Goal: Task Accomplishment & Management: Complete application form

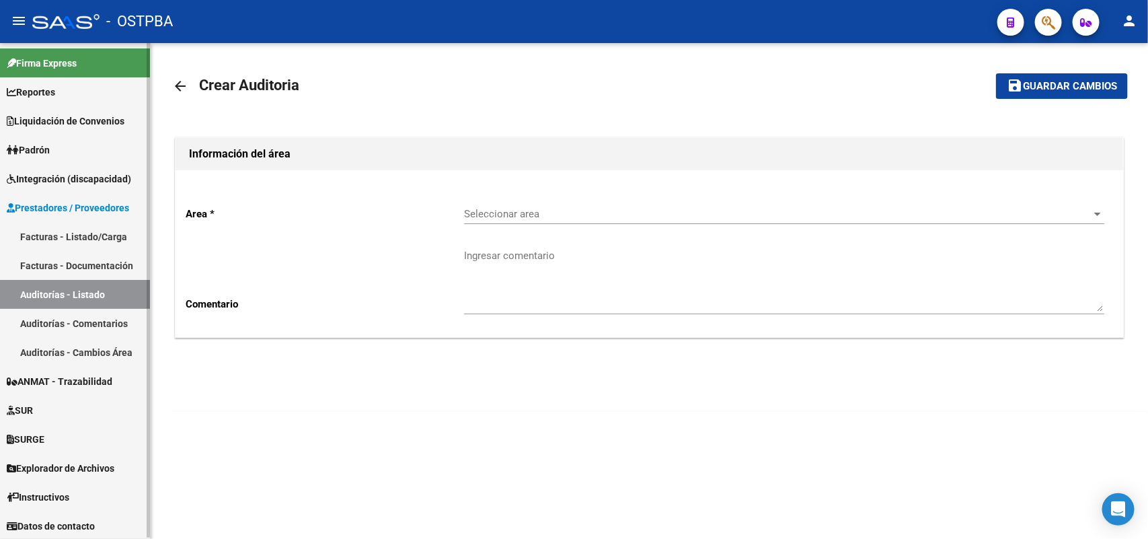
click at [100, 235] on link "Facturas - Listado/Carga" at bounding box center [75, 236] width 150 height 29
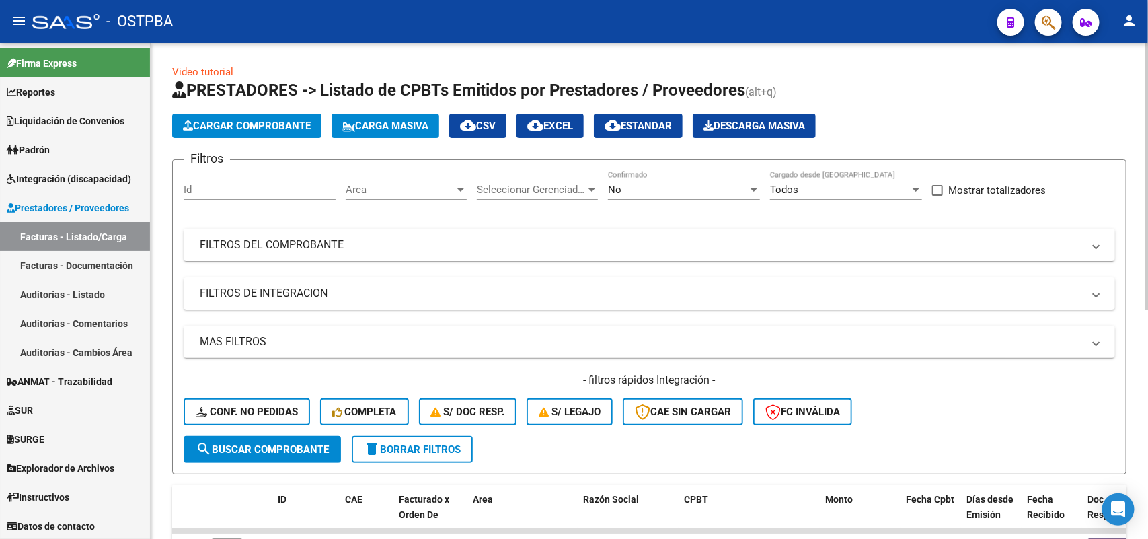
click at [260, 123] on span "Cargar Comprobante" at bounding box center [247, 126] width 128 height 12
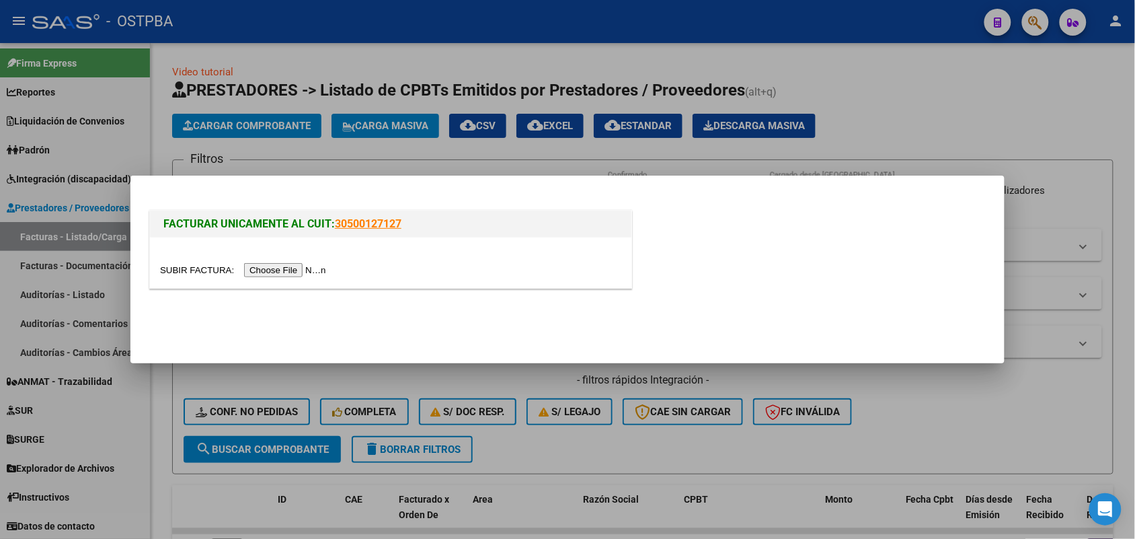
click at [298, 268] on input "file" at bounding box center [245, 270] width 170 height 14
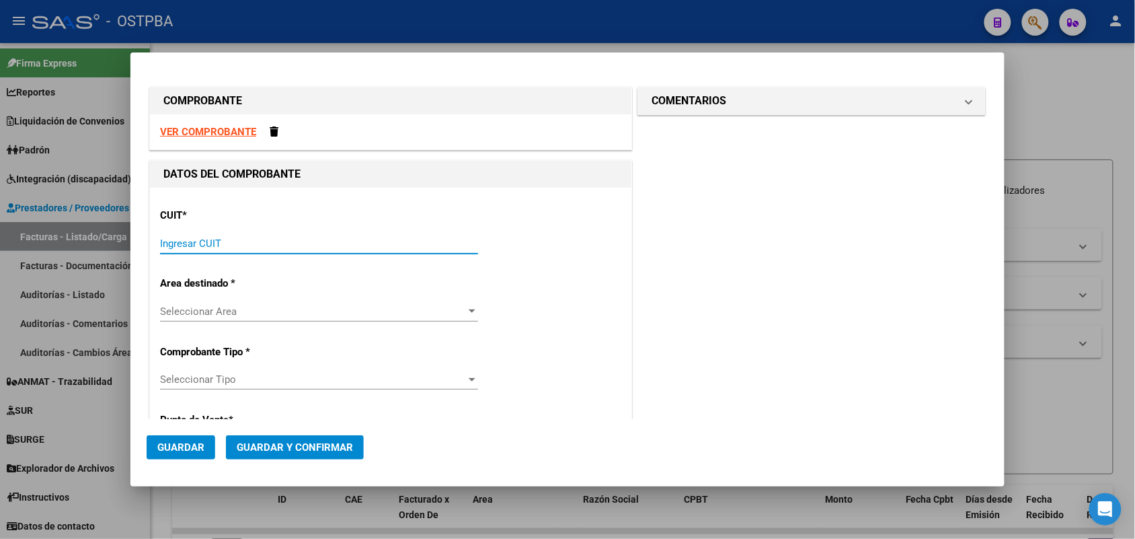
click at [168, 239] on input "Ingresar CUIT" at bounding box center [319, 243] width 318 height 12
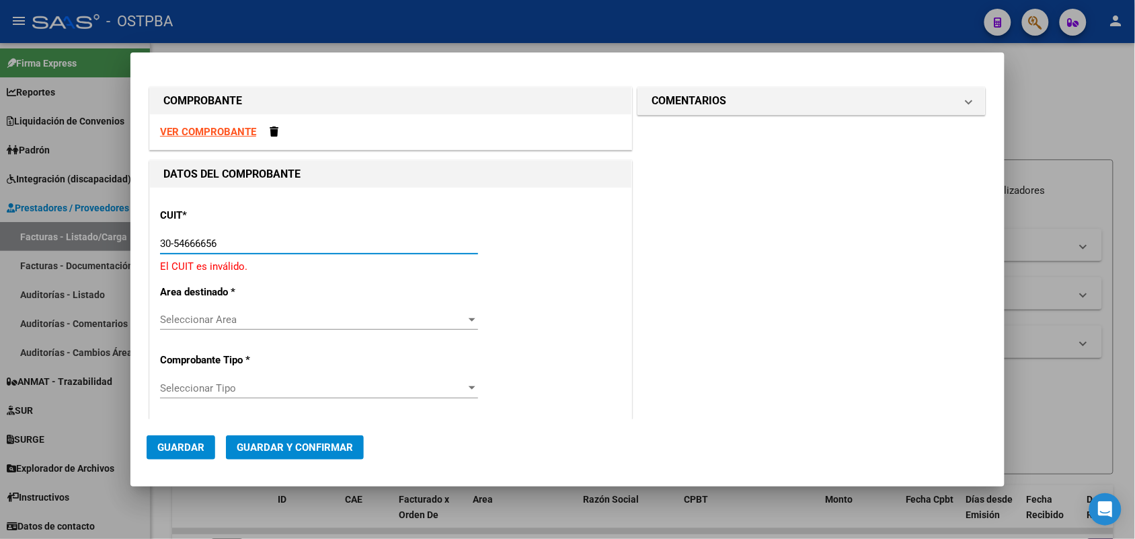
type input "30-54666656-1"
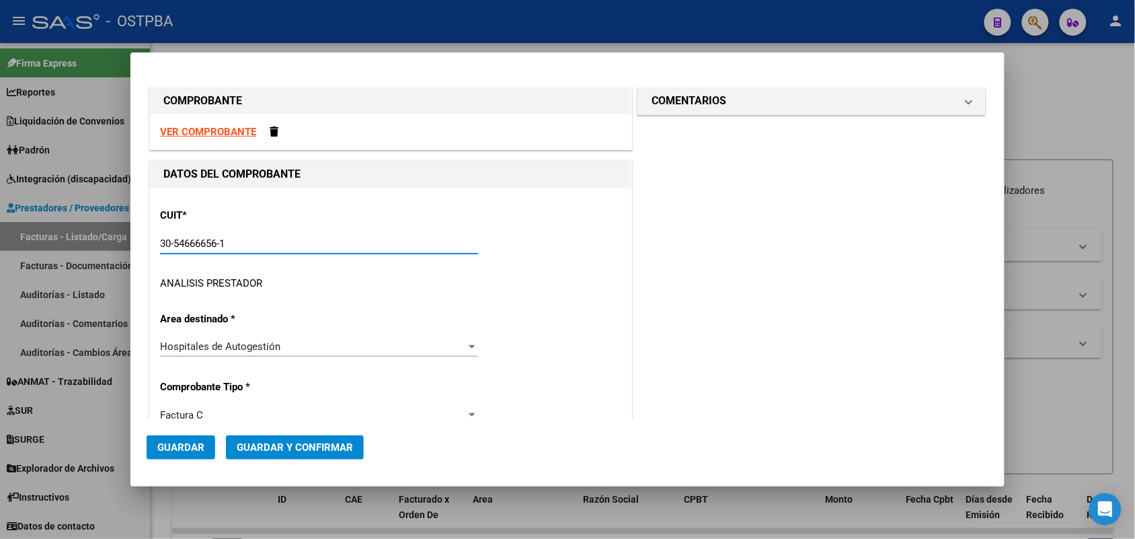
type input "1502"
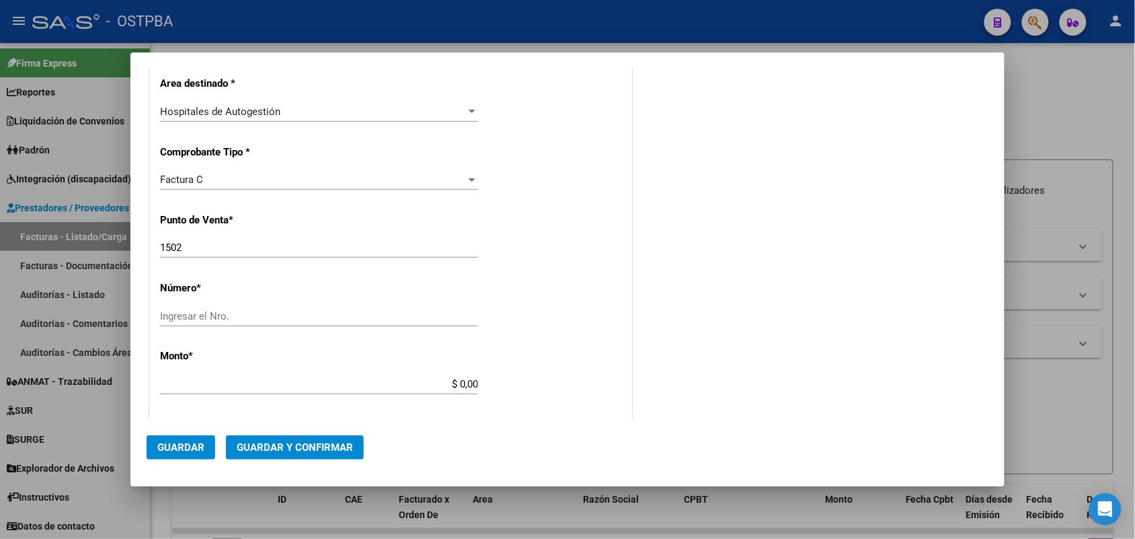
scroll to position [336, 0]
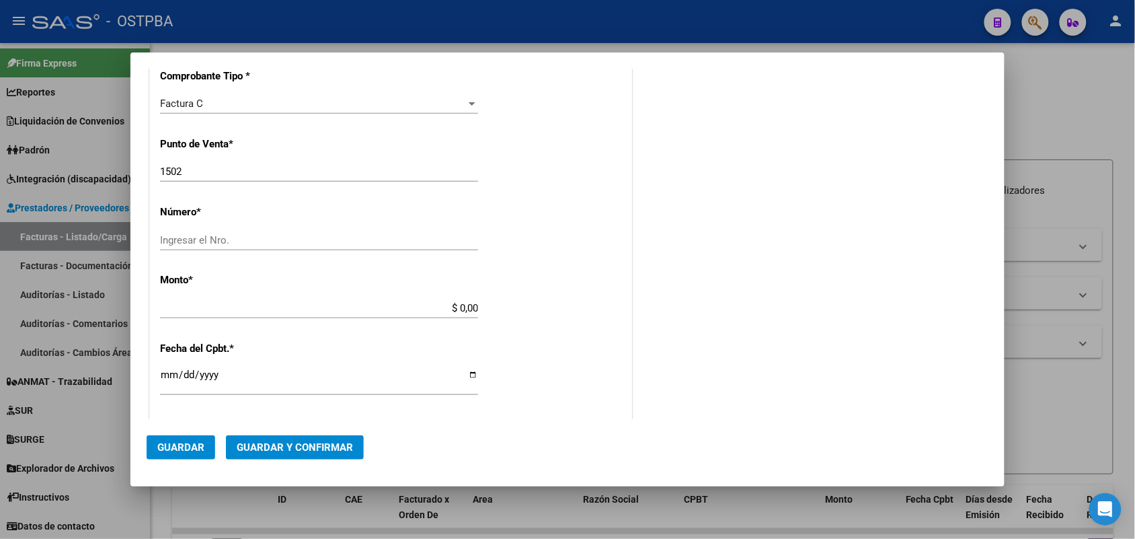
type input "30-54666656-1"
drag, startPoint x: 175, startPoint y: 237, endPoint x: 268, endPoint y: 237, distance: 92.8
click at [184, 237] on input "Ingresar el Nro." at bounding box center [319, 240] width 318 height 12
type input "38902"
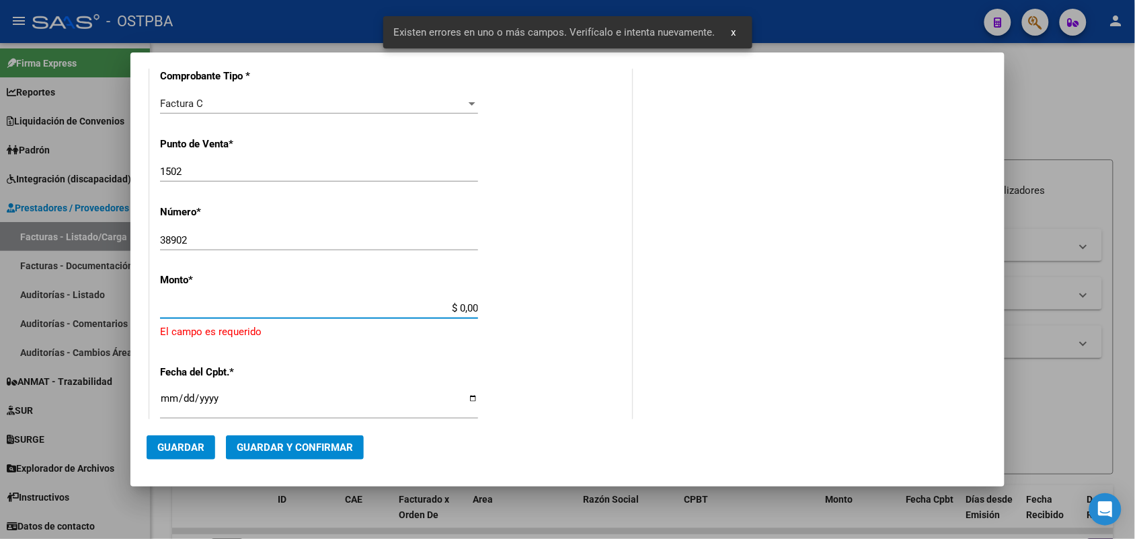
drag, startPoint x: 438, startPoint y: 309, endPoint x: 541, endPoint y: 311, distance: 103.6
click at [541, 311] on div "CUIT * 30-54666656-1 Ingresar CUIT ANALISIS PRESTADOR UNIVERSIDAD DE BUENOS AIR…" at bounding box center [391, 343] width 482 height 985
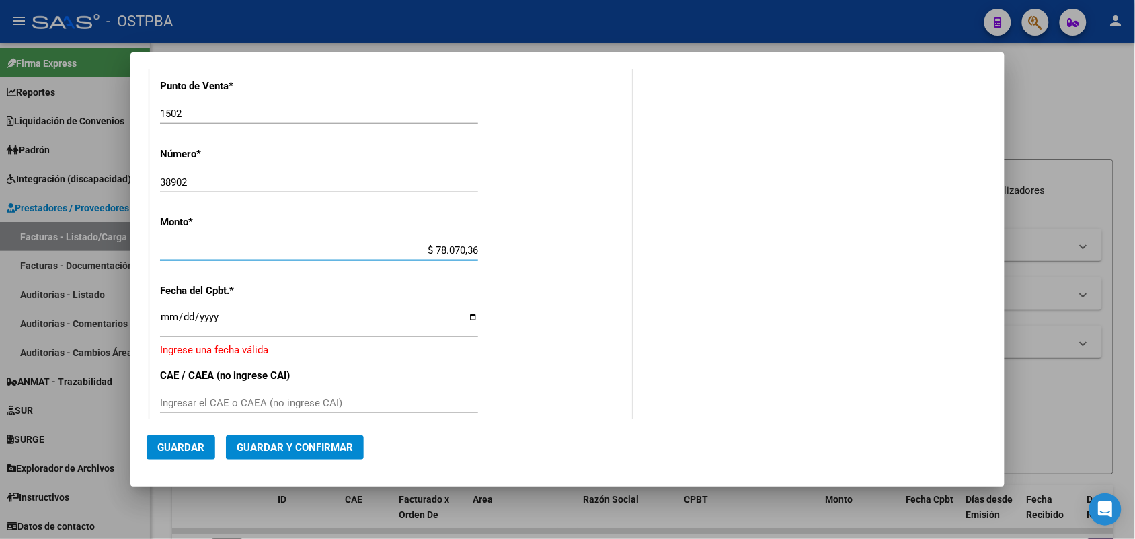
type input "$ 780.703,62"
click at [165, 325] on input "Ingresar la fecha" at bounding box center [319, 322] width 318 height 22
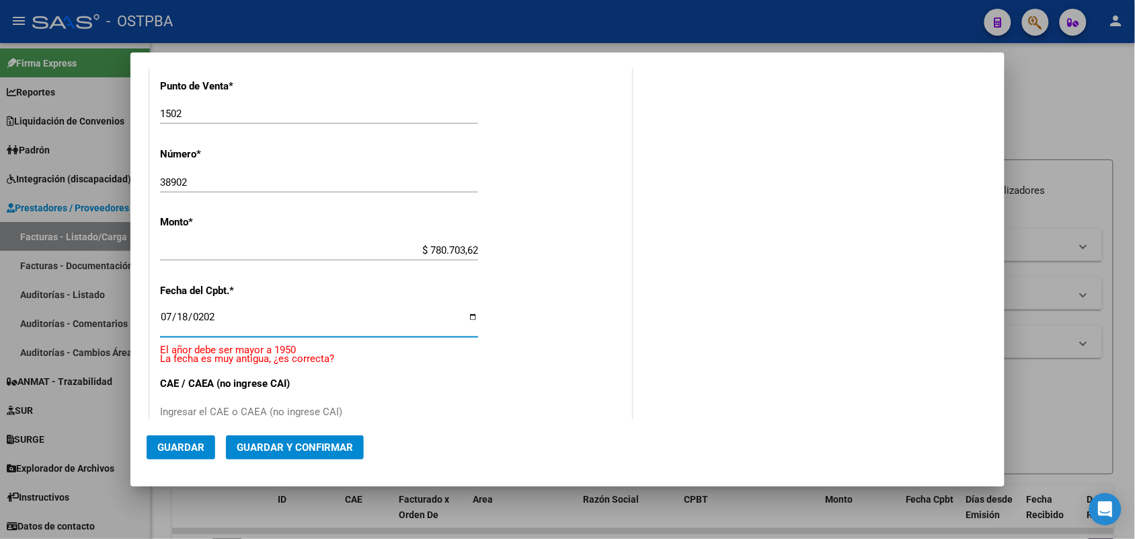
type input "[DATE]"
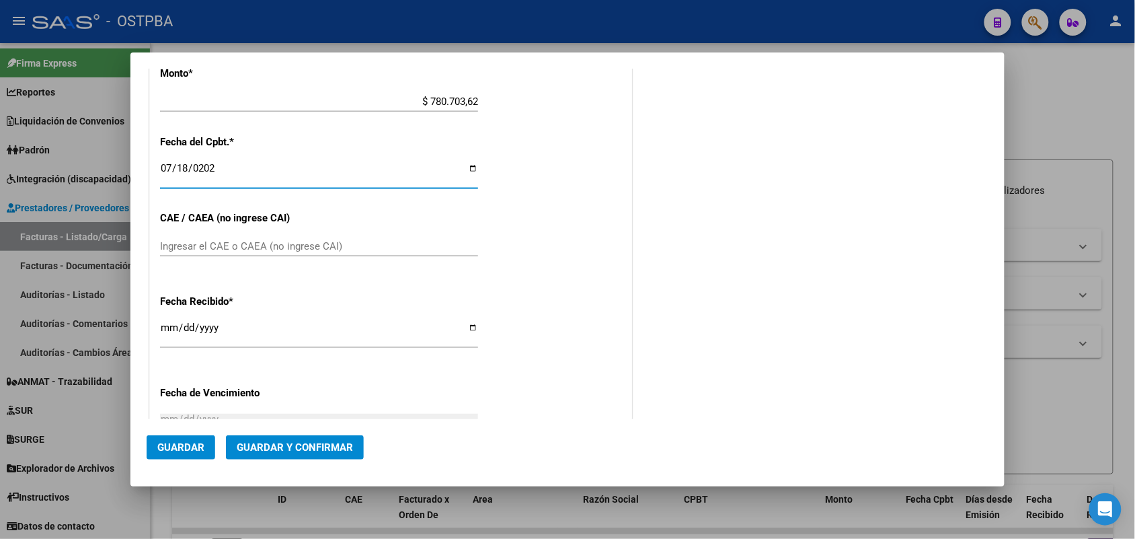
scroll to position [562, 0]
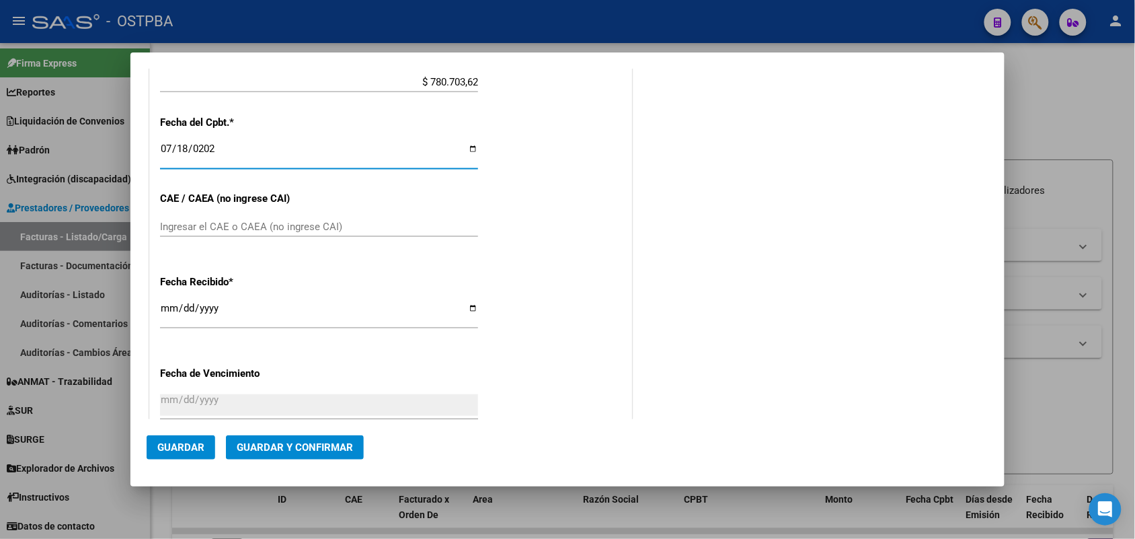
click at [176, 225] on input "Ingresar el CAE o CAEA (no ingrese CAI)" at bounding box center [319, 227] width 318 height 12
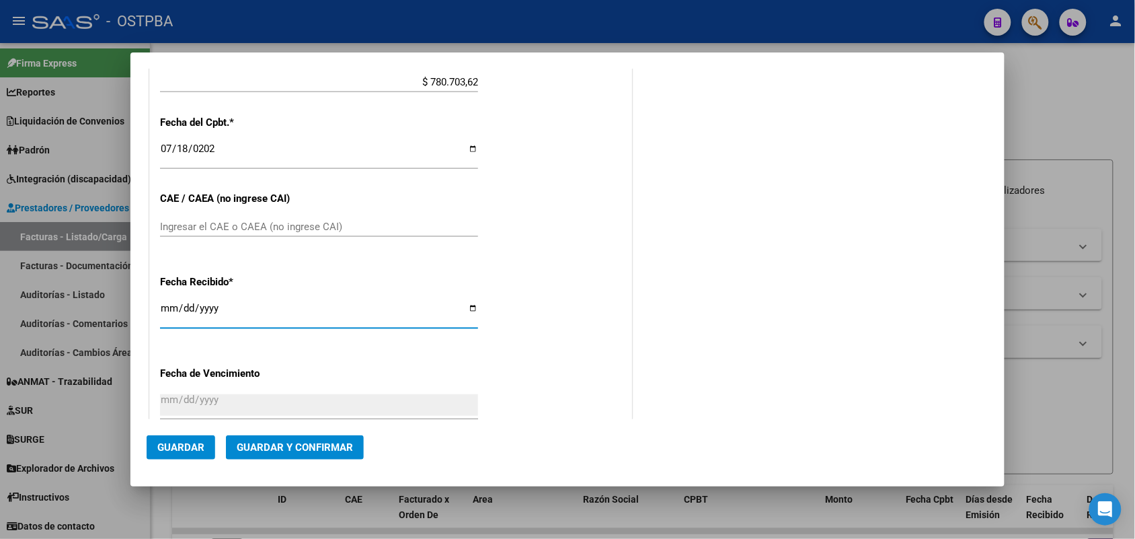
click at [163, 311] on input "2025-08-12" at bounding box center [319, 314] width 318 height 22
type input "[DATE]"
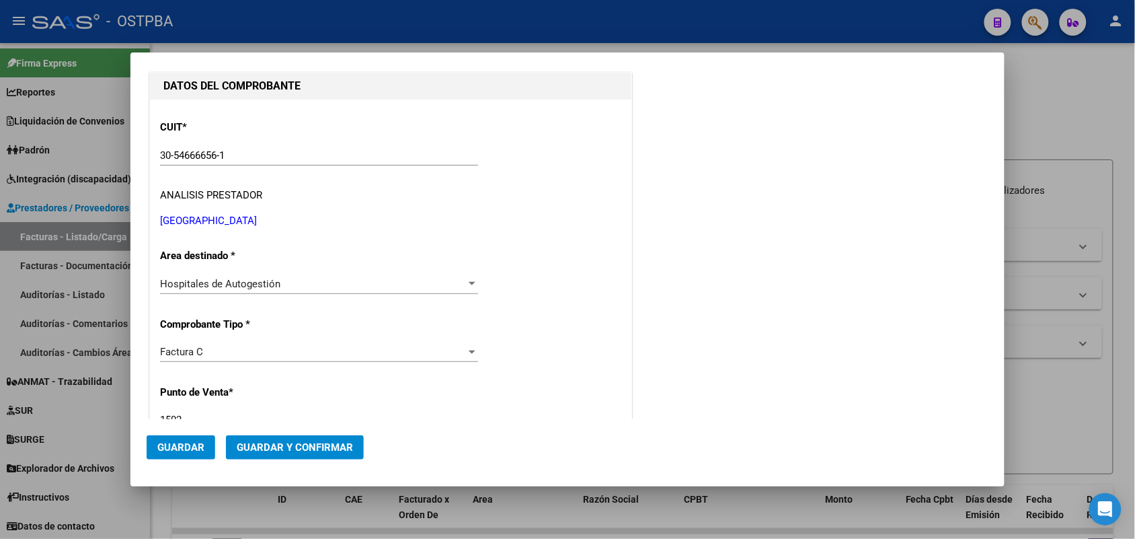
scroll to position [0, 0]
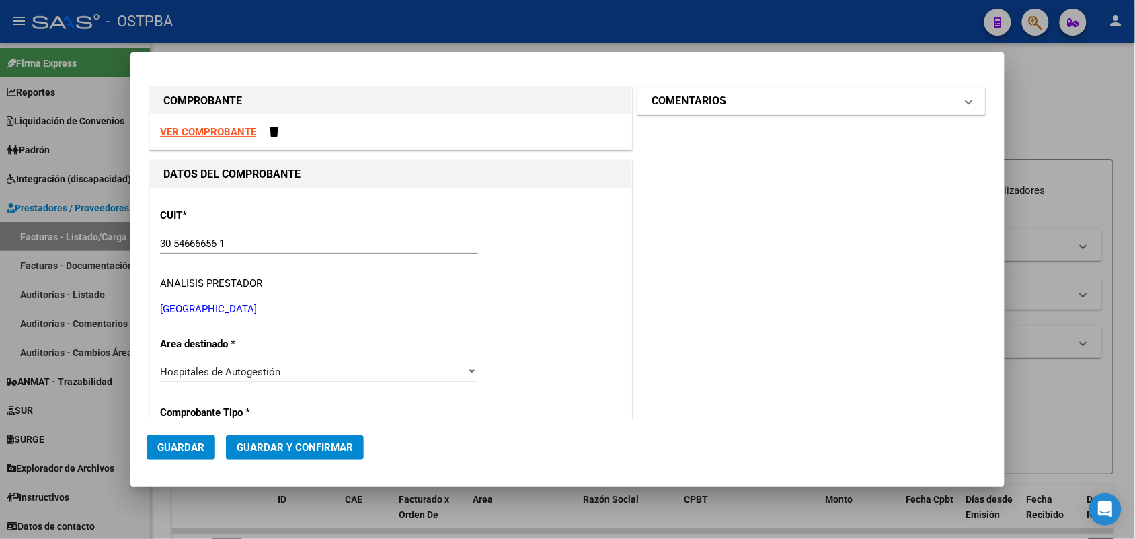
click at [966, 96] on span at bounding box center [968, 101] width 5 height 16
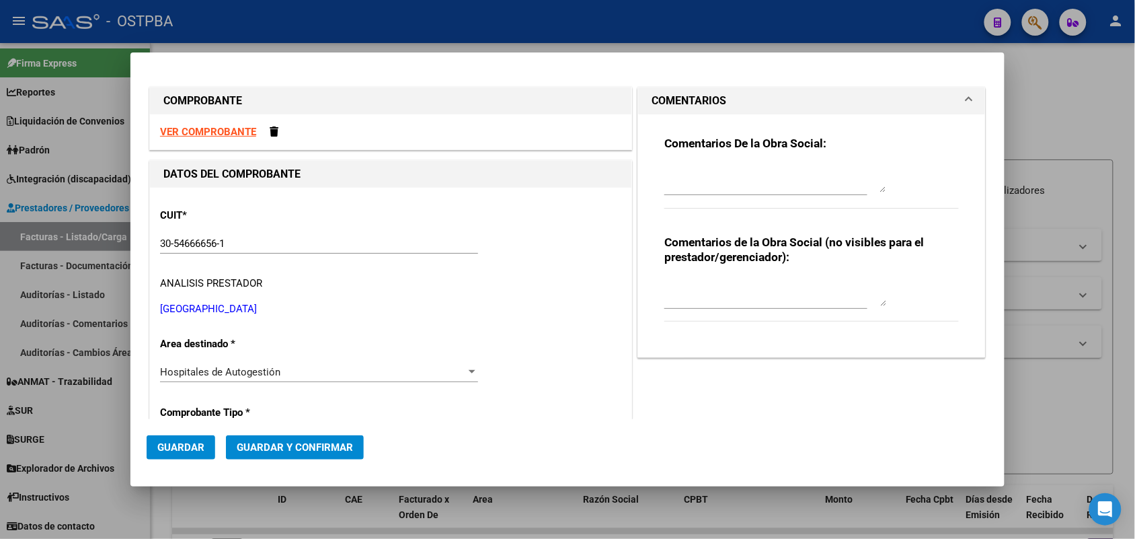
click at [664, 183] on textarea at bounding box center [775, 178] width 222 height 27
type textarea "HR 126306"
click at [193, 442] on span "Guardar" at bounding box center [180, 447] width 47 height 12
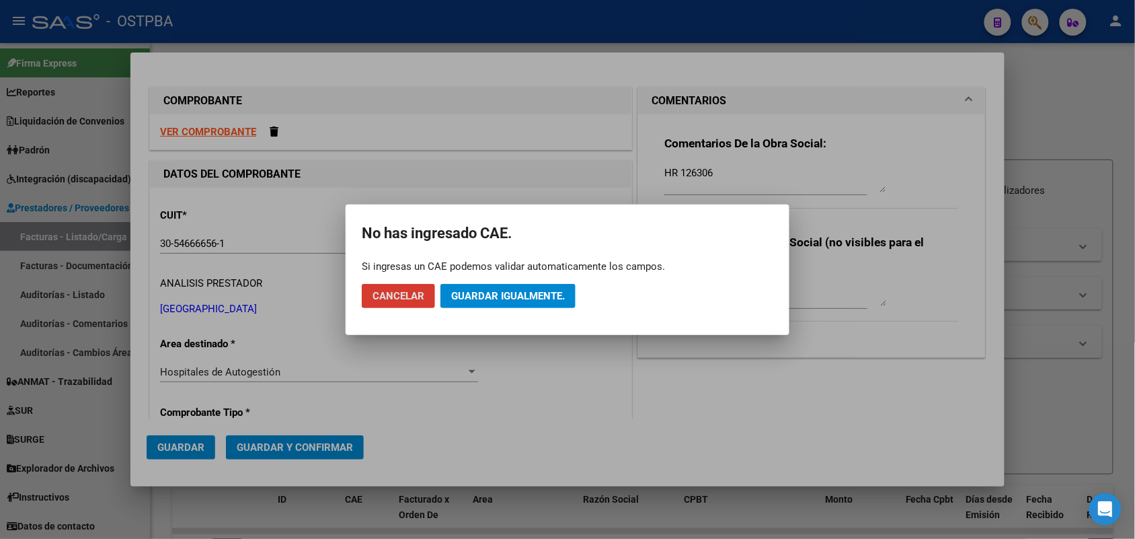
click at [508, 296] on span "Guardar igualmente." at bounding box center [508, 296] width 114 height 12
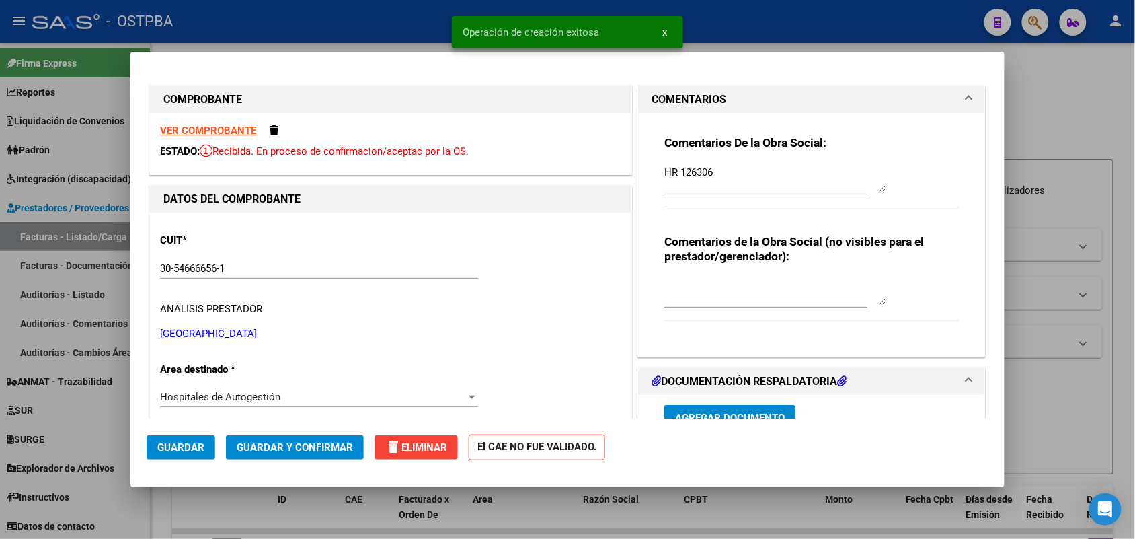
type input "[DATE]"
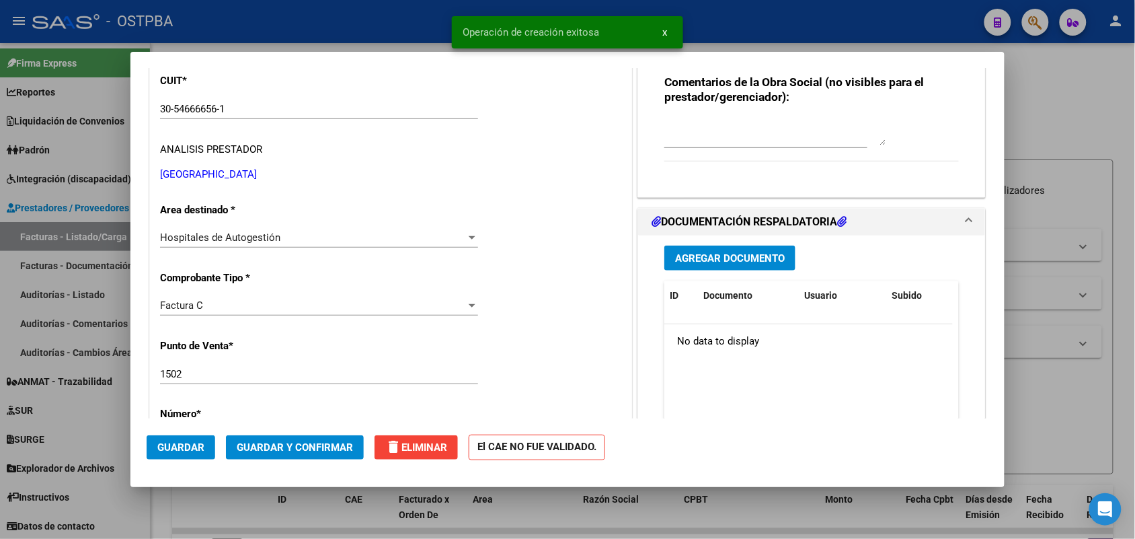
scroll to position [168, 0]
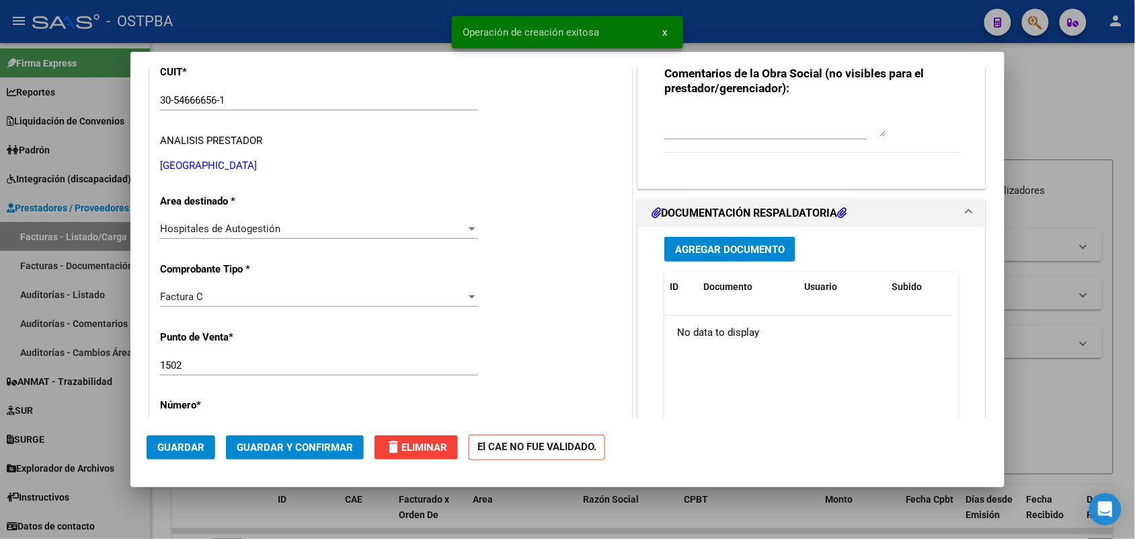
click at [728, 243] on span "Agregar Documento" at bounding box center [730, 249] width 110 height 12
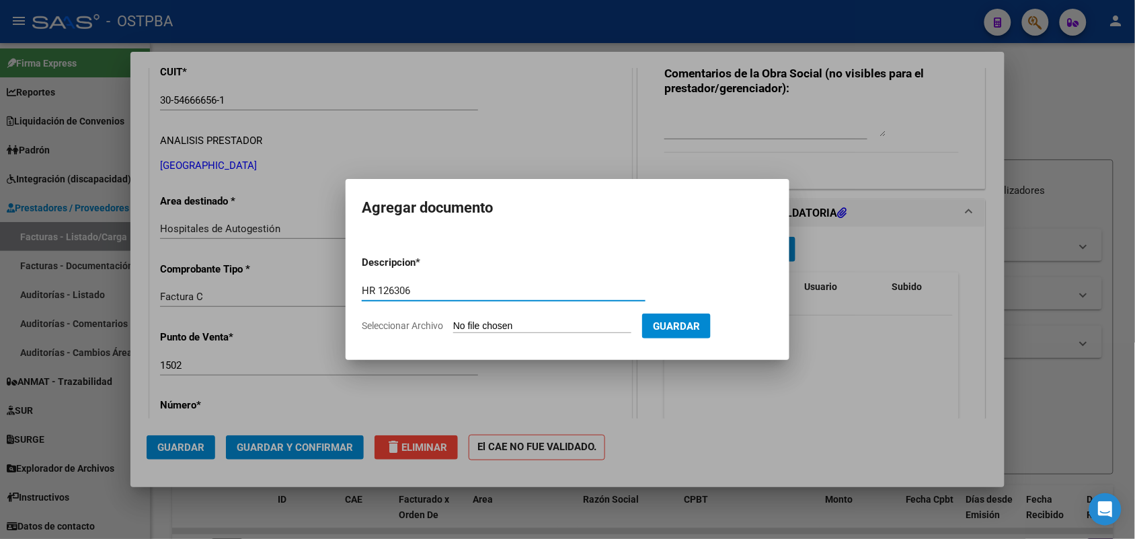
type input "HR 126306"
click at [463, 321] on input "Seleccionar Archivo" at bounding box center [542, 326] width 178 height 13
type input "C:\fakepath\HR 126306.pdf"
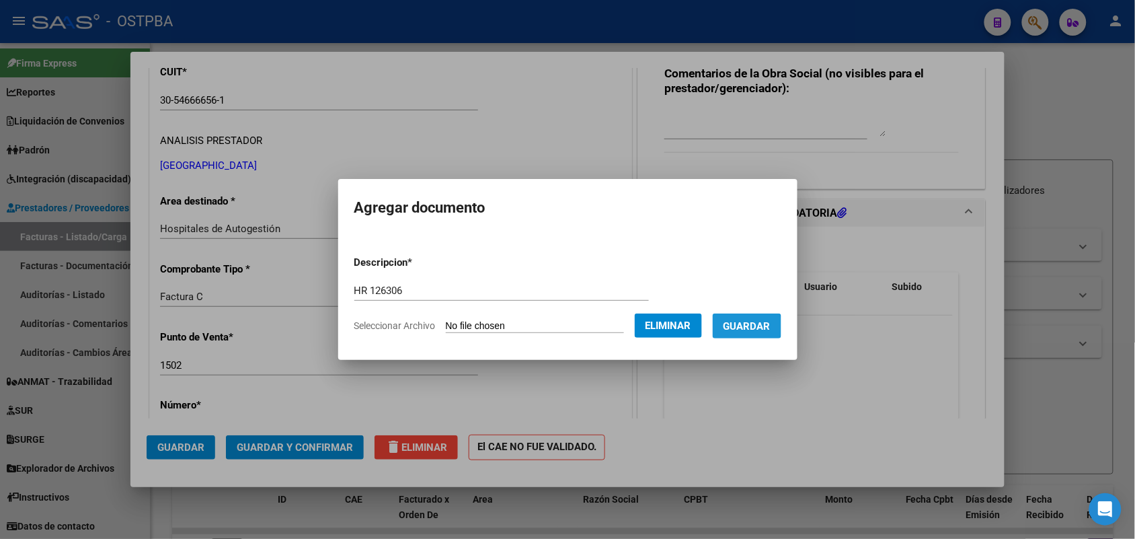
click at [762, 327] on span "Guardar" at bounding box center [747, 326] width 47 height 12
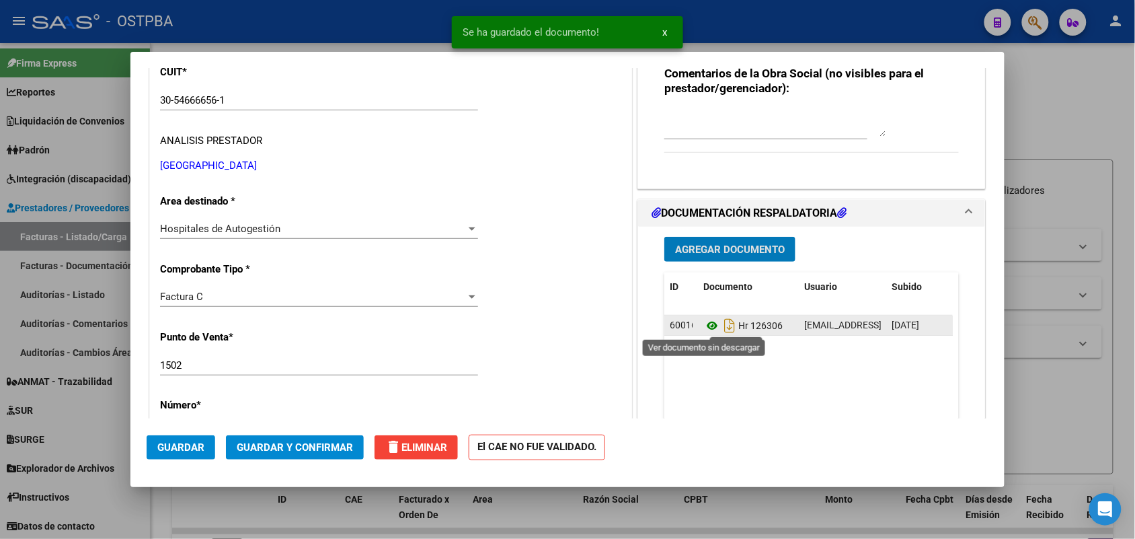
click at [704, 325] on icon at bounding box center [711, 325] width 17 height 16
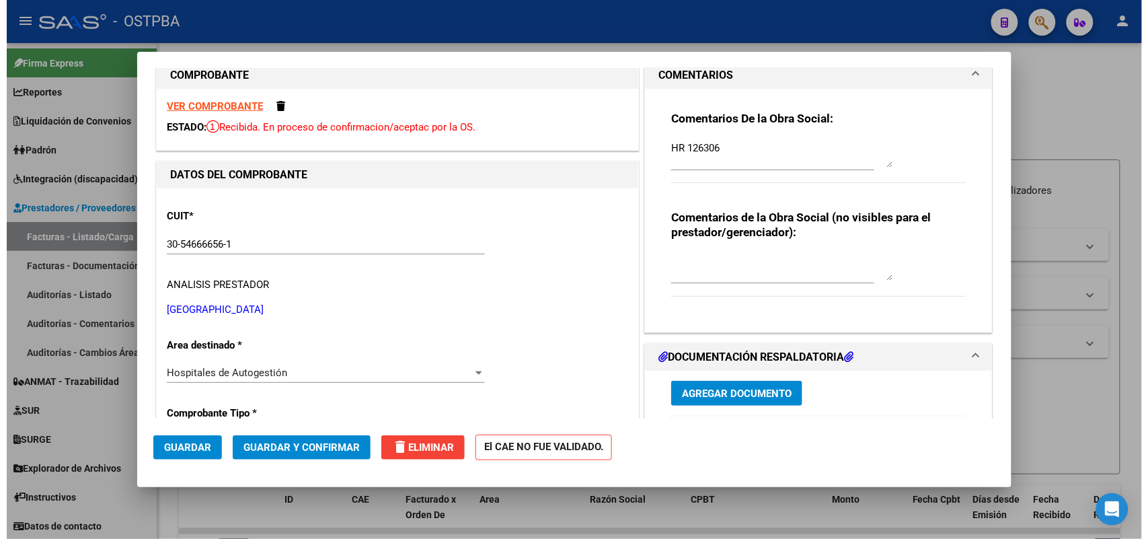
scroll to position [0, 0]
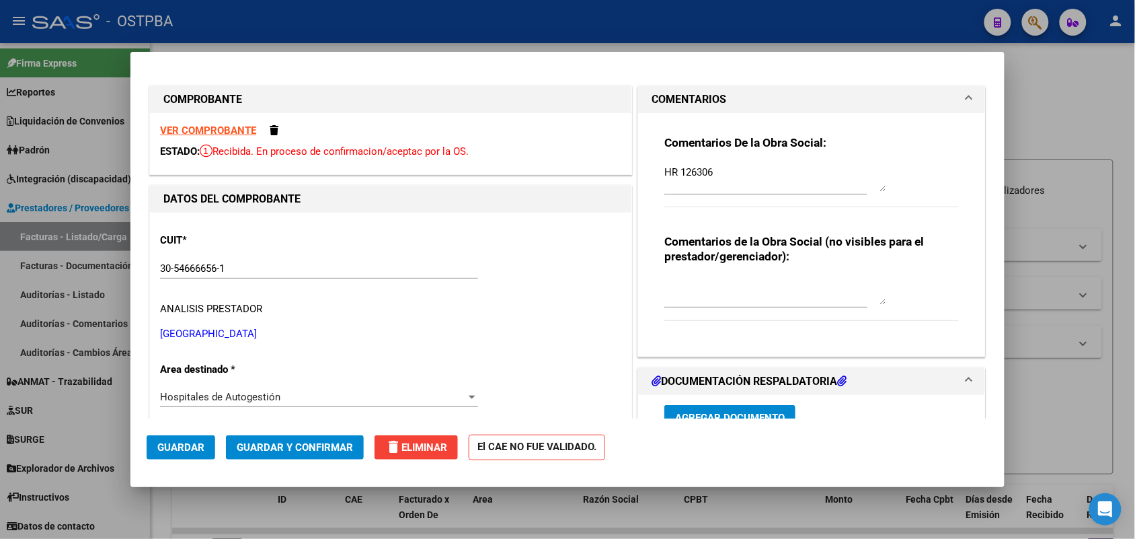
click at [213, 129] on strong "VER COMPROBANTE" at bounding box center [208, 130] width 96 height 12
click at [1028, 213] on div at bounding box center [567, 269] width 1135 height 539
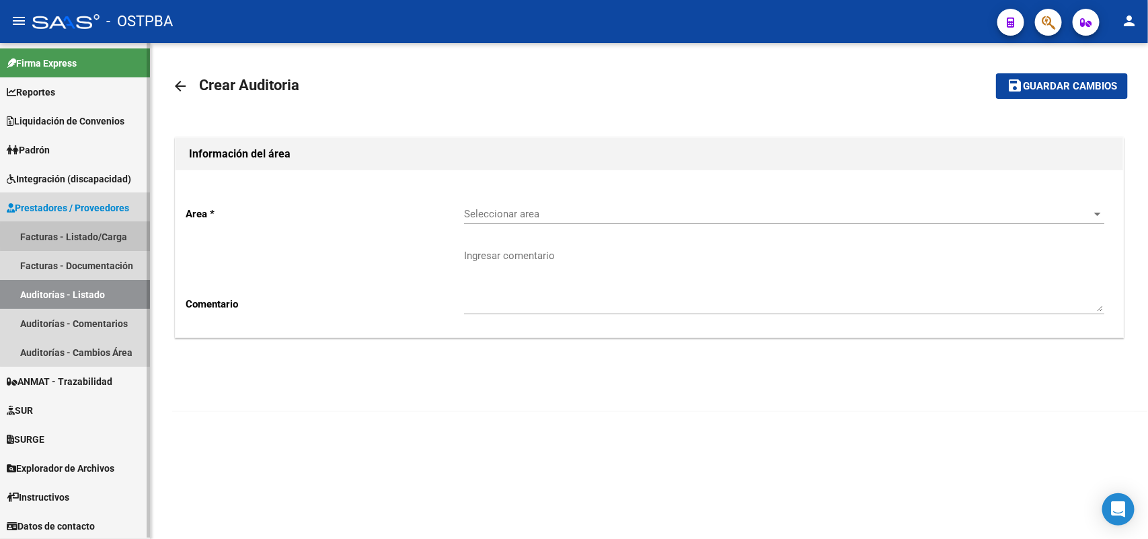
click at [98, 235] on link "Facturas - Listado/Carga" at bounding box center [75, 236] width 150 height 29
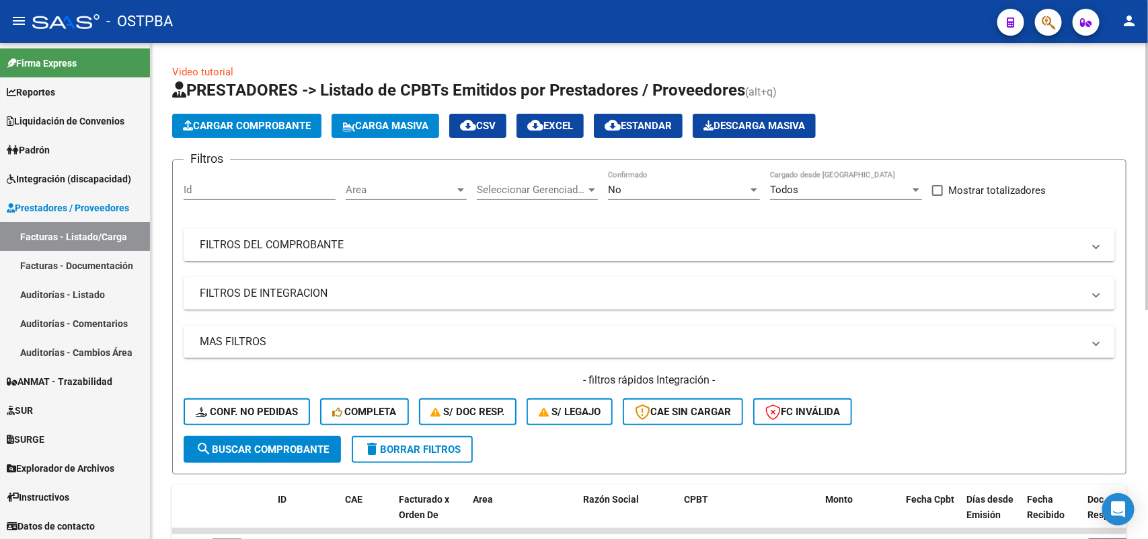
click at [757, 188] on div at bounding box center [754, 189] width 7 height 3
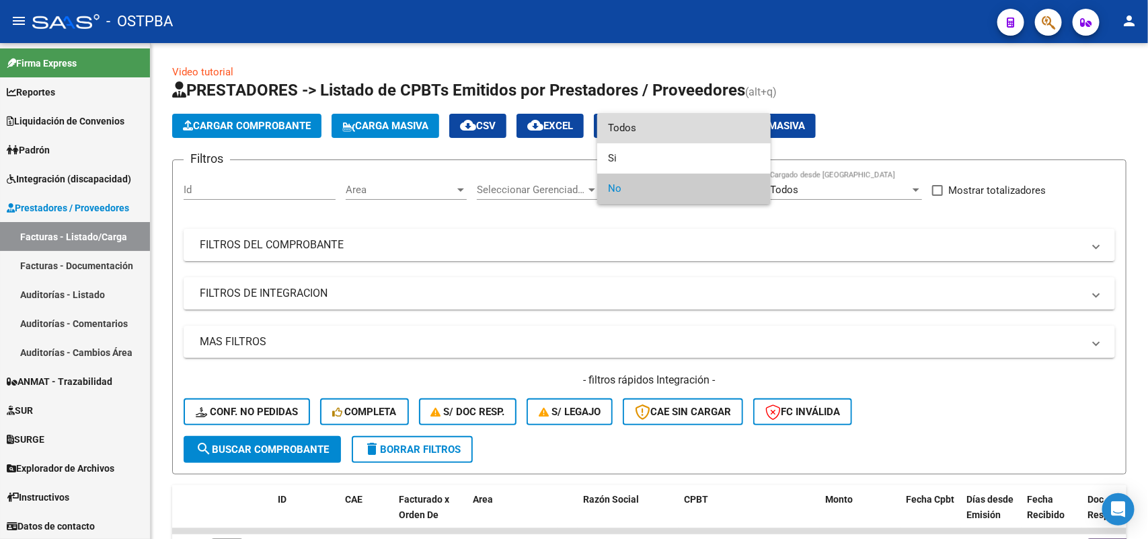
click at [650, 138] on span "Todos" at bounding box center [684, 128] width 152 height 30
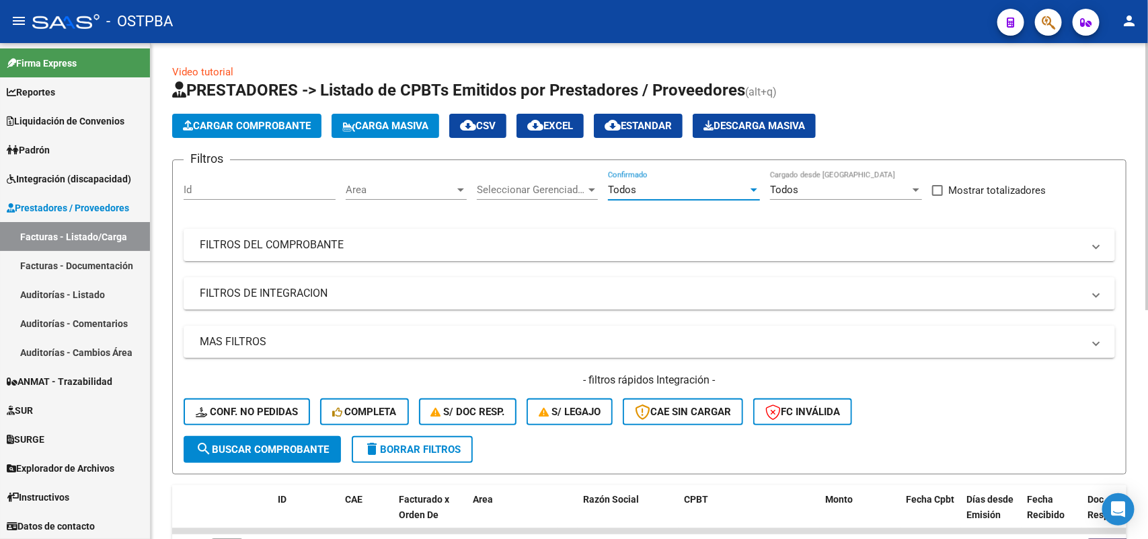
click at [592, 190] on div at bounding box center [592, 189] width 12 height 11
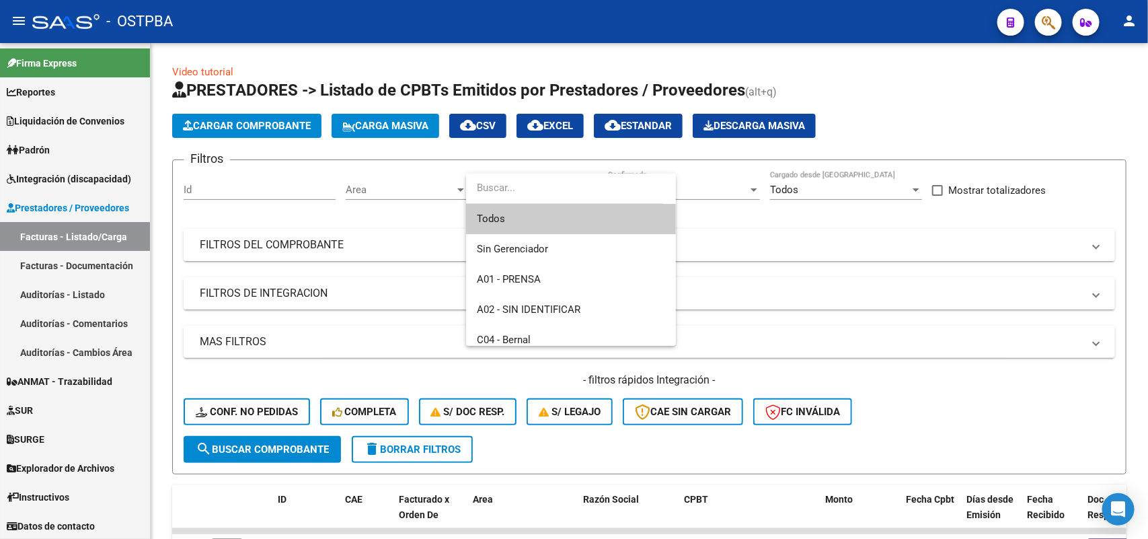
click at [529, 229] on span "Todos" at bounding box center [571, 219] width 188 height 30
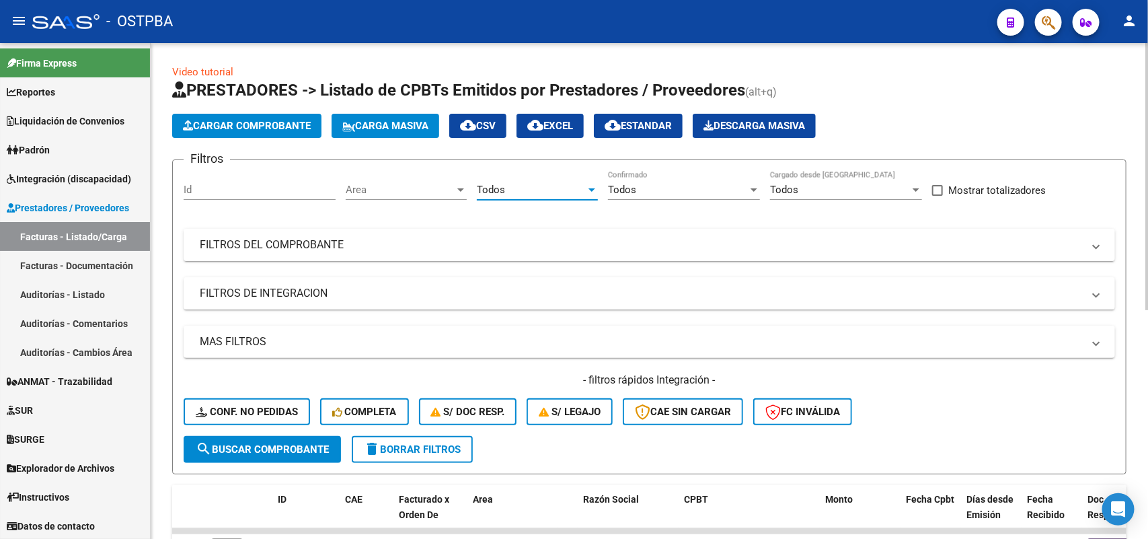
click at [464, 190] on div at bounding box center [461, 189] width 12 height 11
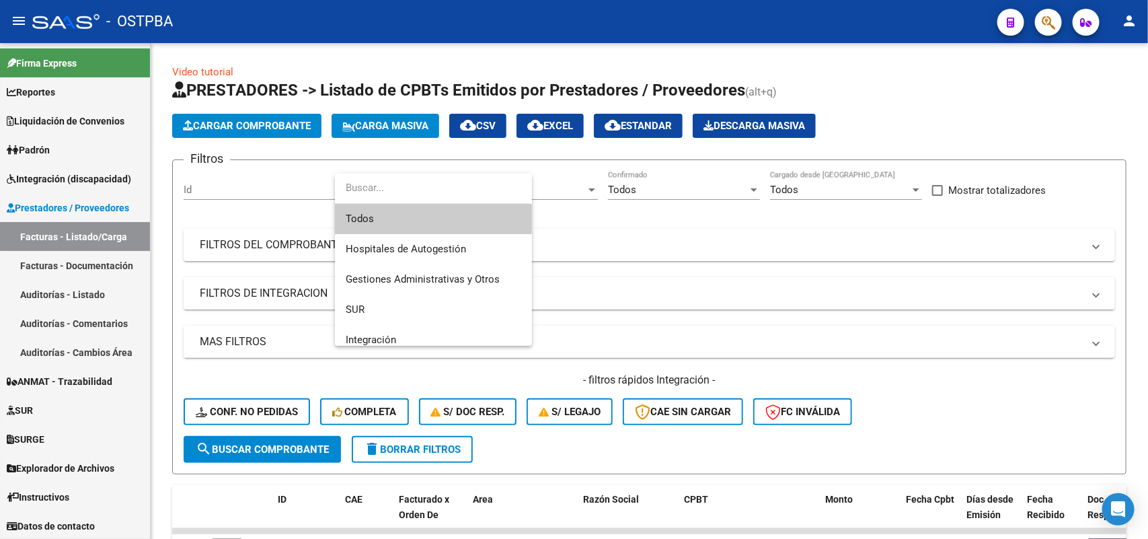
click at [387, 222] on span "Todos" at bounding box center [434, 219] width 176 height 30
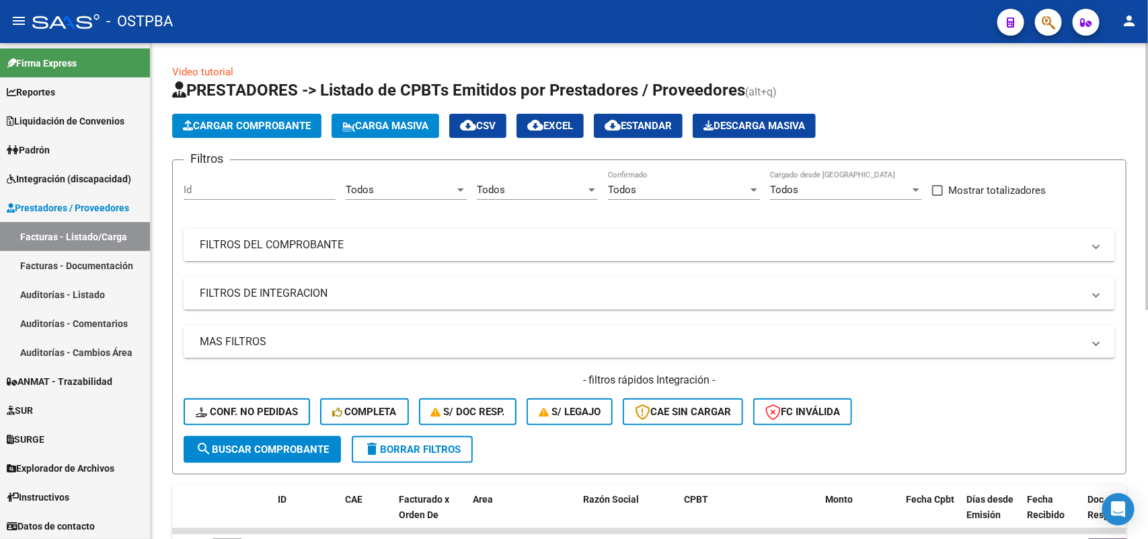
click at [331, 242] on mat-panel-title "FILTROS DEL COMPROBANTE" at bounding box center [641, 244] width 883 height 15
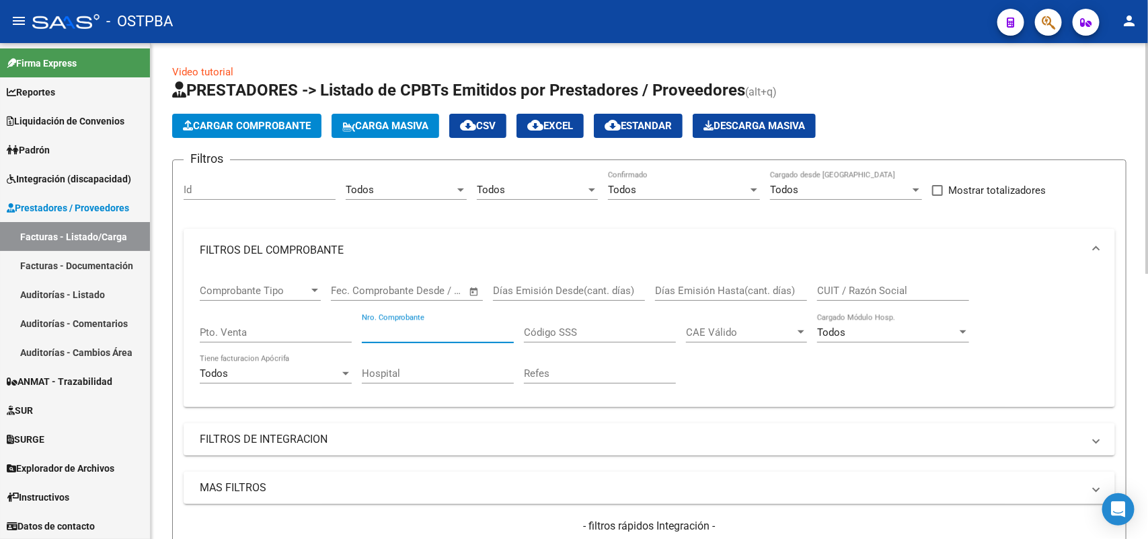
click at [435, 331] on input "Nro. Comprobante" at bounding box center [438, 332] width 152 height 12
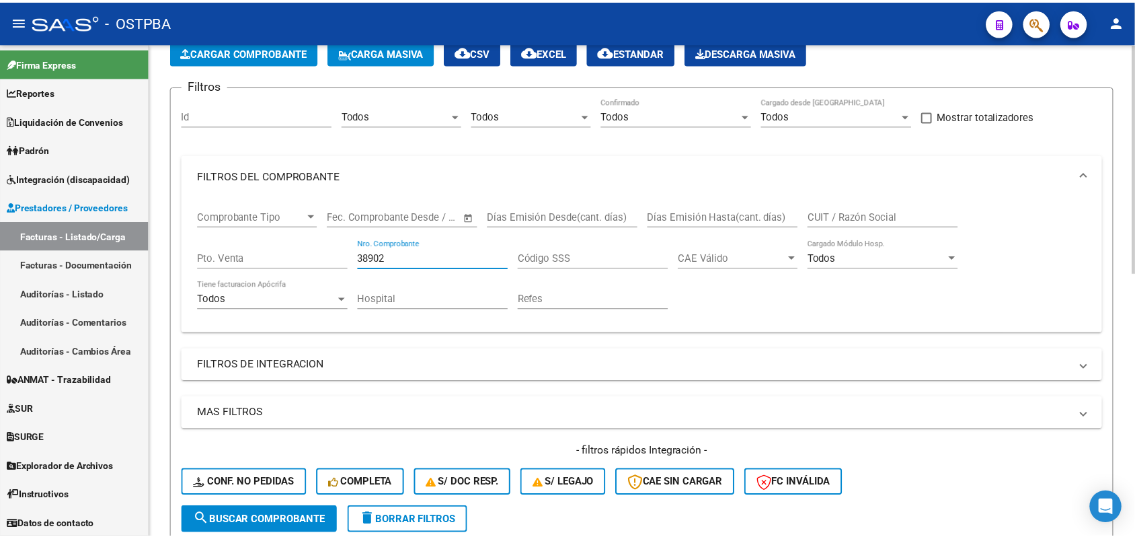
scroll to position [252, 0]
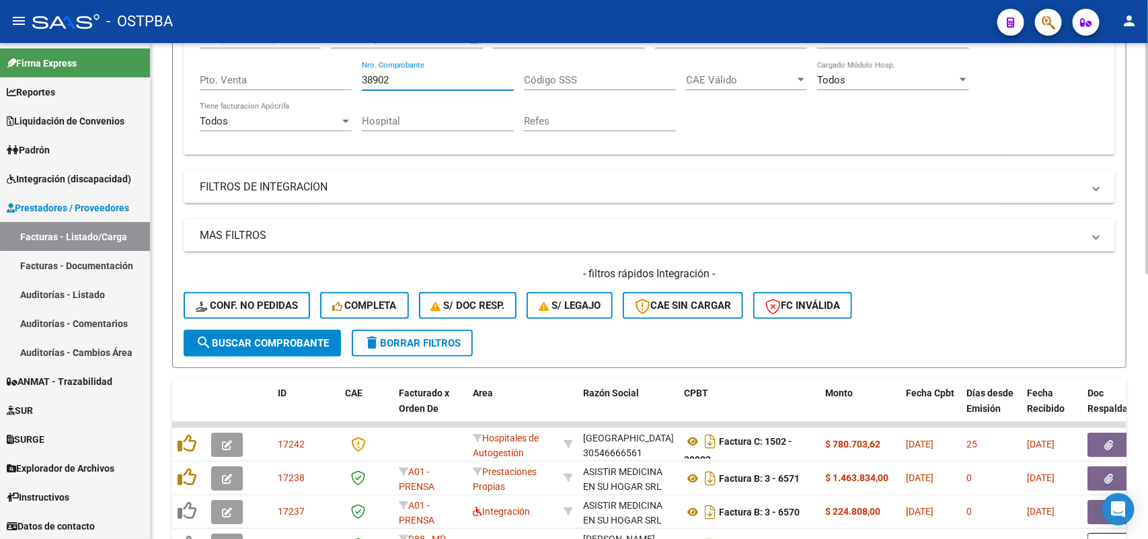
type input "38902"
click at [271, 337] on span "search Buscar Comprobante" at bounding box center [262, 343] width 133 height 12
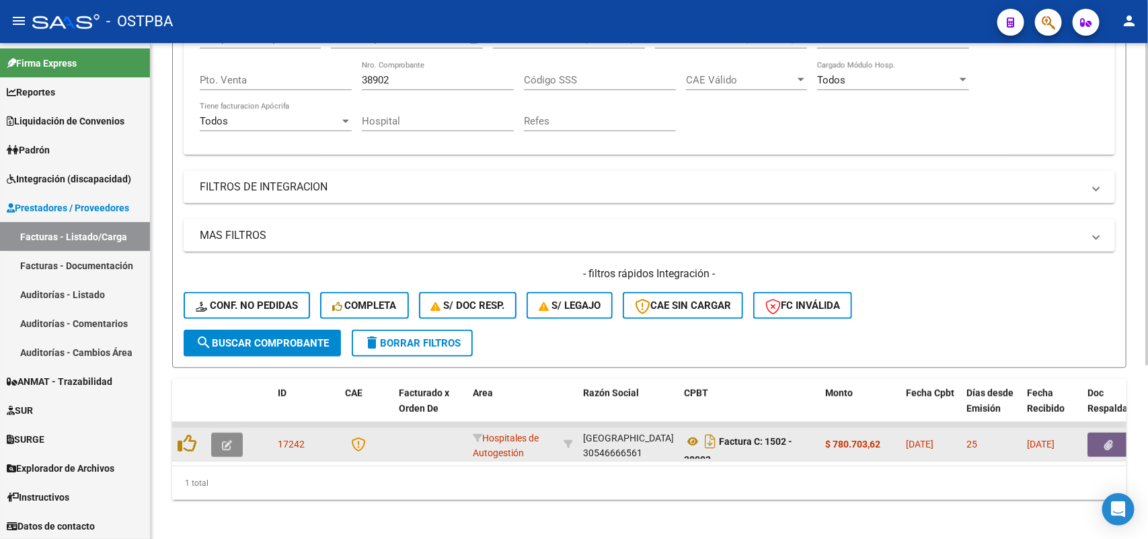
click at [224, 442] on icon "button" at bounding box center [227, 445] width 10 height 10
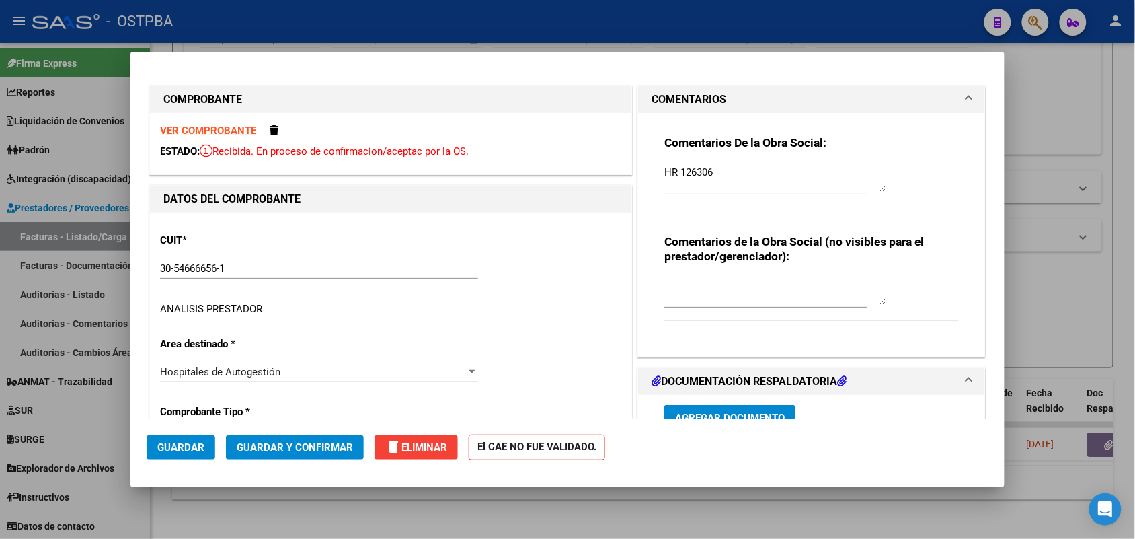
type input "[DATE]"
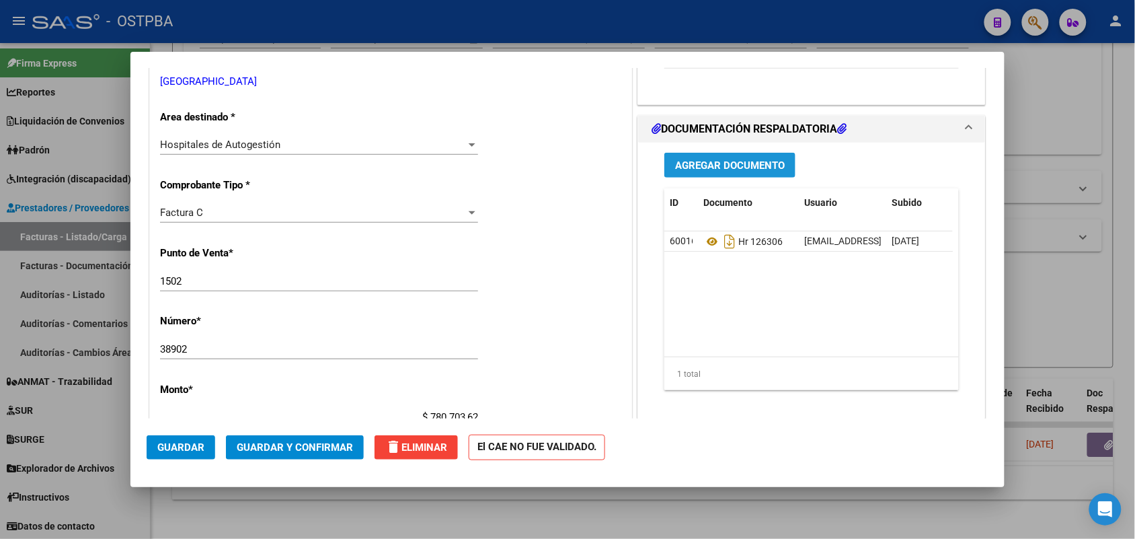
click at [698, 166] on span "Agregar Documento" at bounding box center [730, 165] width 110 height 12
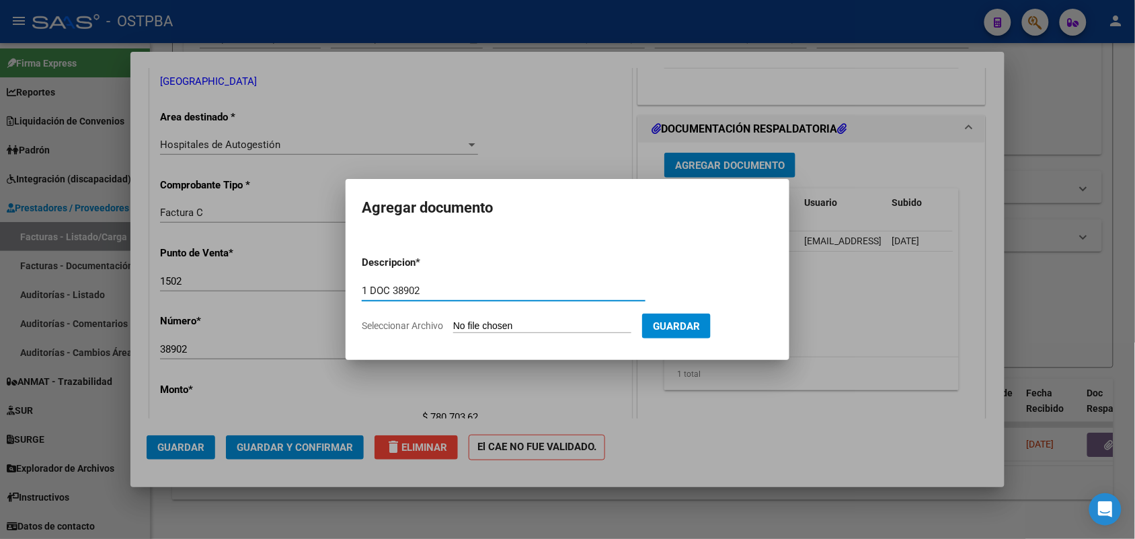
type input "1 DOC 38902"
click at [482, 325] on input "Seleccionar Archivo" at bounding box center [542, 326] width 178 height 13
type input "C:\fakepath\1 DOC 38902.pdf"
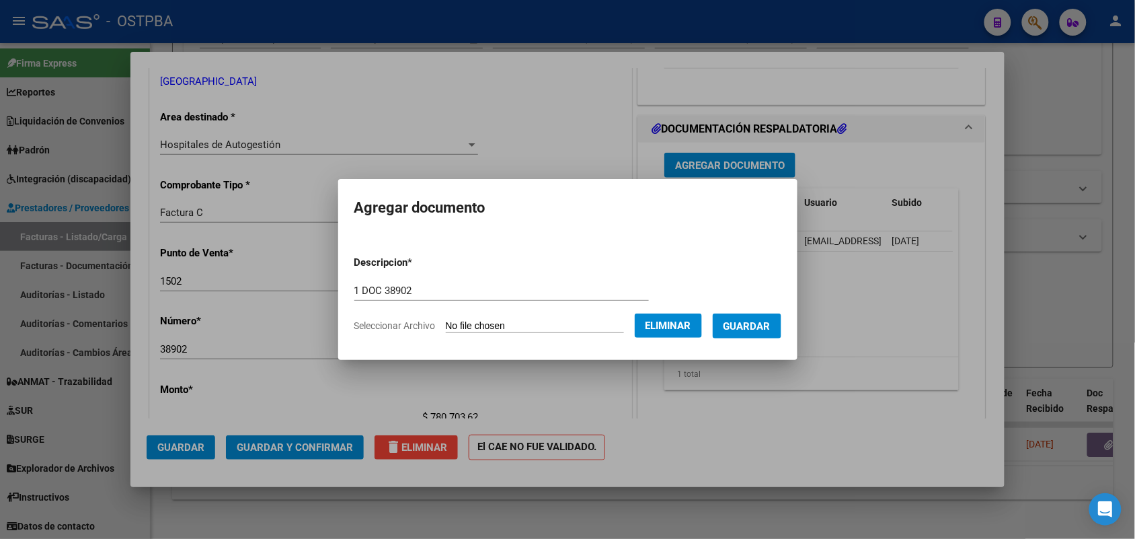
click at [761, 326] on span "Guardar" at bounding box center [747, 326] width 47 height 12
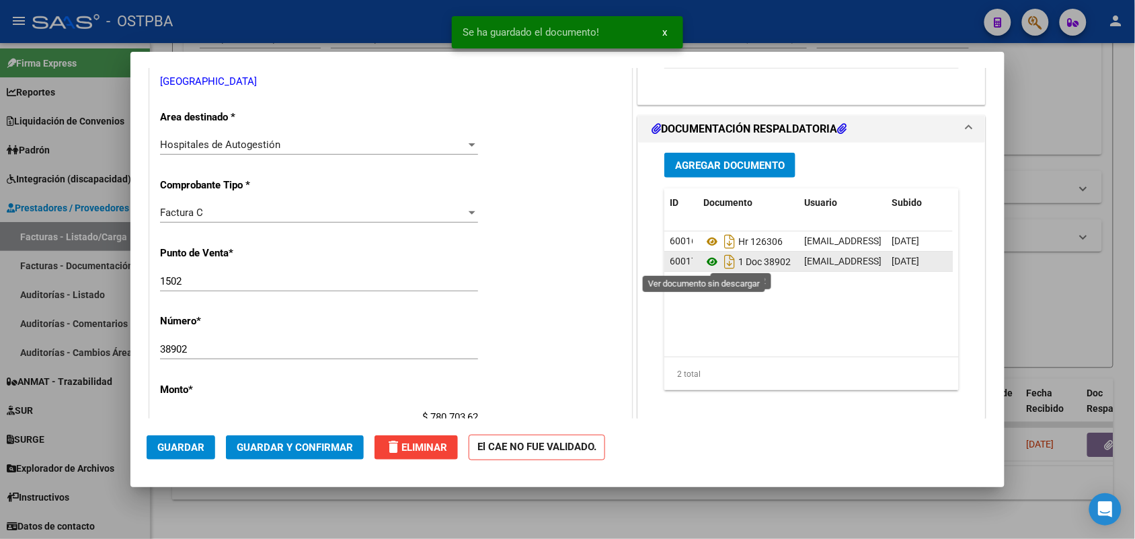
click at [707, 261] on icon at bounding box center [711, 262] width 17 height 16
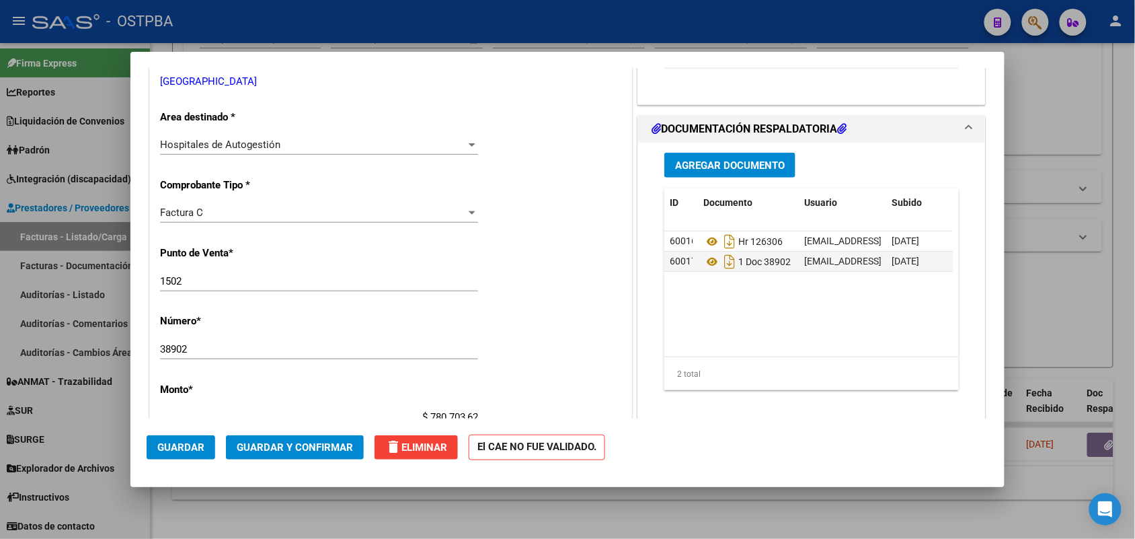
click at [727, 159] on span "Agregar Documento" at bounding box center [730, 165] width 110 height 12
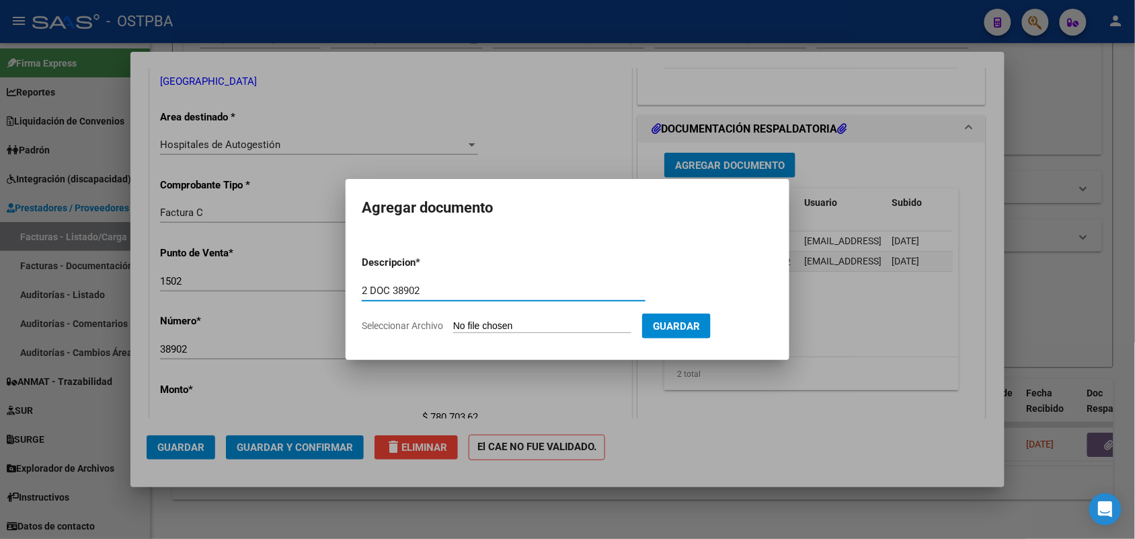
type input "2 DOC 38902"
click at [481, 328] on input "Seleccionar Archivo" at bounding box center [542, 326] width 178 height 13
type input "C:\fakepath\2 DOC 38902.pdf"
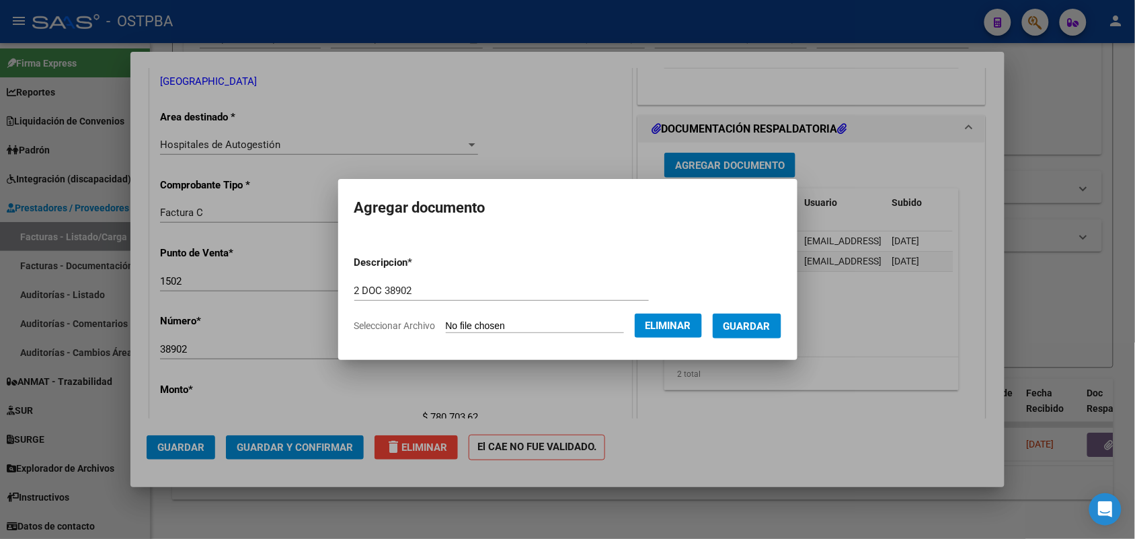
click at [762, 328] on span "Guardar" at bounding box center [747, 326] width 47 height 12
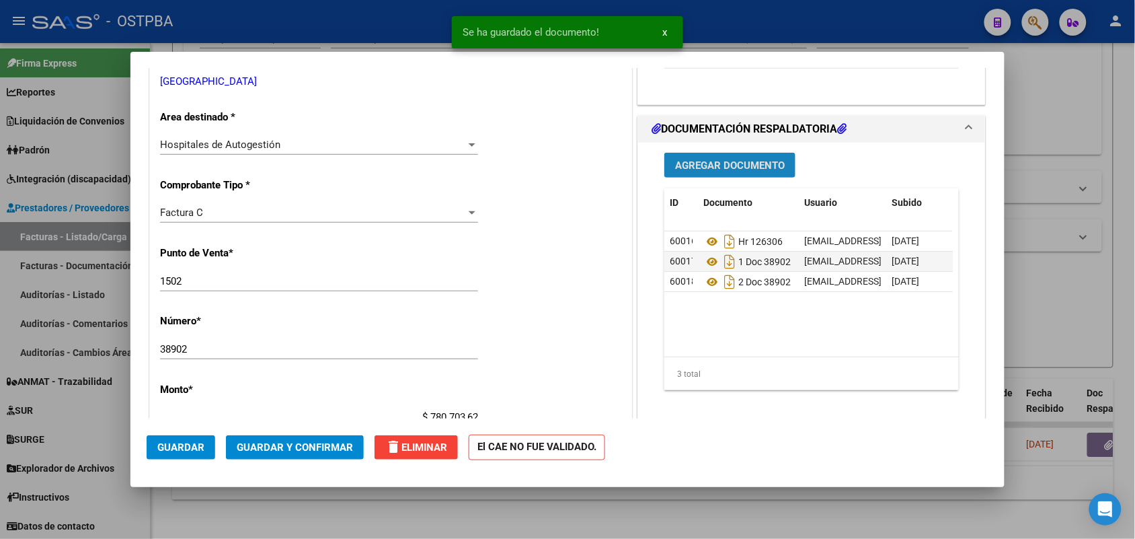
click at [704, 161] on span "Agregar Documento" at bounding box center [730, 165] width 110 height 12
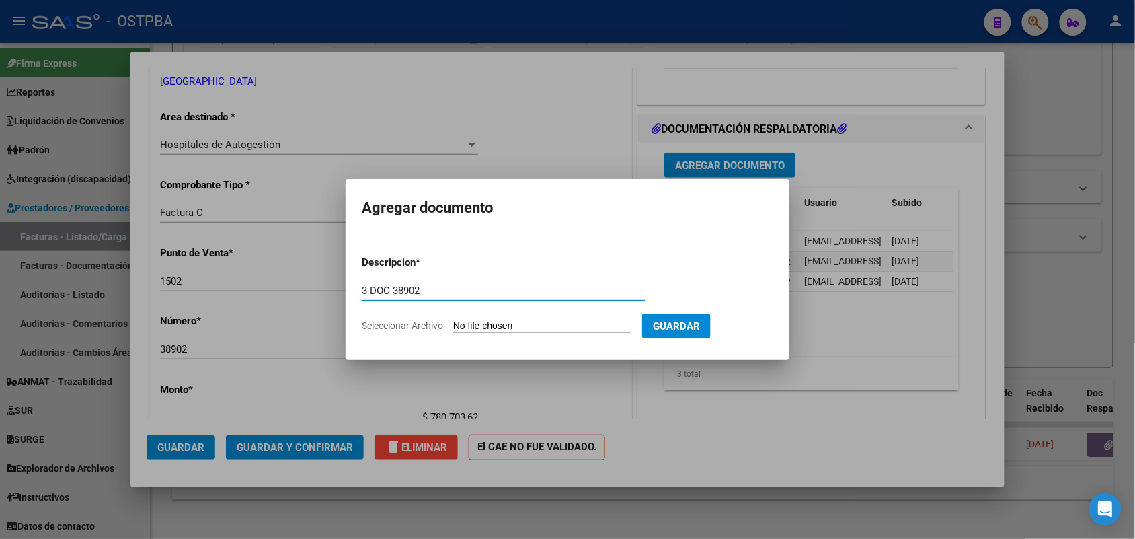
type input "3 DOC 38902"
click at [468, 320] on input "Seleccionar Archivo" at bounding box center [542, 326] width 178 height 13
type input "C:\fakepath\3 DOC 38902.pdf"
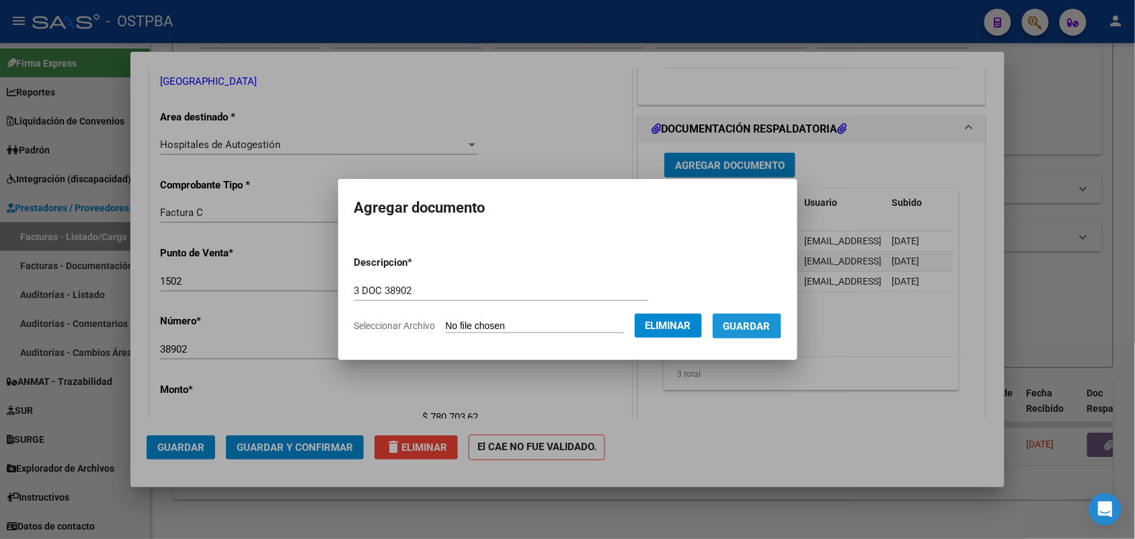
click at [747, 325] on span "Guardar" at bounding box center [747, 326] width 47 height 12
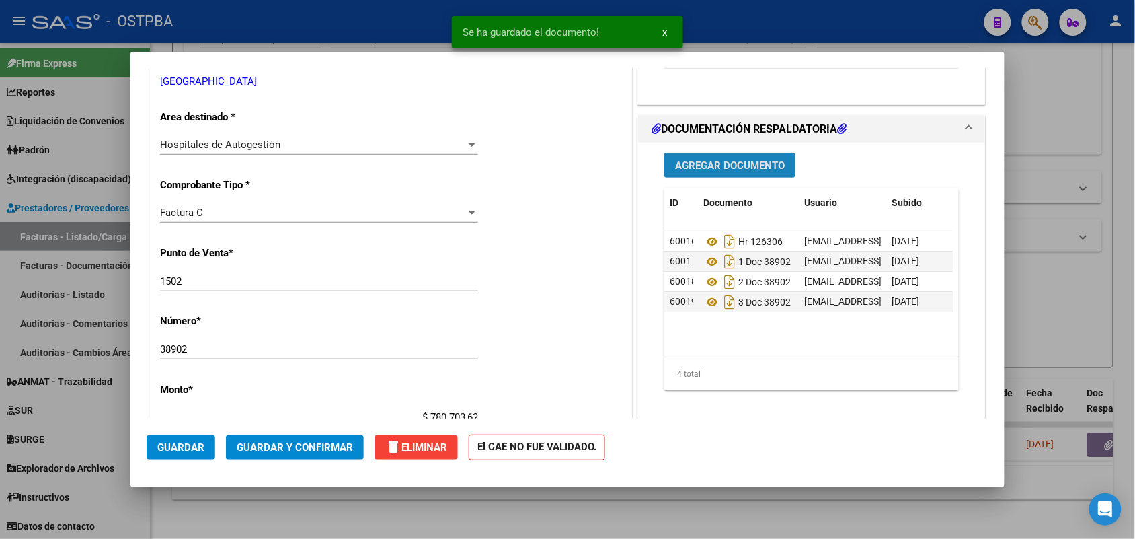
click at [711, 162] on span "Agregar Documento" at bounding box center [730, 165] width 110 height 12
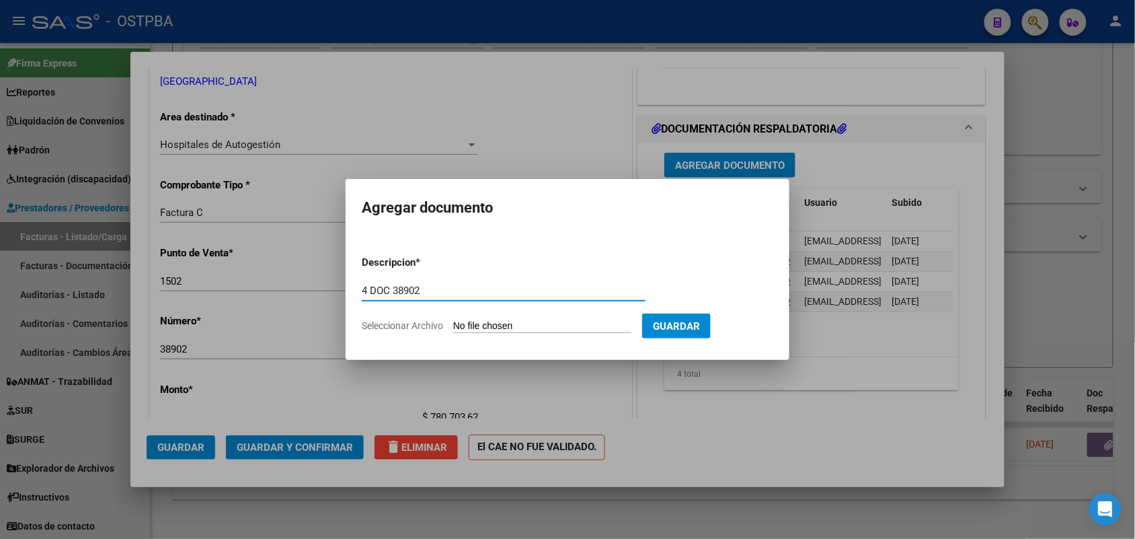
type input "4 DOC 38902"
click at [455, 326] on input "Seleccionar Archivo" at bounding box center [542, 326] width 178 height 13
type input "C:\fakepath\4 DOC 38902.pdf"
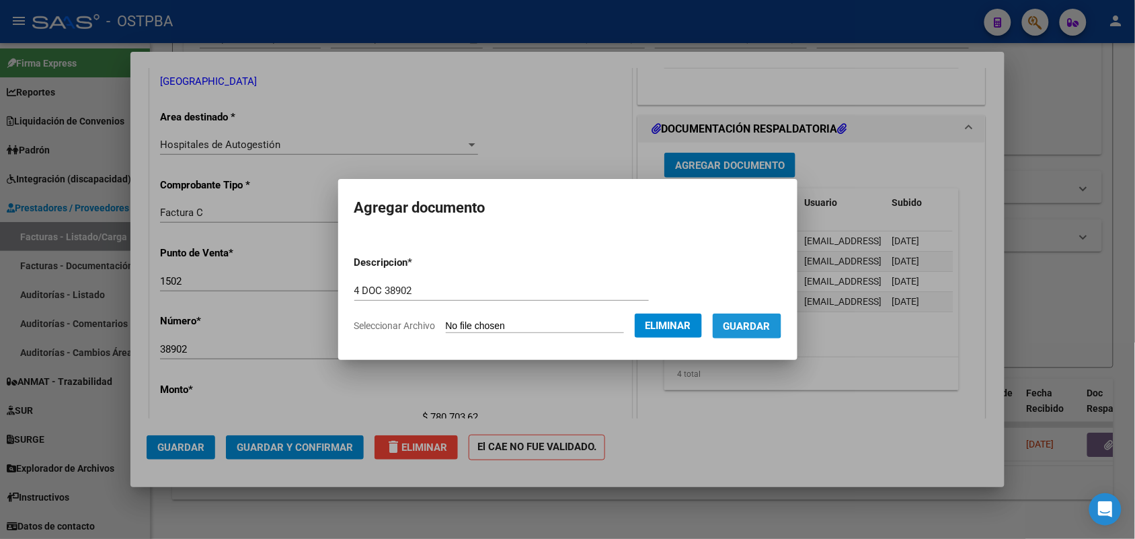
click at [751, 325] on span "Guardar" at bounding box center [747, 326] width 47 height 12
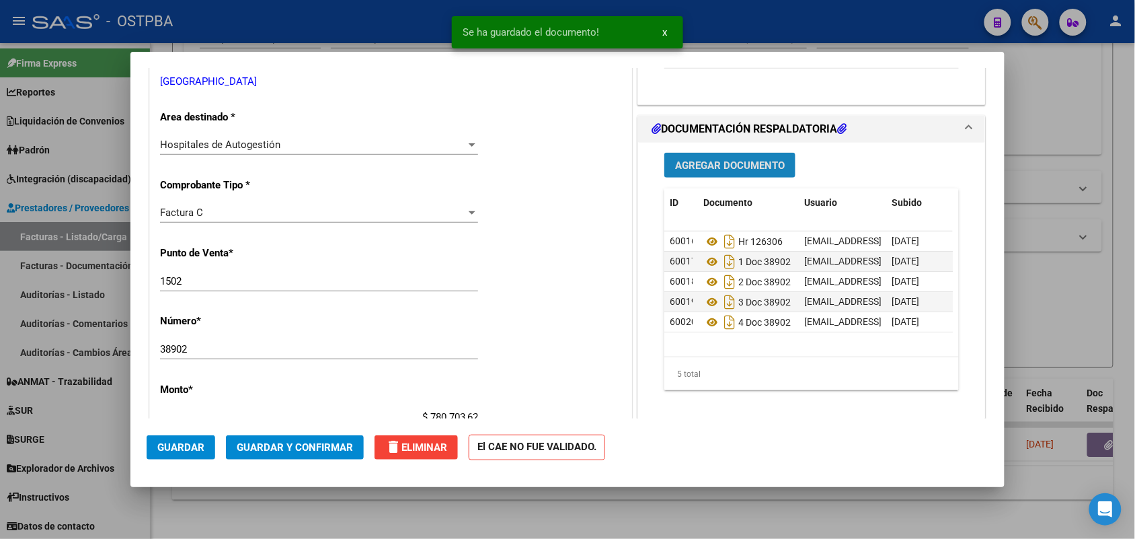
click at [746, 172] on button "Agregar Documento" at bounding box center [729, 165] width 131 height 25
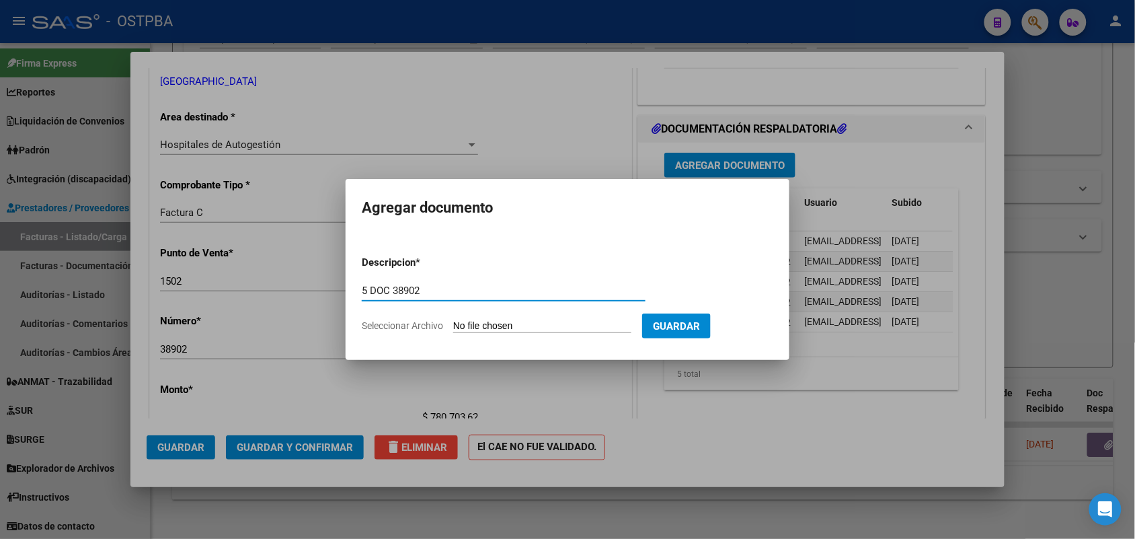
type input "5 DOC 38902"
click at [482, 328] on input "Seleccionar Archivo" at bounding box center [542, 326] width 178 height 13
type input "C:\fakepath\5 DOC 38902.pdf"
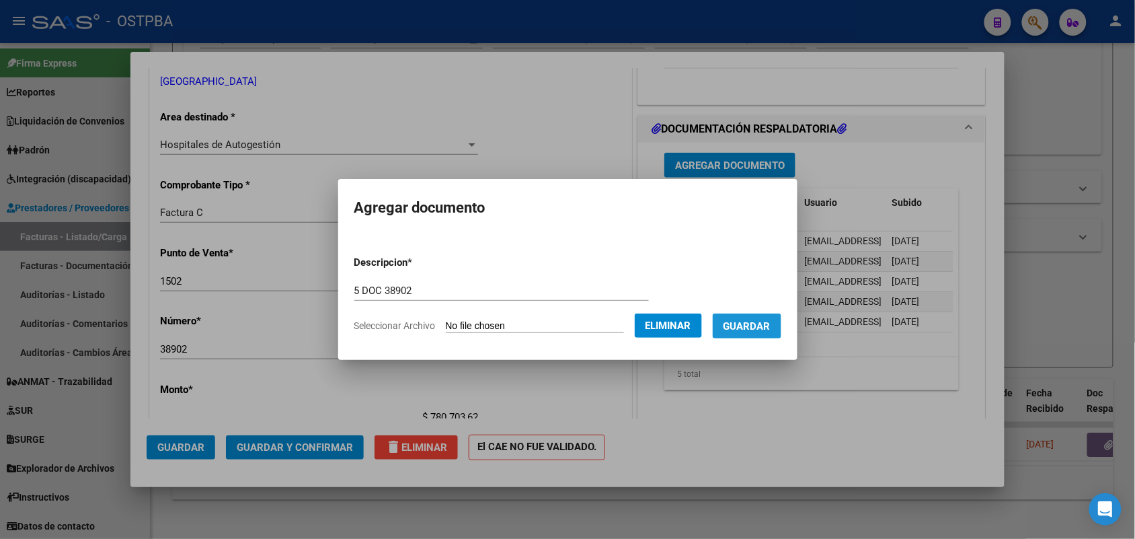
click at [765, 324] on span "Guardar" at bounding box center [747, 326] width 47 height 12
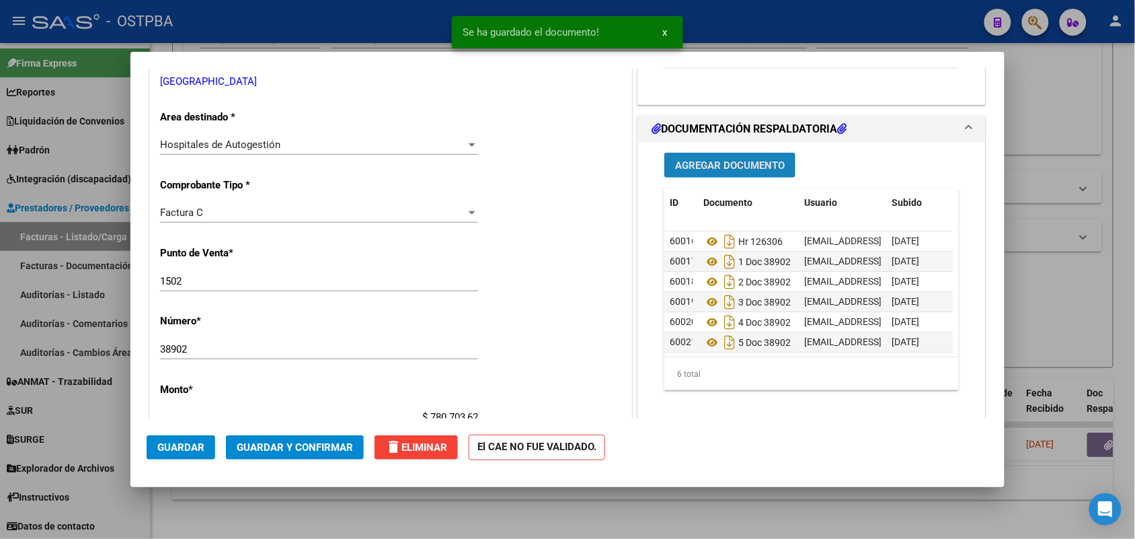
click at [762, 172] on button "Agregar Documento" at bounding box center [729, 165] width 131 height 25
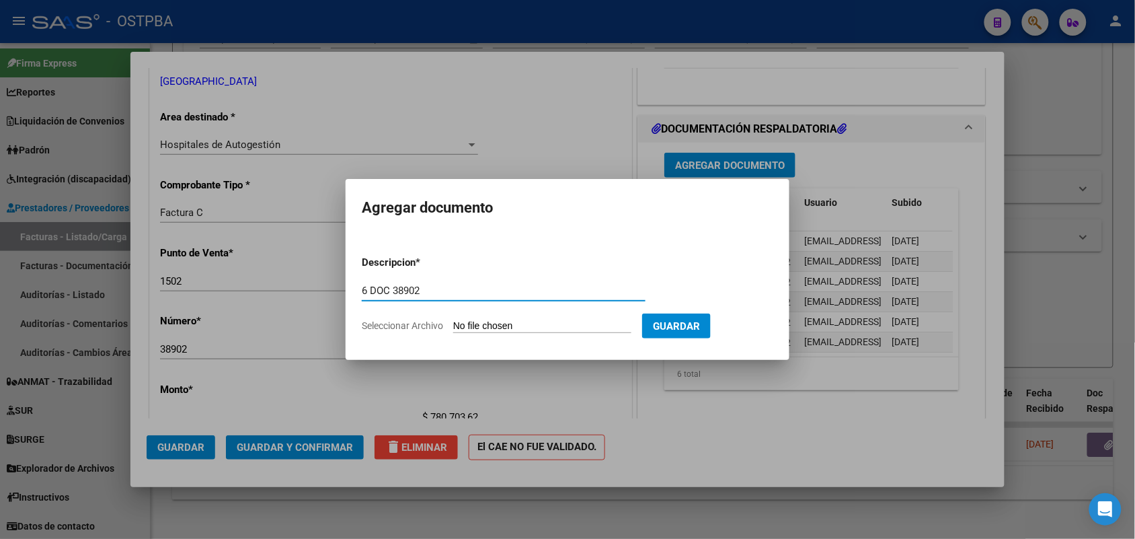
type input "6 DOC 38902"
click at [457, 323] on input "Seleccionar Archivo" at bounding box center [542, 326] width 178 height 13
type input "C:\fakepath\6 DOC 38902.pdf"
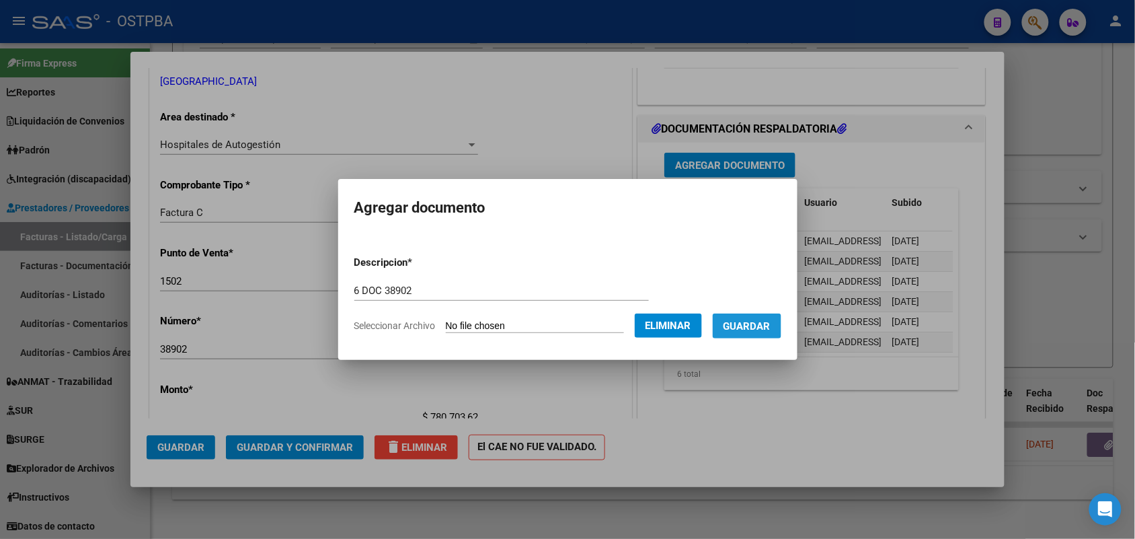
click at [767, 327] on span "Guardar" at bounding box center [747, 326] width 47 height 12
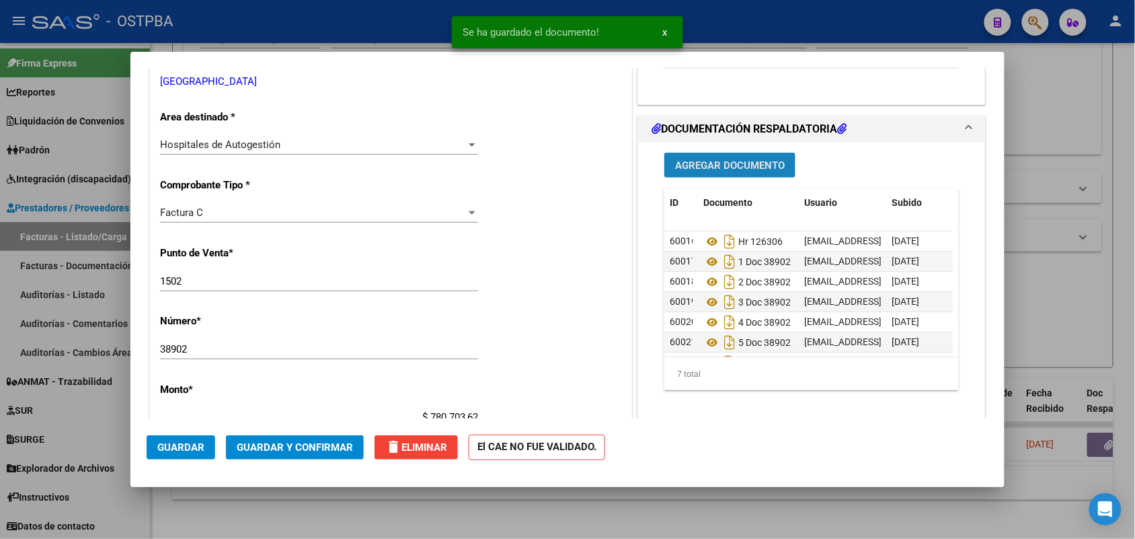
click at [737, 163] on span "Agregar Documento" at bounding box center [730, 165] width 110 height 12
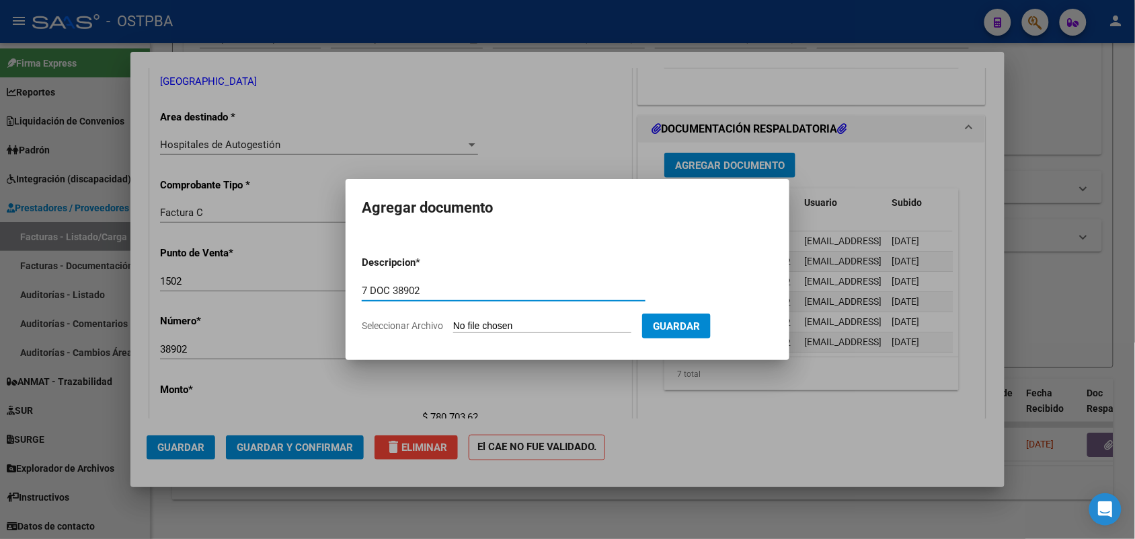
type input "7 DOC 38902"
click at [459, 324] on input "Seleccionar Archivo" at bounding box center [542, 326] width 178 height 13
type input "C:\fakepath\7 DOC 38902.pdf"
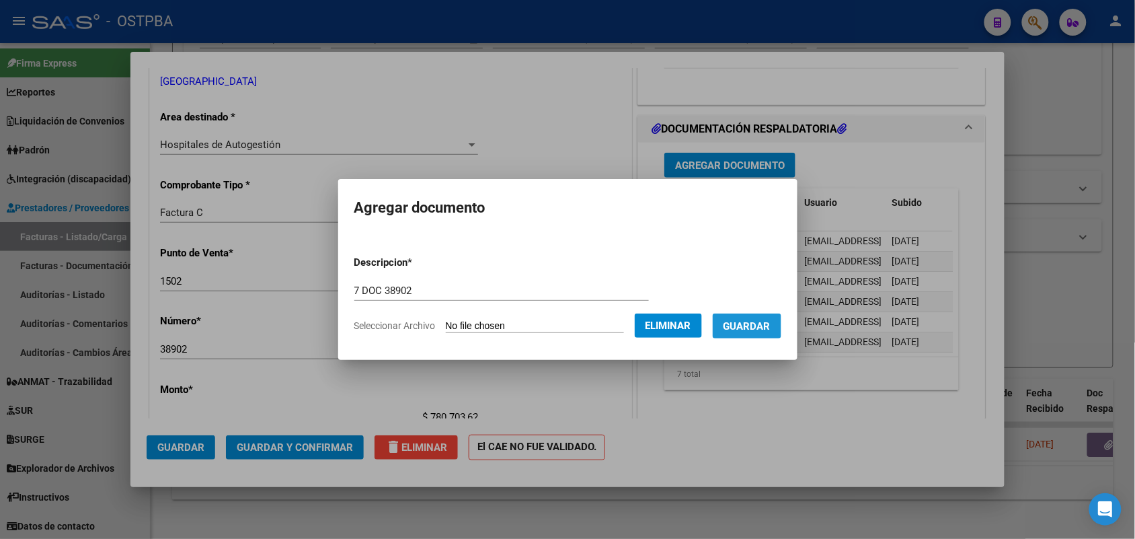
click at [764, 324] on span "Guardar" at bounding box center [747, 326] width 47 height 12
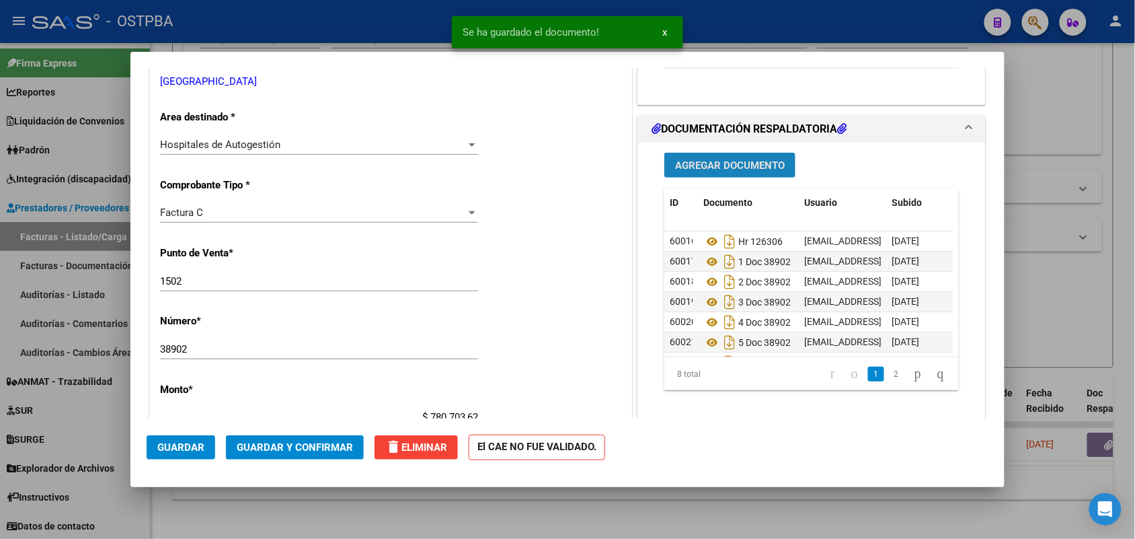
click at [703, 163] on span "Agregar Documento" at bounding box center [730, 165] width 110 height 12
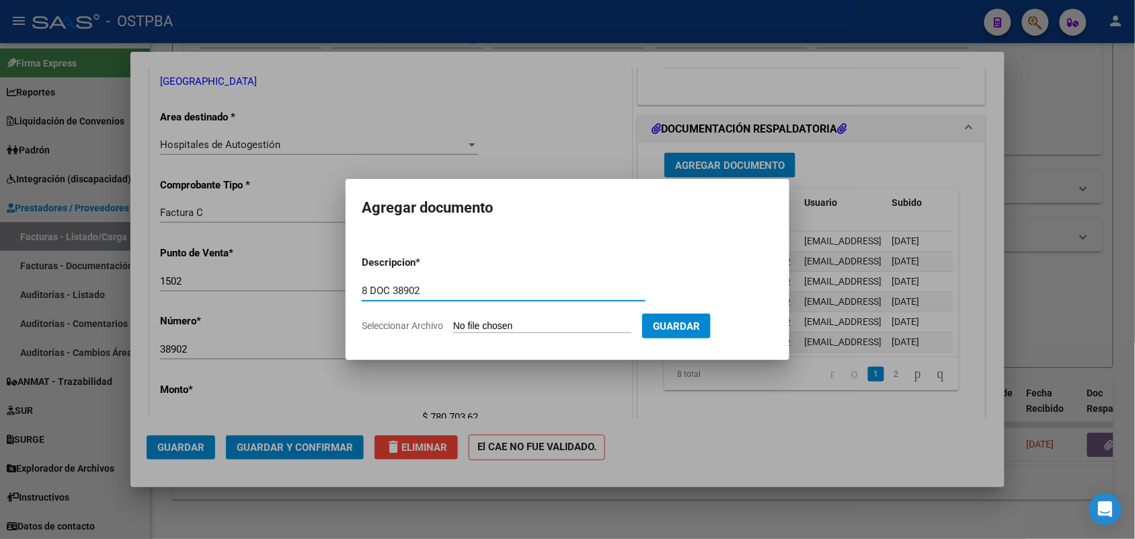
type input "8 DOC 38902"
click at [471, 327] on input "Seleccionar Archivo" at bounding box center [542, 326] width 178 height 13
type input "C:\fakepath\8 DOC 38902.pdf"
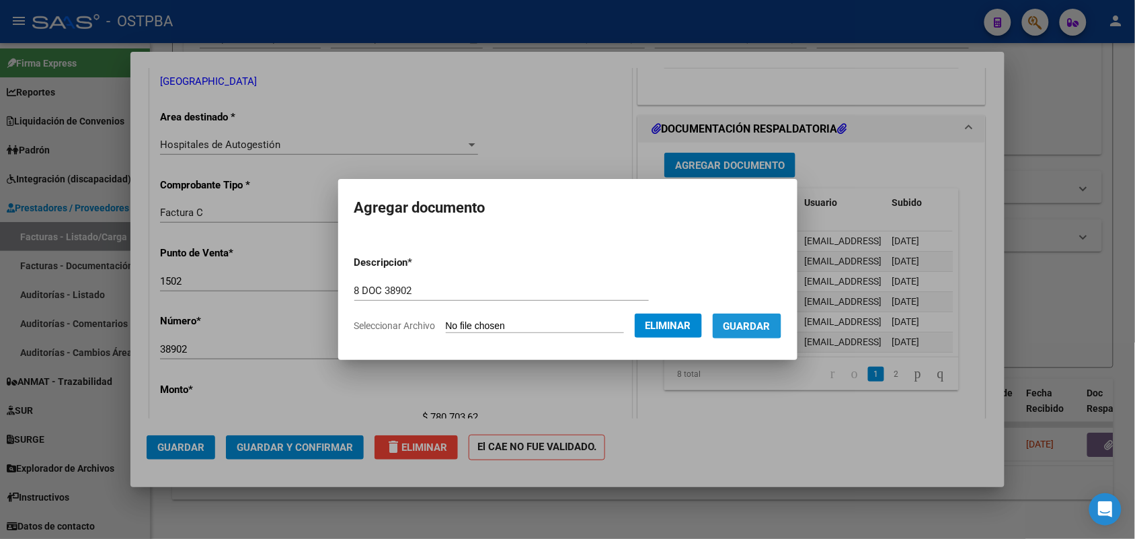
click at [762, 323] on span "Guardar" at bounding box center [747, 326] width 47 height 12
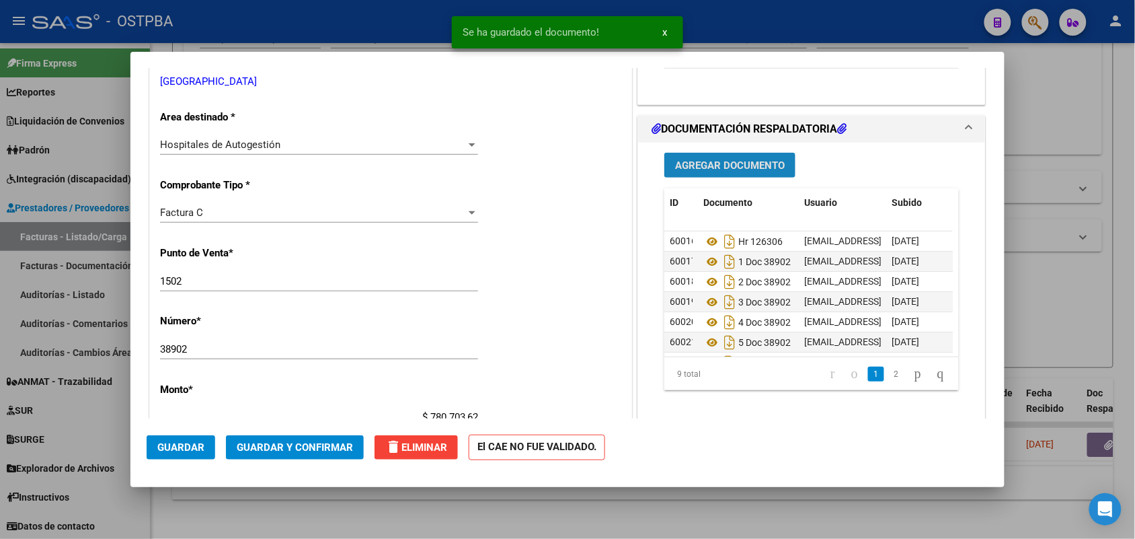
click at [713, 163] on span "Agregar Documento" at bounding box center [730, 165] width 110 height 12
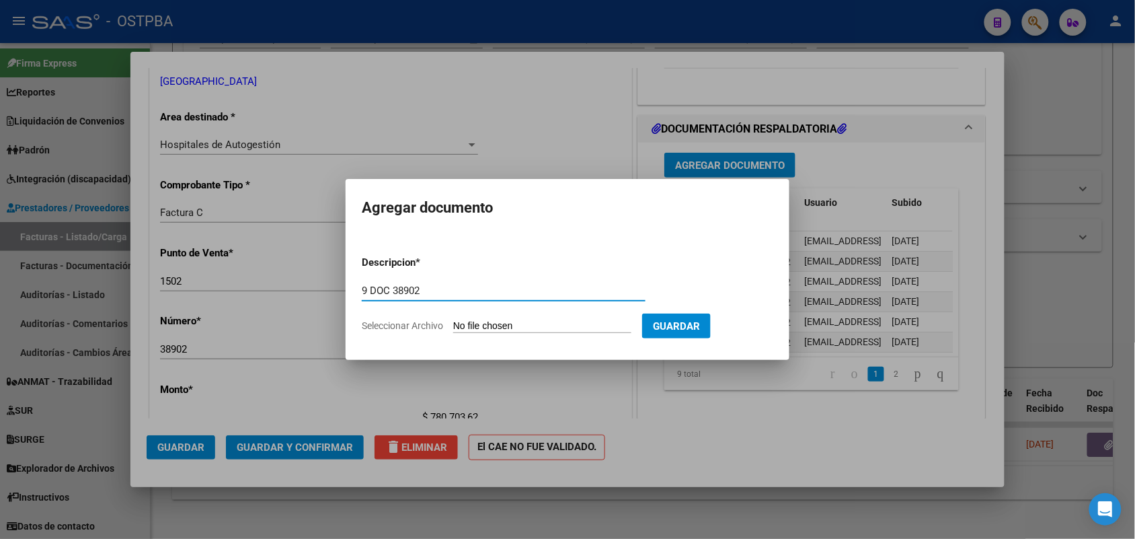
type input "9 DOC 38902"
click at [472, 325] on input "Seleccionar Archivo" at bounding box center [542, 326] width 178 height 13
type input "C:\fakepath\9 DOC 38902.pdf"
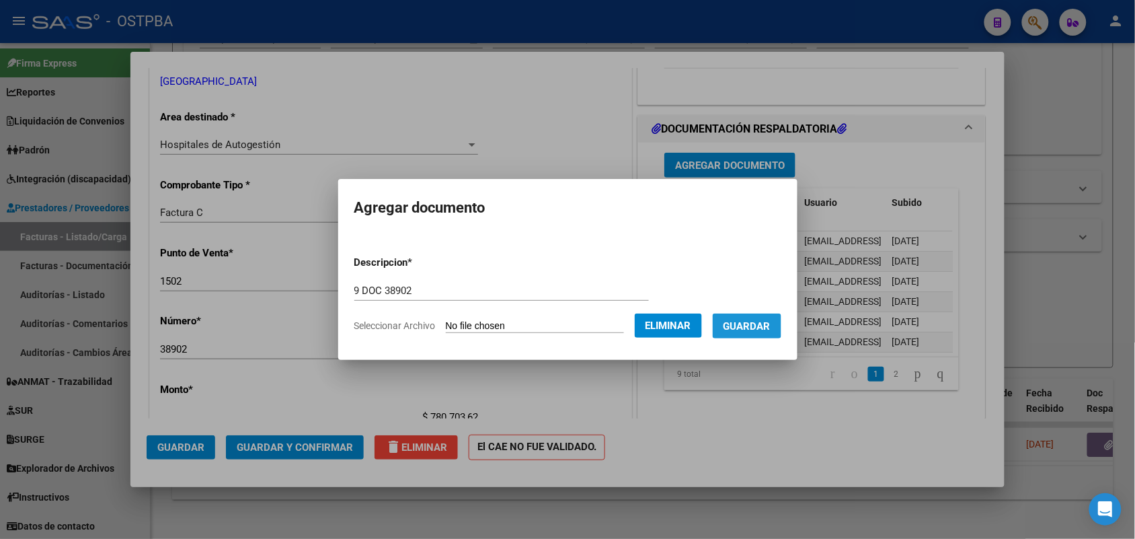
click at [762, 323] on span "Guardar" at bounding box center [747, 326] width 47 height 12
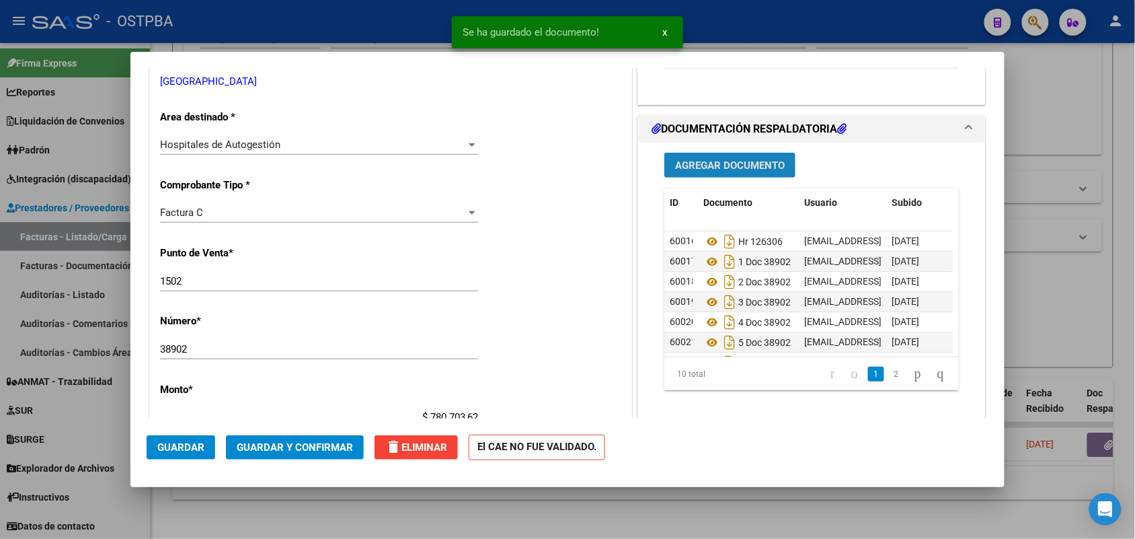
click at [696, 163] on span "Agregar Documento" at bounding box center [730, 165] width 110 height 12
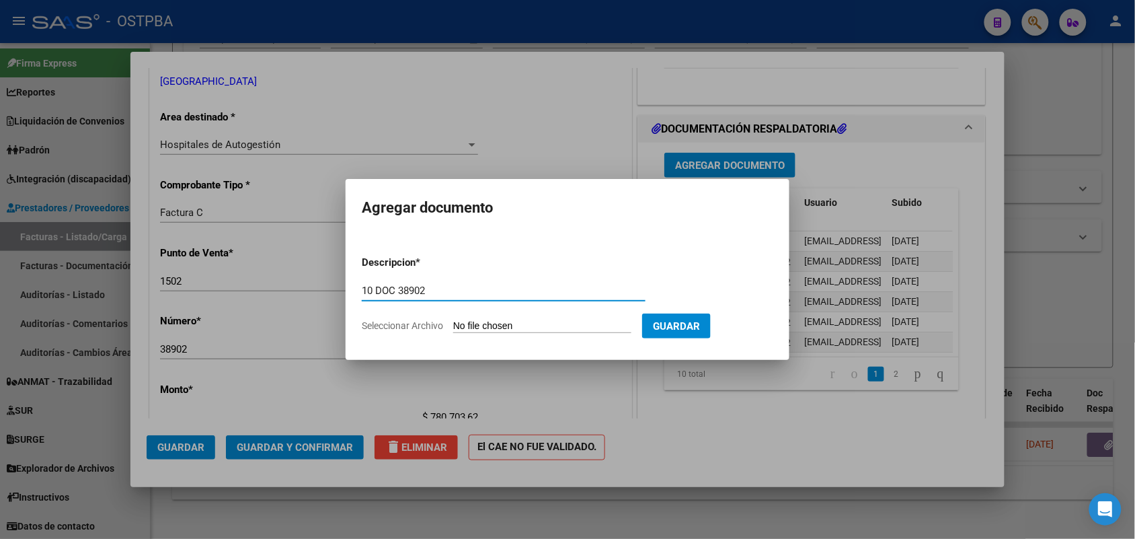
type input "10 DOC 38902"
click at [456, 326] on input "Seleccionar Archivo" at bounding box center [542, 326] width 178 height 13
type input "C:\fakepath\10 DOC 38902.pdf"
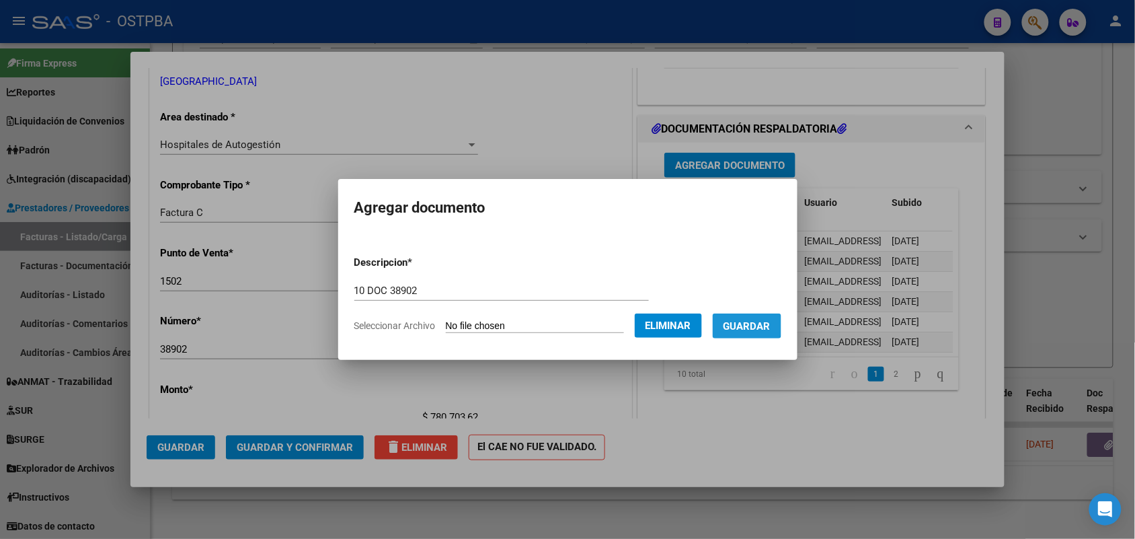
click at [760, 321] on span "Guardar" at bounding box center [747, 326] width 47 height 12
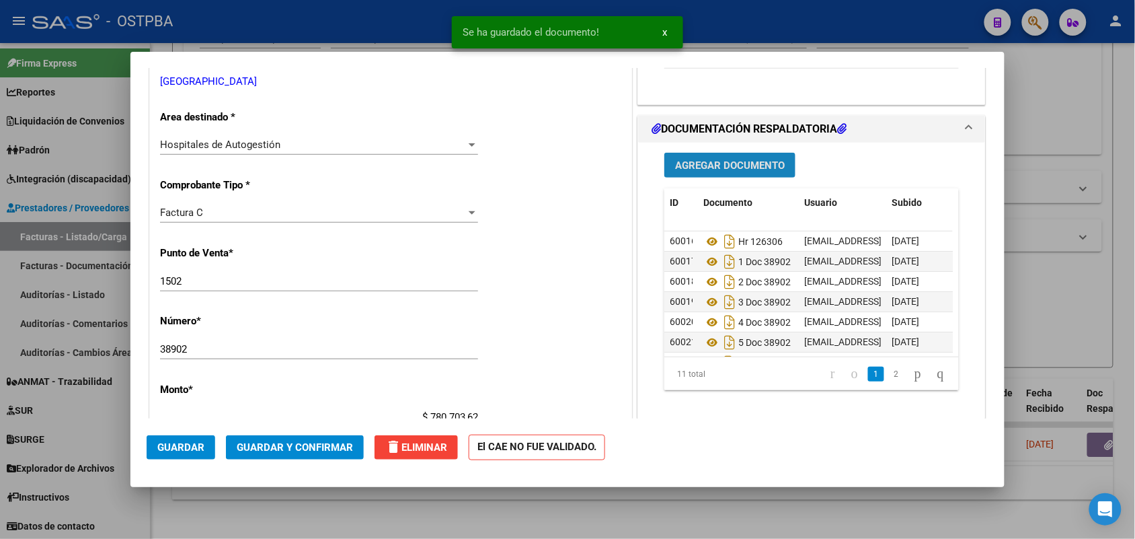
click at [750, 168] on span "Agregar Documento" at bounding box center [730, 165] width 110 height 12
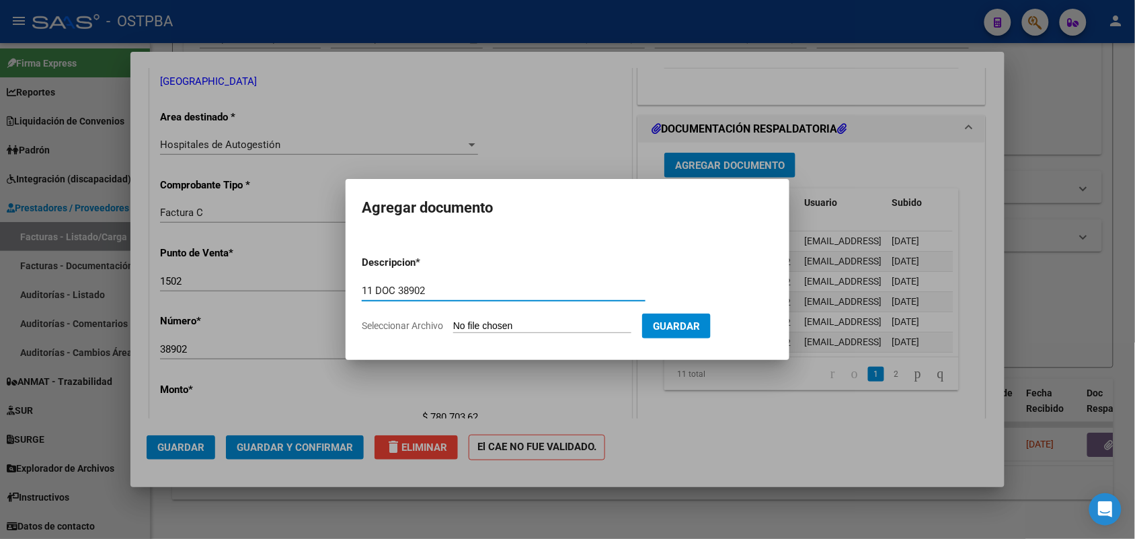
type input "11 DOC 38902"
click at [464, 324] on input "Seleccionar Archivo" at bounding box center [542, 326] width 178 height 13
type input "C:\fakepath\11 DOC 38902.pdf"
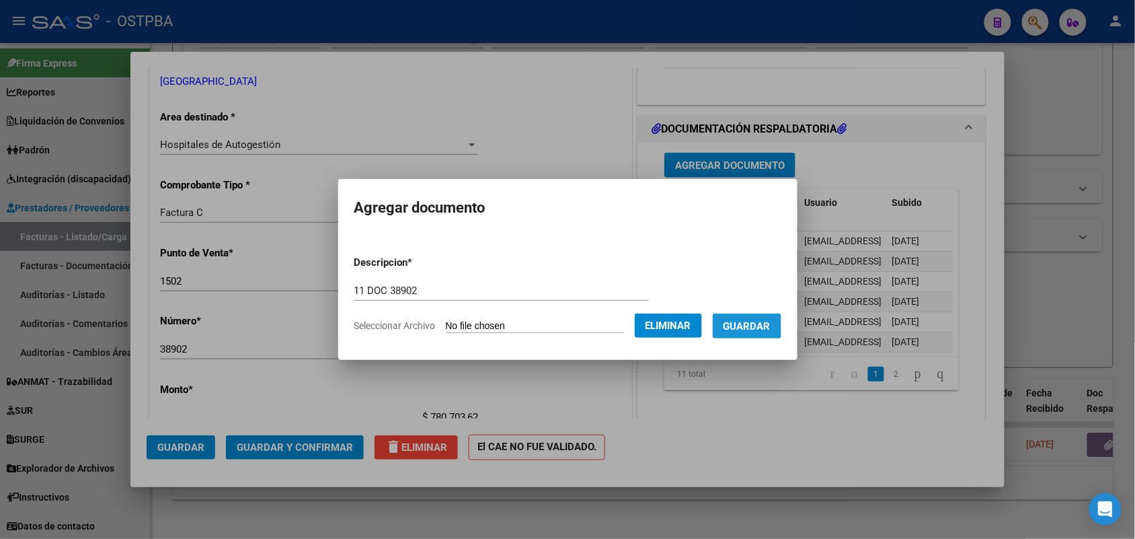
click at [767, 320] on span "Guardar" at bounding box center [747, 326] width 47 height 12
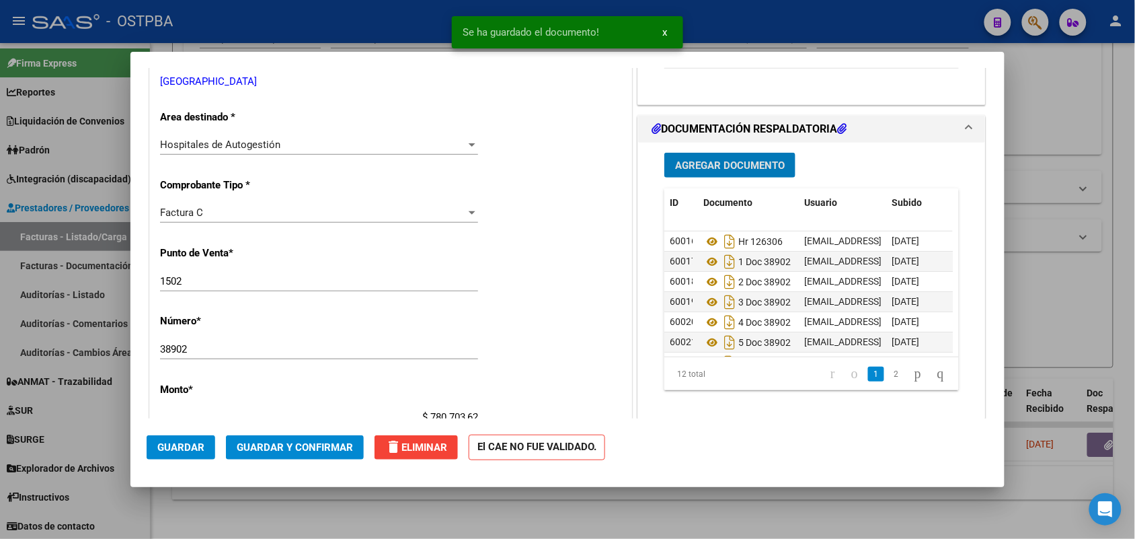
click at [742, 167] on span "Agregar Documento" at bounding box center [730, 165] width 110 height 12
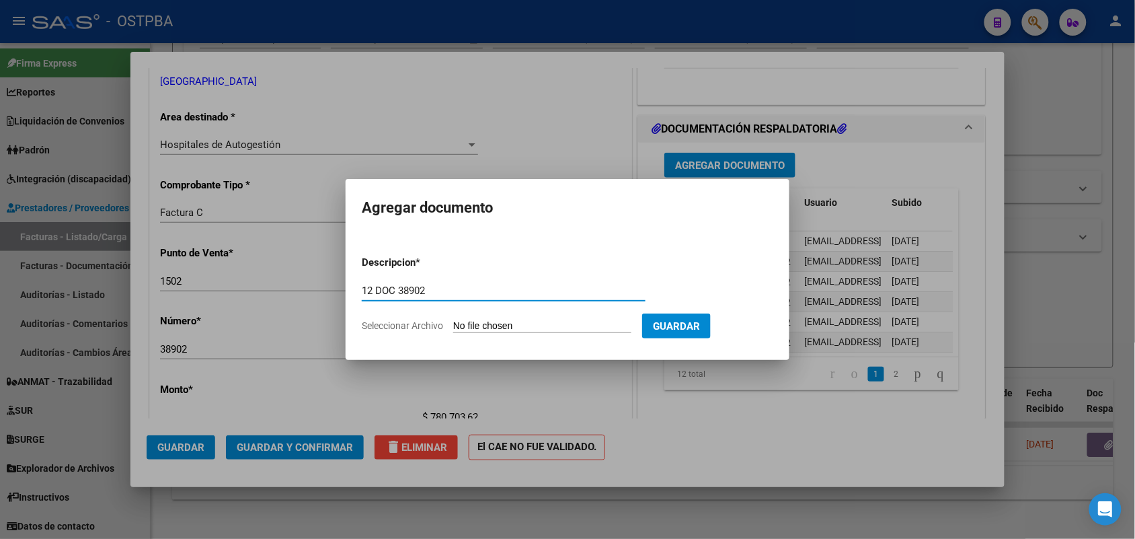
type input "12 DOC 38902"
click at [463, 326] on input "Seleccionar Archivo" at bounding box center [542, 326] width 178 height 13
type input "C:\fakepath\12 DOC 38902.pdf"
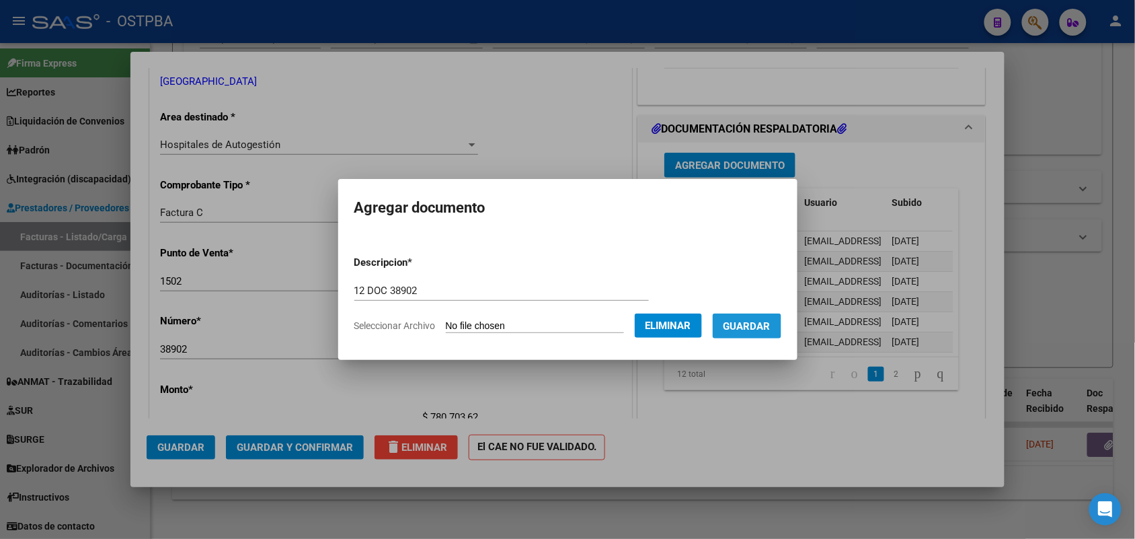
click at [764, 325] on span "Guardar" at bounding box center [747, 326] width 47 height 12
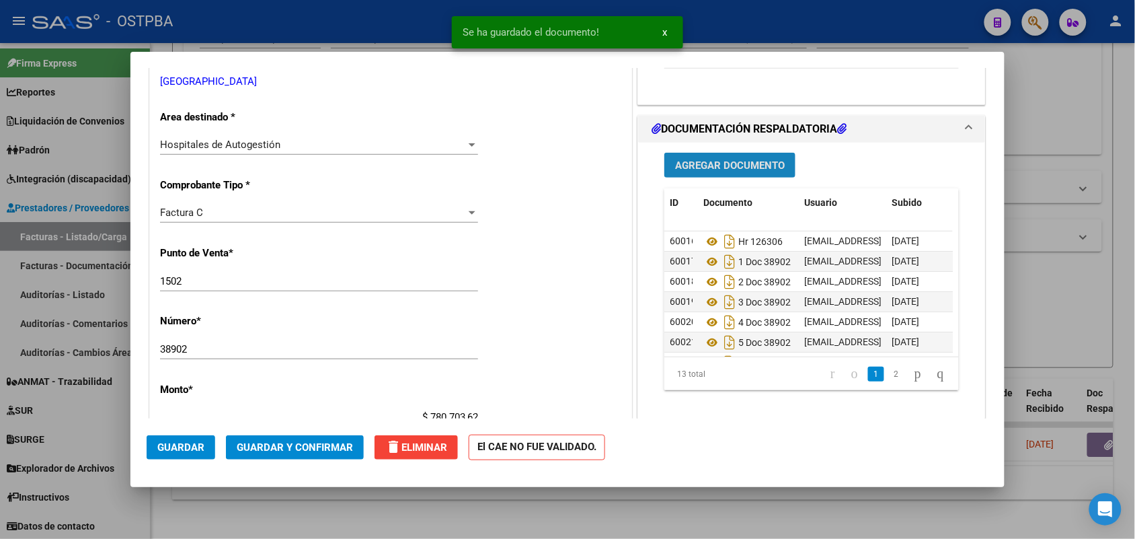
click at [752, 161] on span "Agregar Documento" at bounding box center [730, 165] width 110 height 12
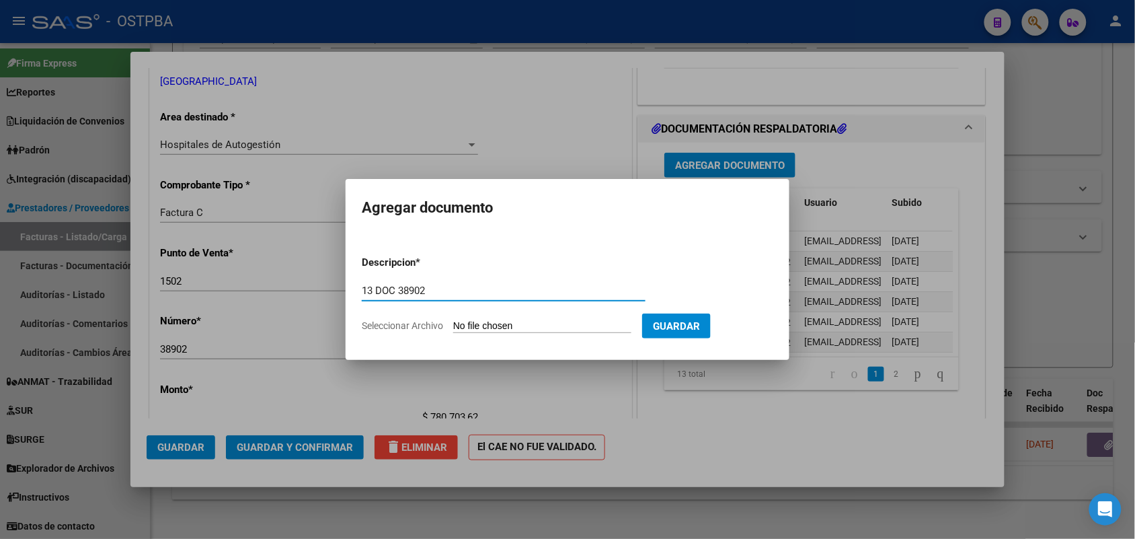
type input "13 DOC 38902"
click at [466, 321] on input "Seleccionar Archivo" at bounding box center [542, 326] width 178 height 13
type input "C:\fakepath\13 DOC 38902.pdf"
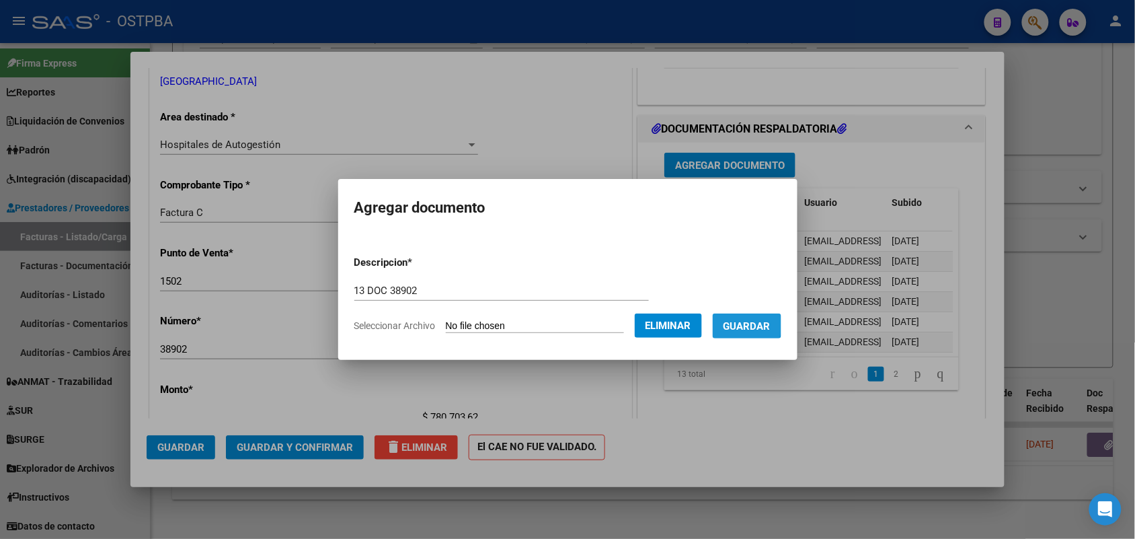
click at [762, 324] on span "Guardar" at bounding box center [747, 326] width 47 height 12
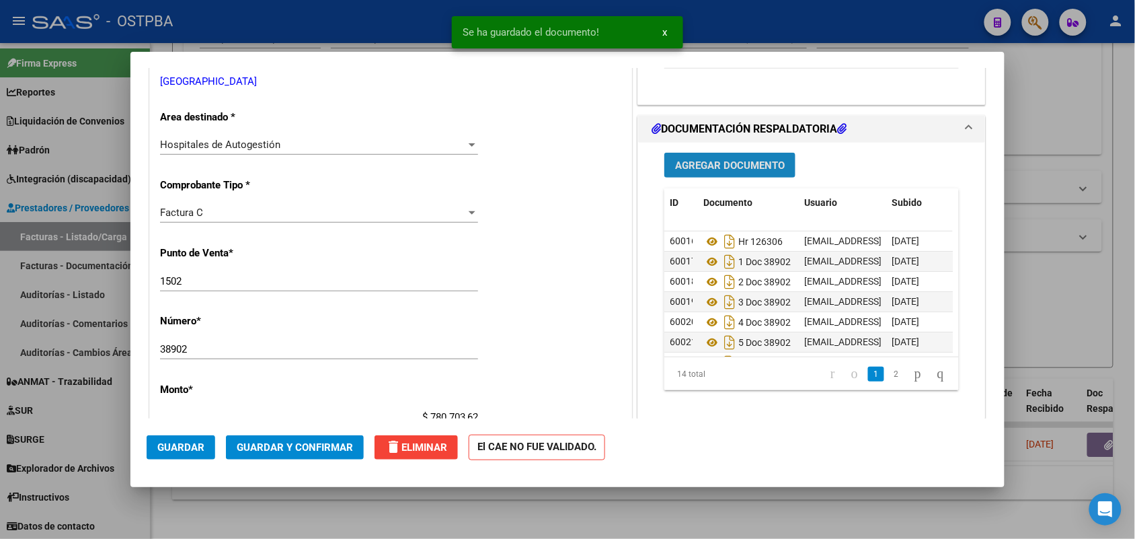
click at [706, 160] on span "Agregar Documento" at bounding box center [730, 165] width 110 height 12
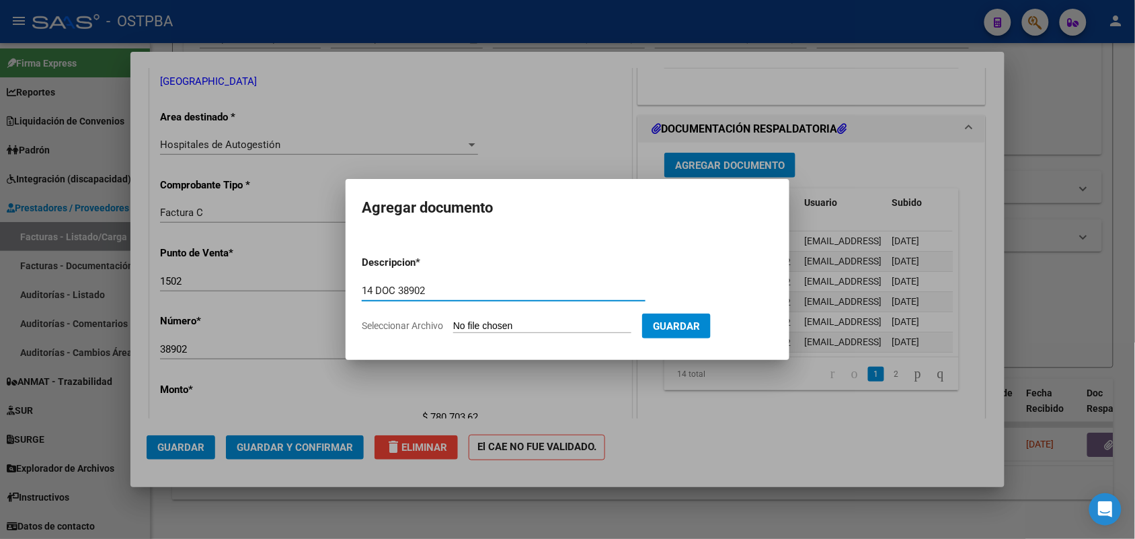
type input "14 DOC 38902"
click at [457, 324] on input "Seleccionar Archivo" at bounding box center [542, 326] width 178 height 13
type input "C:\fakepath\14 DOC 38902.pdf"
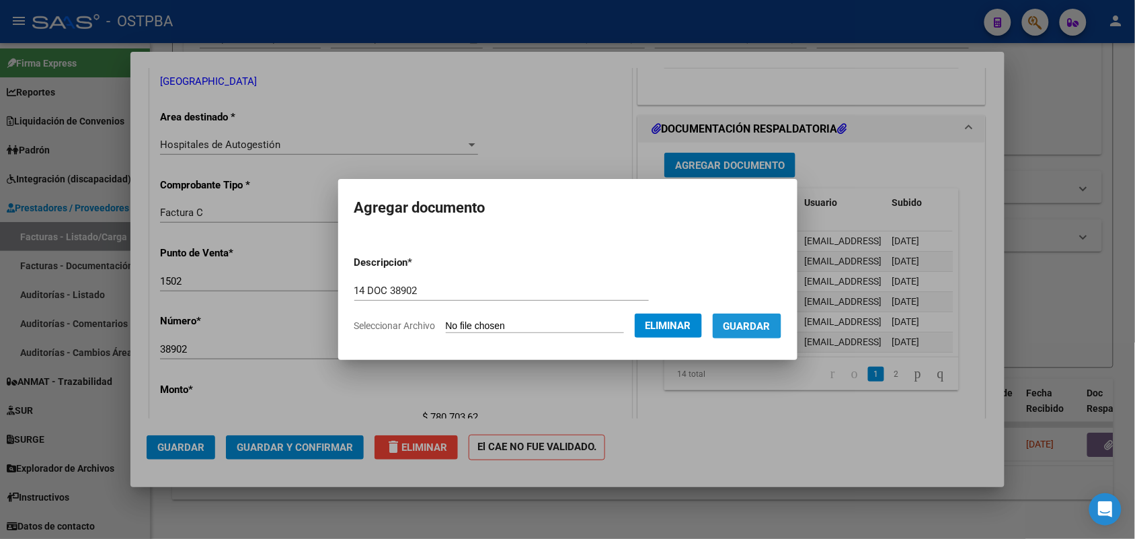
click at [760, 325] on span "Guardar" at bounding box center [747, 326] width 47 height 12
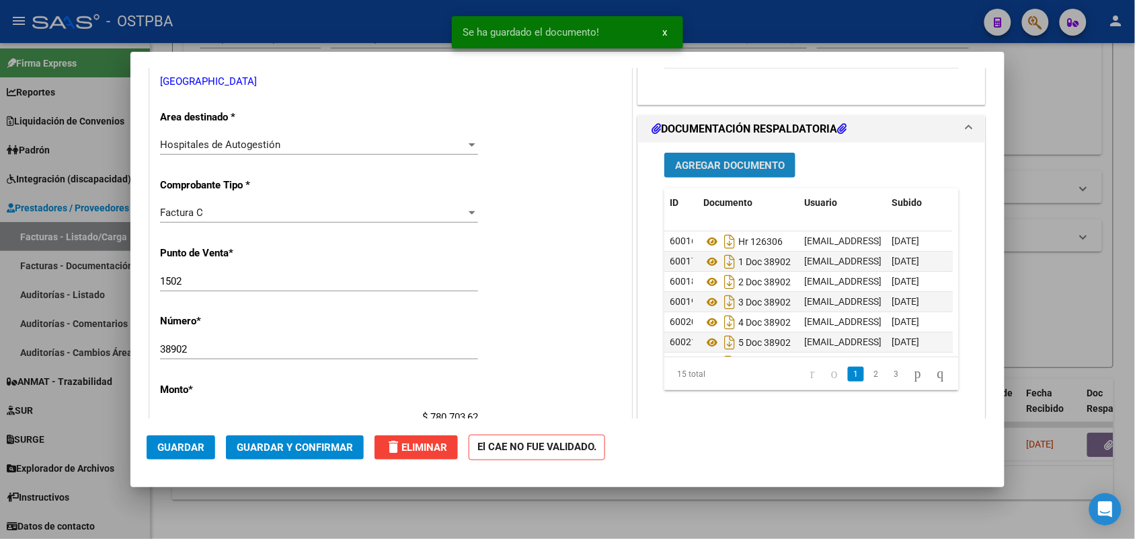
click at [755, 163] on span "Agregar Documento" at bounding box center [730, 165] width 110 height 12
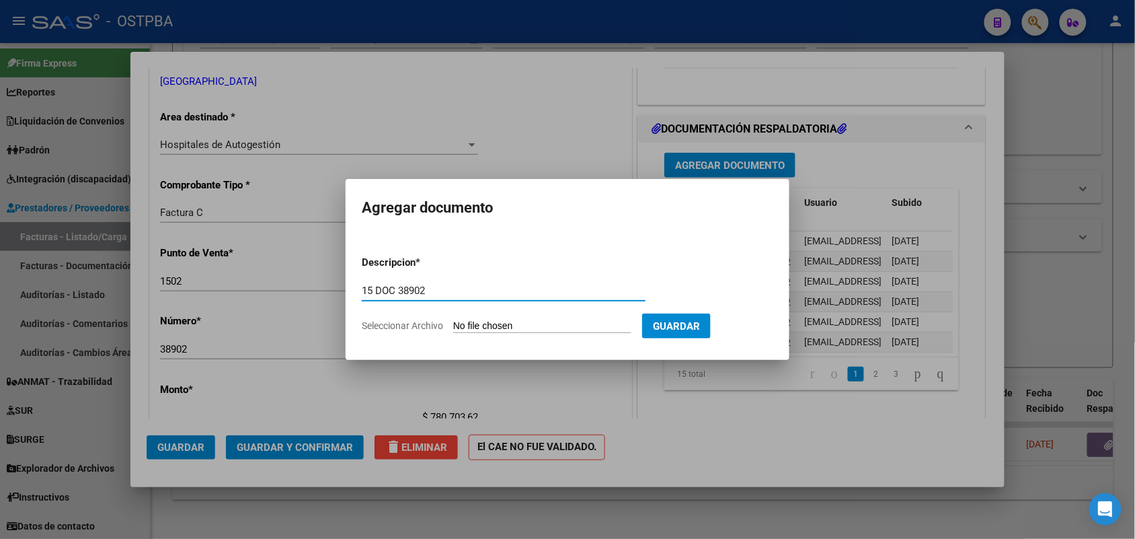
type input "15 DOC 38902"
click at [457, 325] on input "Seleccionar Archivo" at bounding box center [542, 326] width 178 height 13
type input "C:\fakepath\15 DOC 38902.pdf"
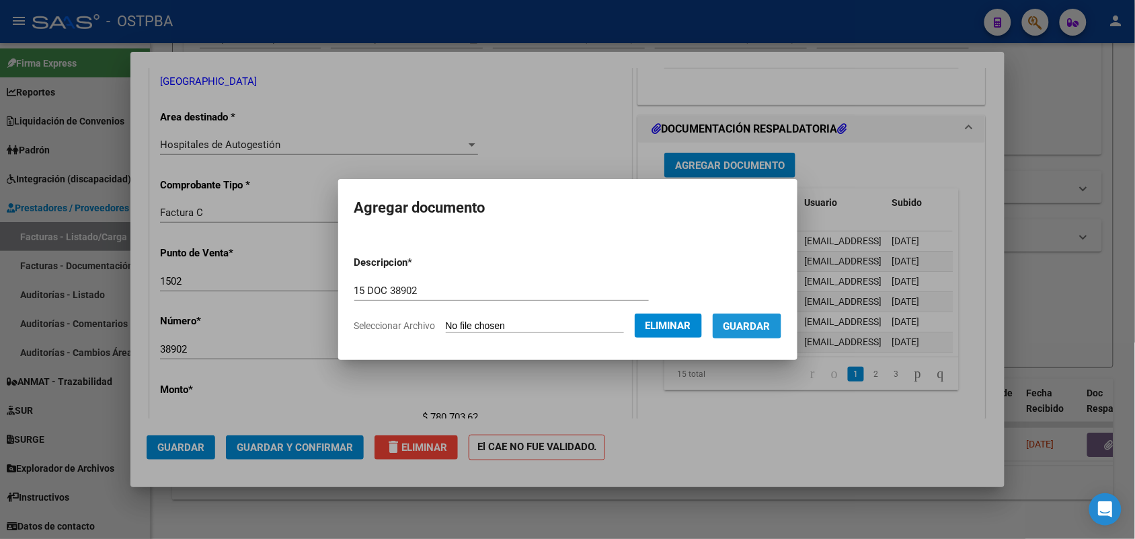
click at [752, 326] on span "Guardar" at bounding box center [747, 326] width 47 height 12
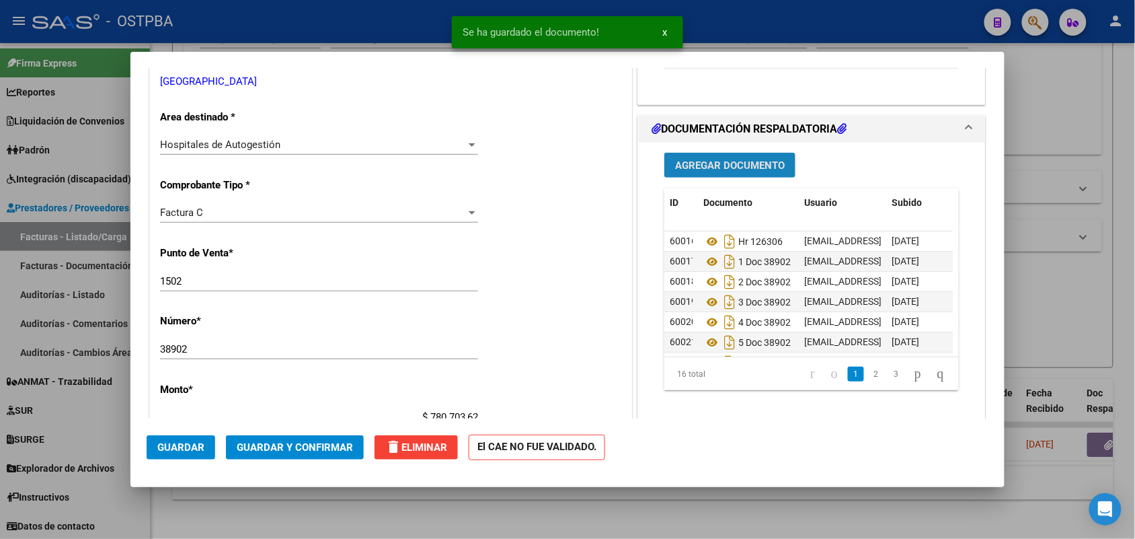
click at [720, 170] on span "Agregar Documento" at bounding box center [730, 165] width 110 height 12
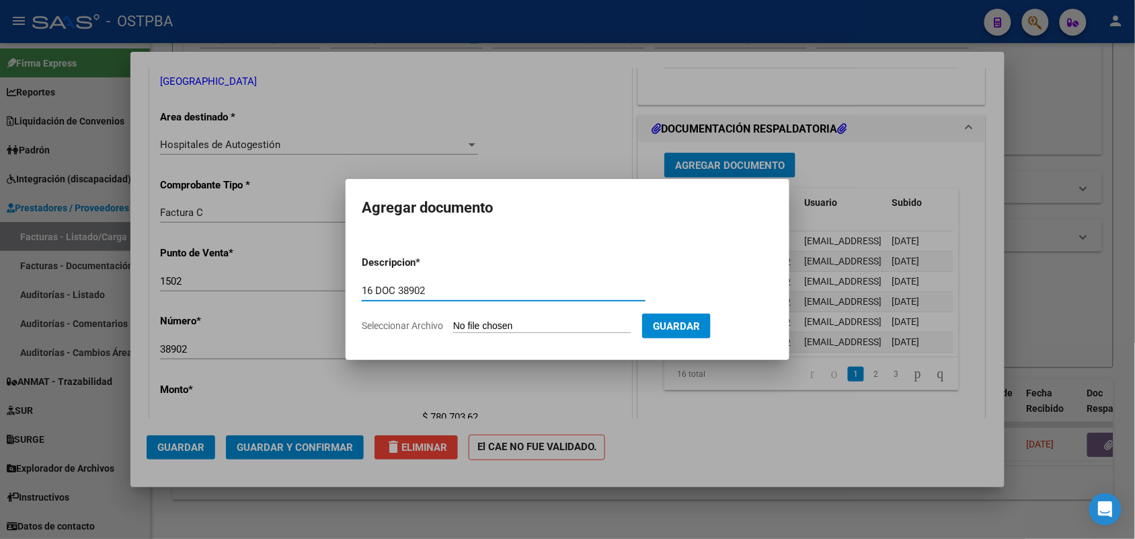
type input "16 DOC 38902"
click at [457, 324] on input "Seleccionar Archivo" at bounding box center [542, 326] width 178 height 13
type input "C:\fakepath\16 DOC 38902.pdf"
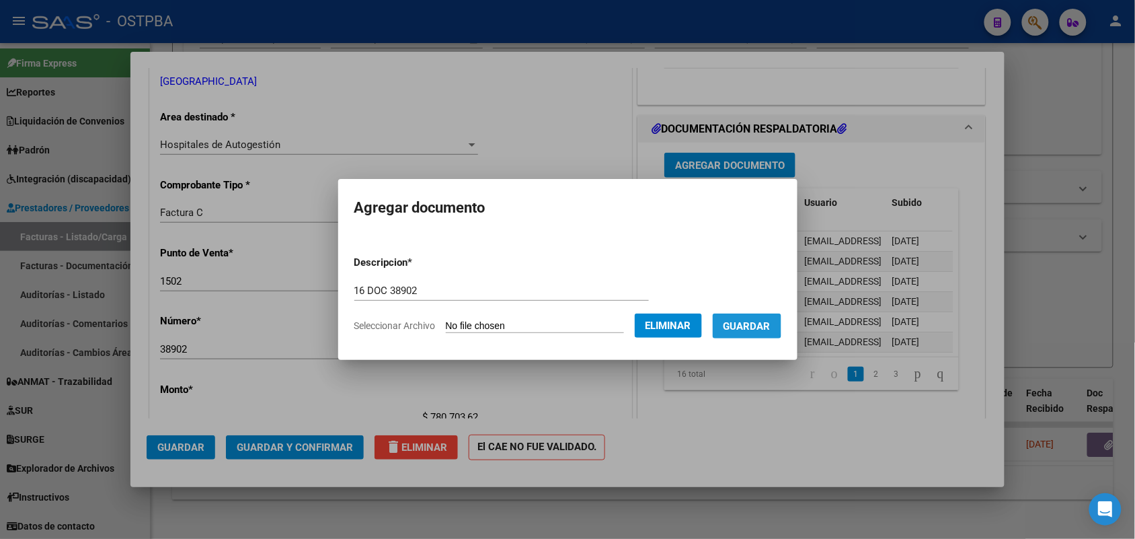
click at [736, 324] on button "Guardar" at bounding box center [747, 325] width 69 height 25
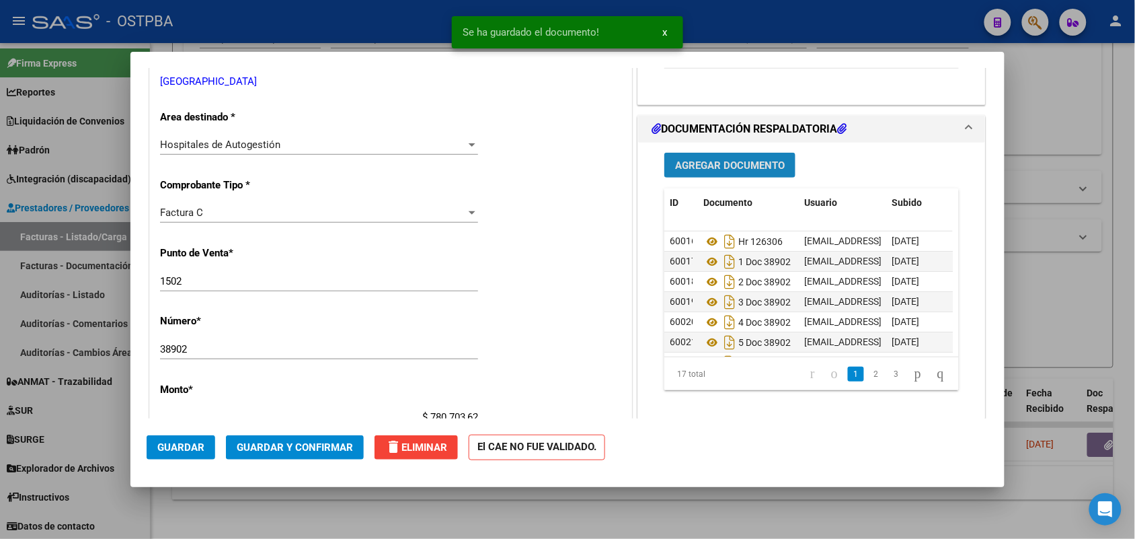
click at [725, 172] on button "Agregar Documento" at bounding box center [729, 165] width 131 height 25
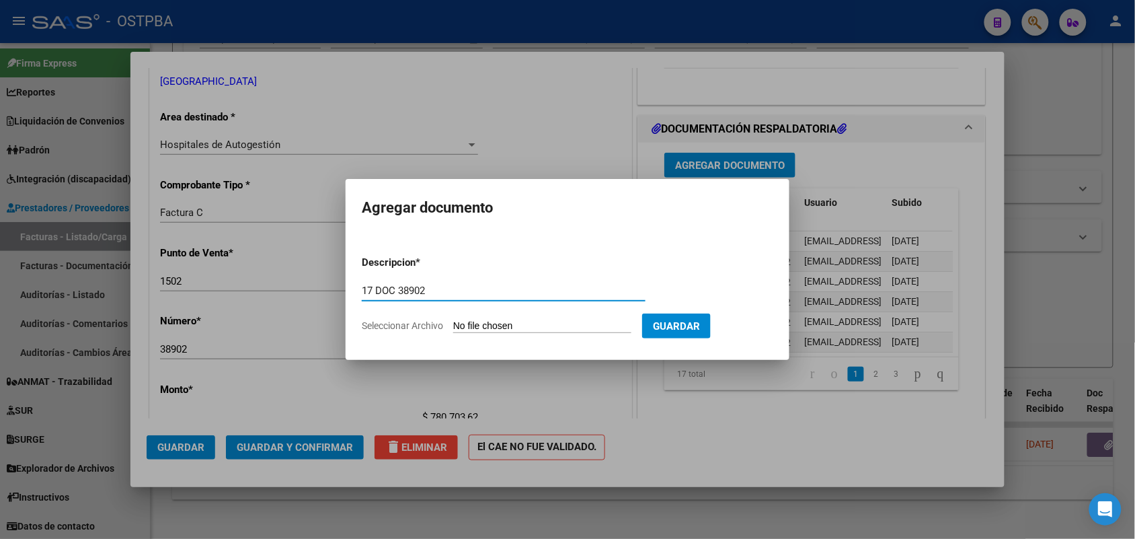
type input "17 DOC 38902"
click at [455, 321] on input "Seleccionar Archivo" at bounding box center [542, 326] width 178 height 13
type input "C:\fakepath\17 DOC 38902.pdf"
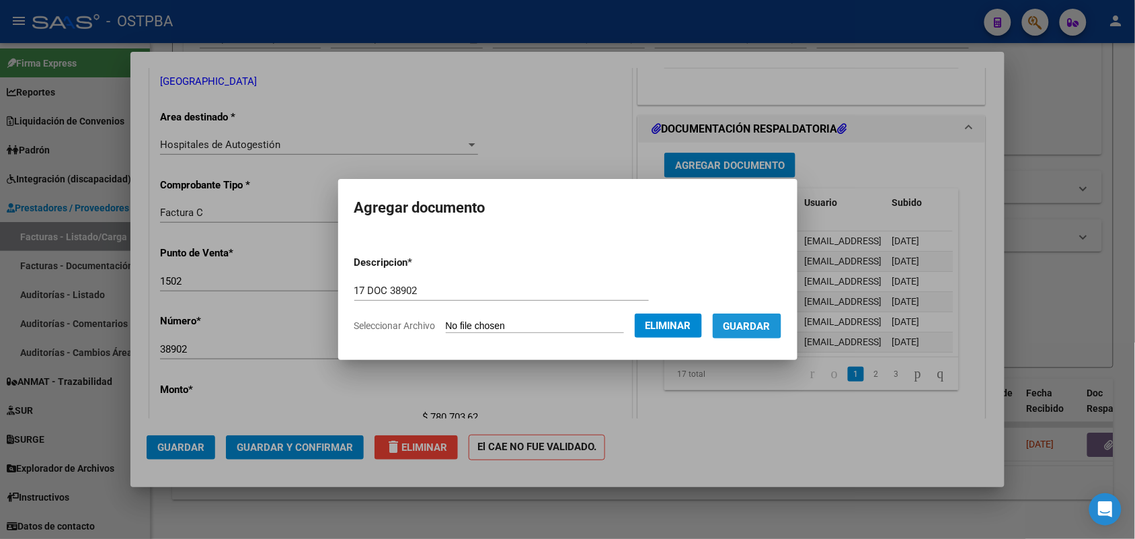
click at [765, 321] on span "Guardar" at bounding box center [747, 326] width 47 height 12
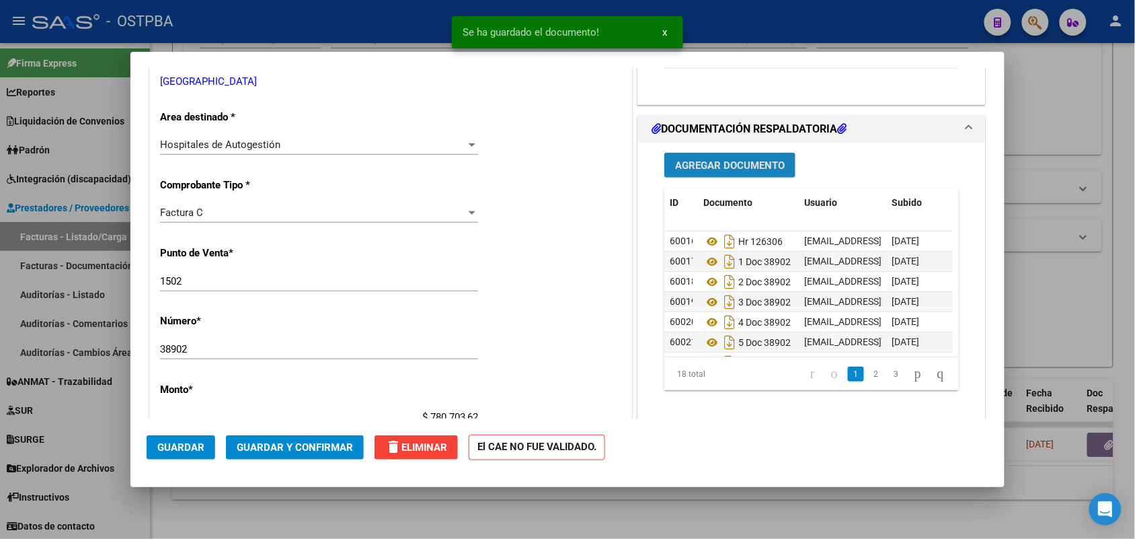
click at [750, 169] on span "Agregar Documento" at bounding box center [730, 165] width 110 height 12
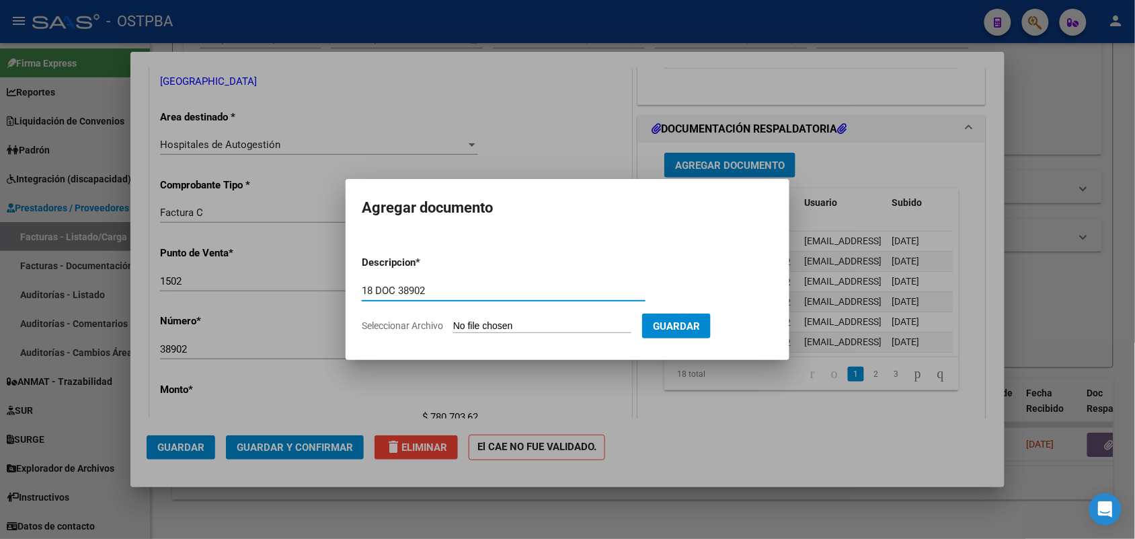
type input "18 DOC 38902"
click at [457, 330] on input "Seleccionar Archivo" at bounding box center [542, 326] width 178 height 13
type input "C:\fakepath\18 DOC 38902.pdf"
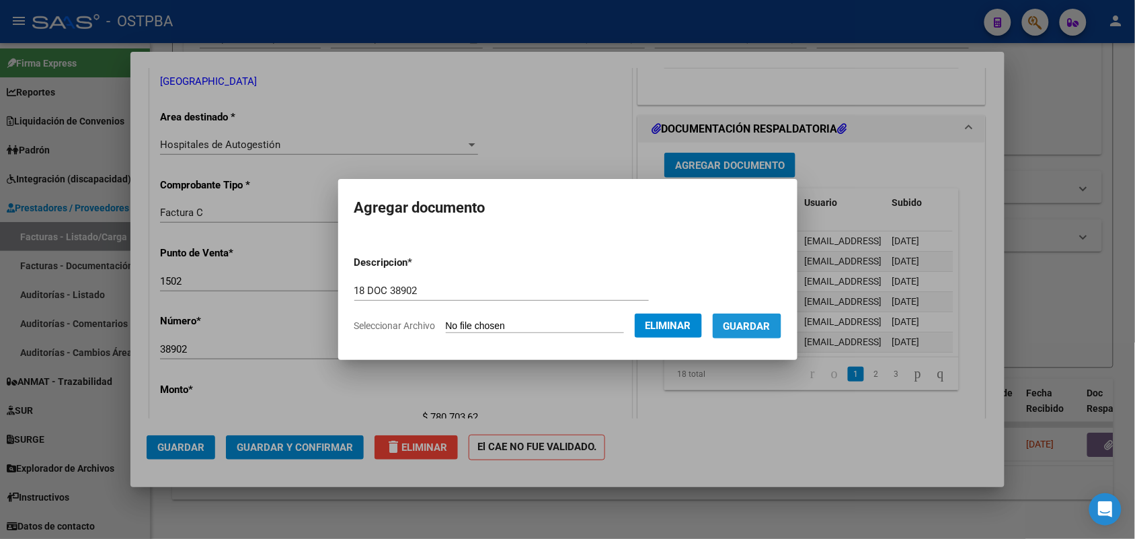
click at [753, 328] on span "Guardar" at bounding box center [747, 326] width 47 height 12
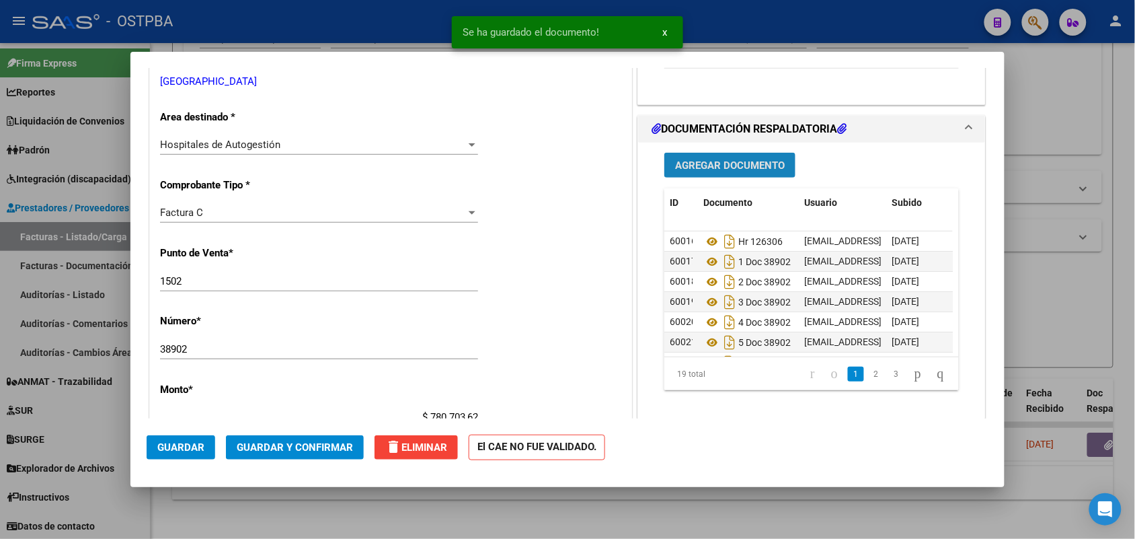
click at [723, 159] on span "Agregar Documento" at bounding box center [730, 165] width 110 height 12
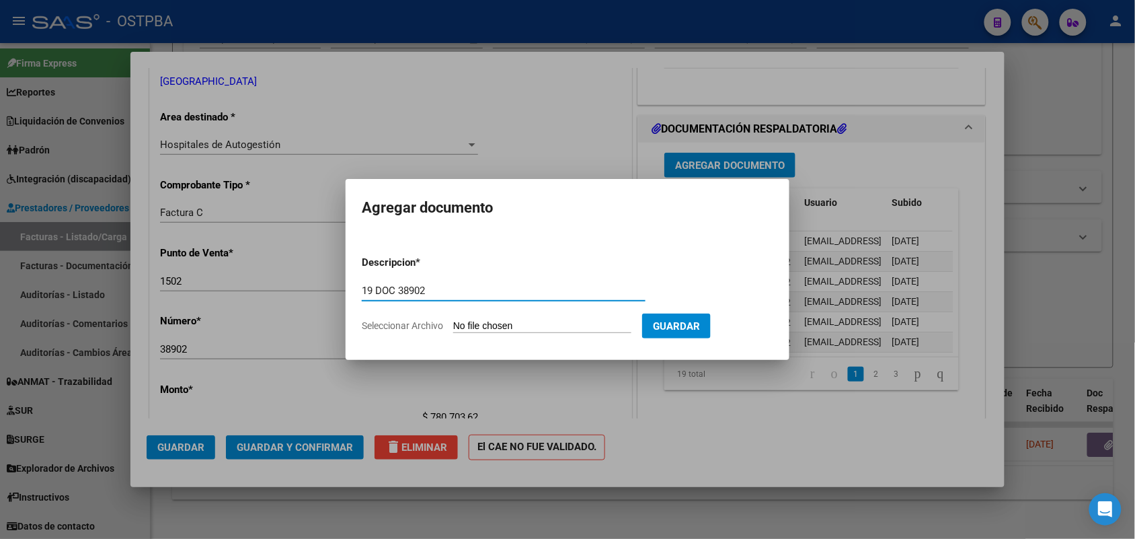
type input "19 DOC 38902"
click at [464, 321] on input "Seleccionar Archivo" at bounding box center [542, 326] width 178 height 13
type input "C:\fakepath\19 DOC 38902.pdf"
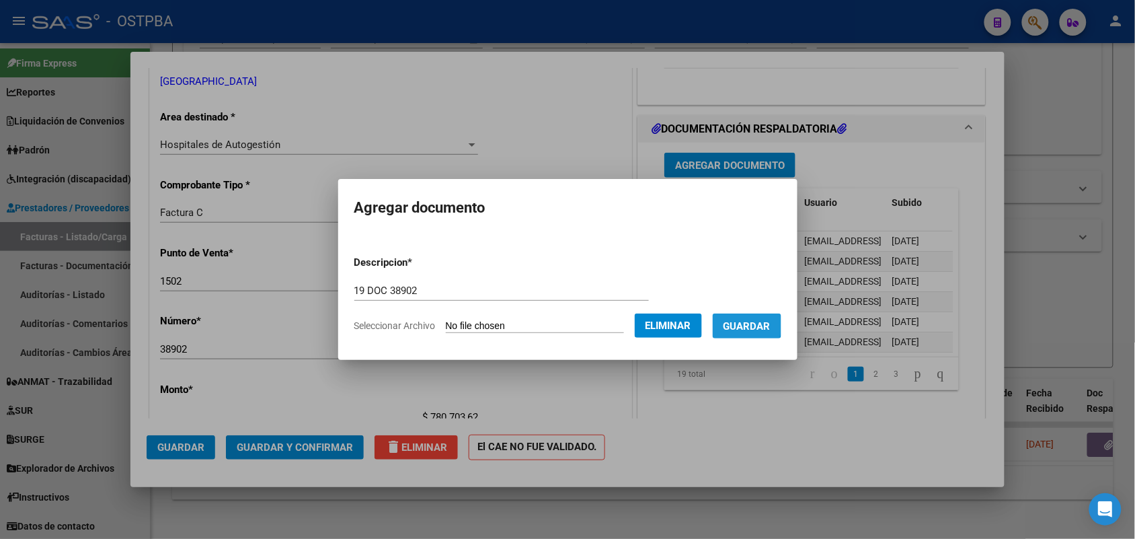
click at [759, 321] on span "Guardar" at bounding box center [747, 326] width 47 height 12
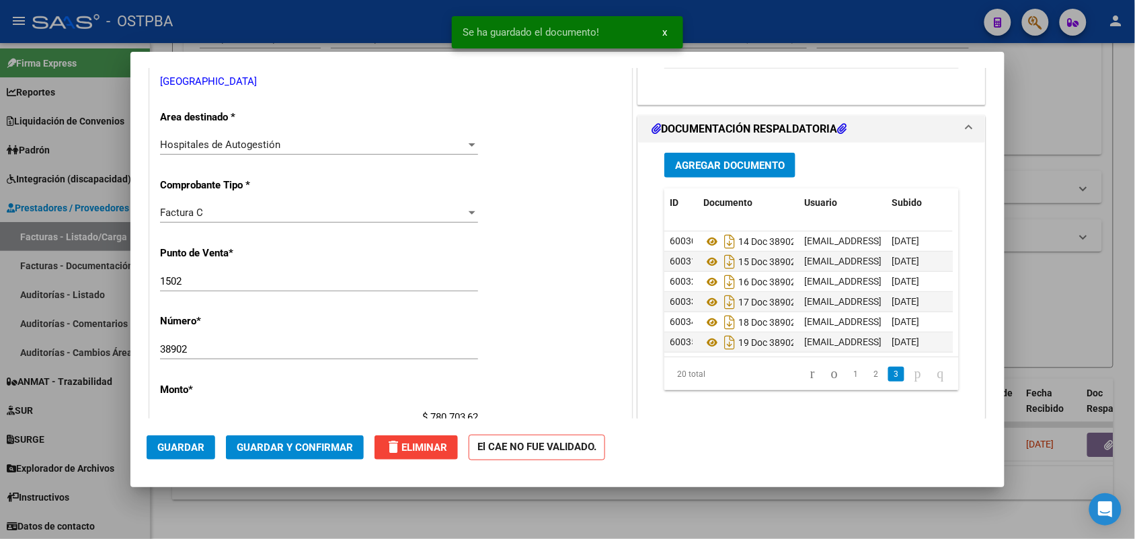
scroll to position [296, 0]
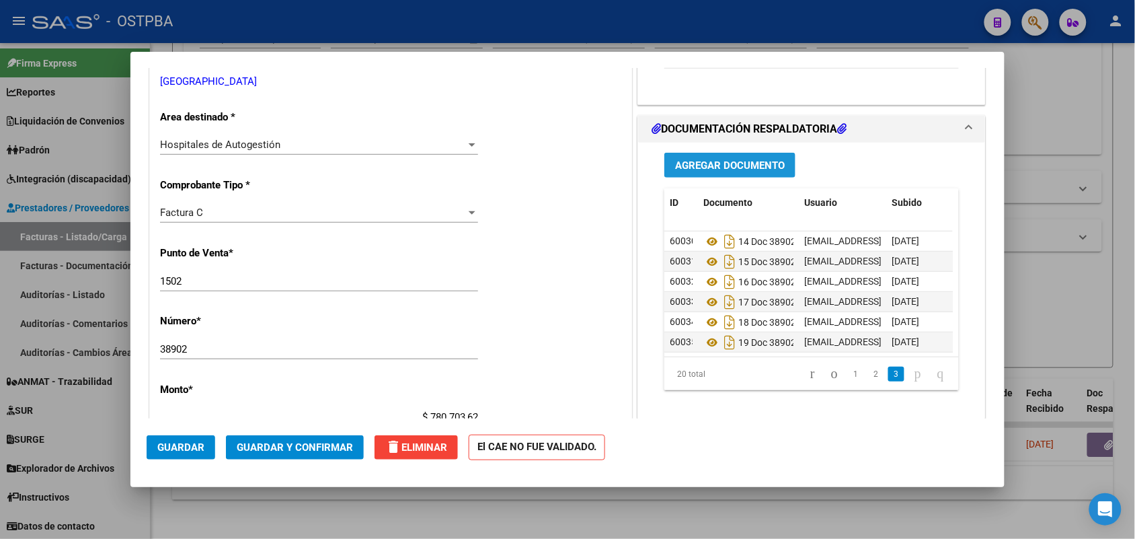
click at [717, 169] on span "Agregar Documento" at bounding box center [730, 165] width 110 height 12
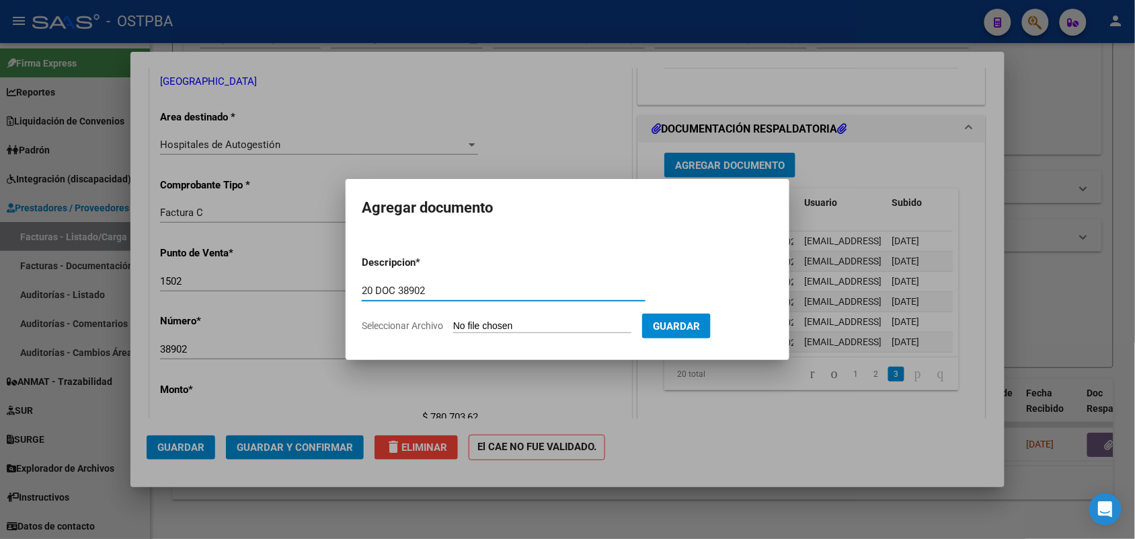
type input "20 DOC 38902"
click at [462, 323] on input "Seleccionar Archivo" at bounding box center [542, 326] width 178 height 13
type input "C:\fakepath\20 DOC 38902.pdf"
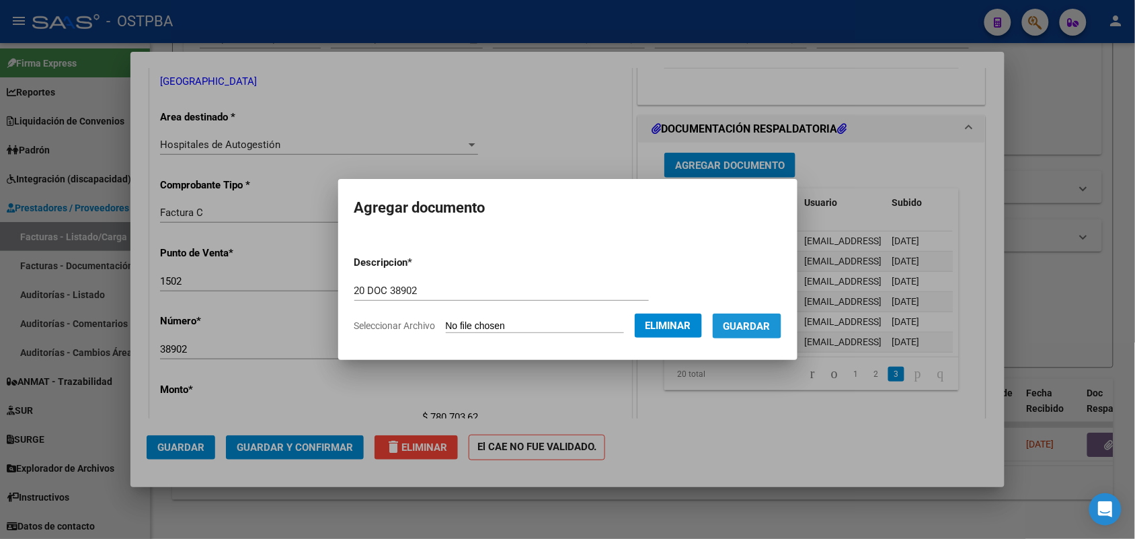
click at [757, 323] on span "Guardar" at bounding box center [747, 326] width 47 height 12
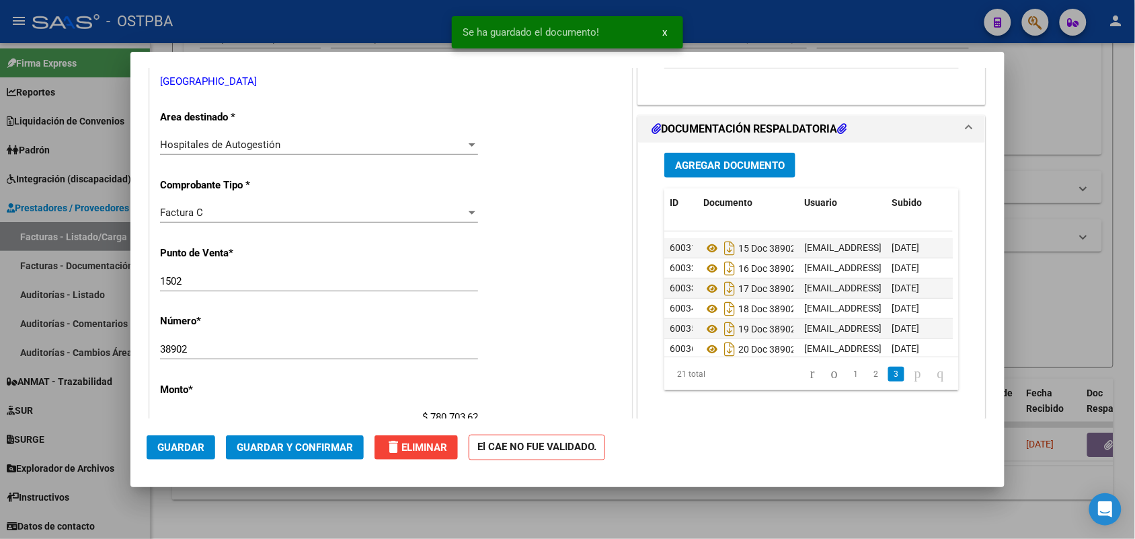
scroll to position [316, 0]
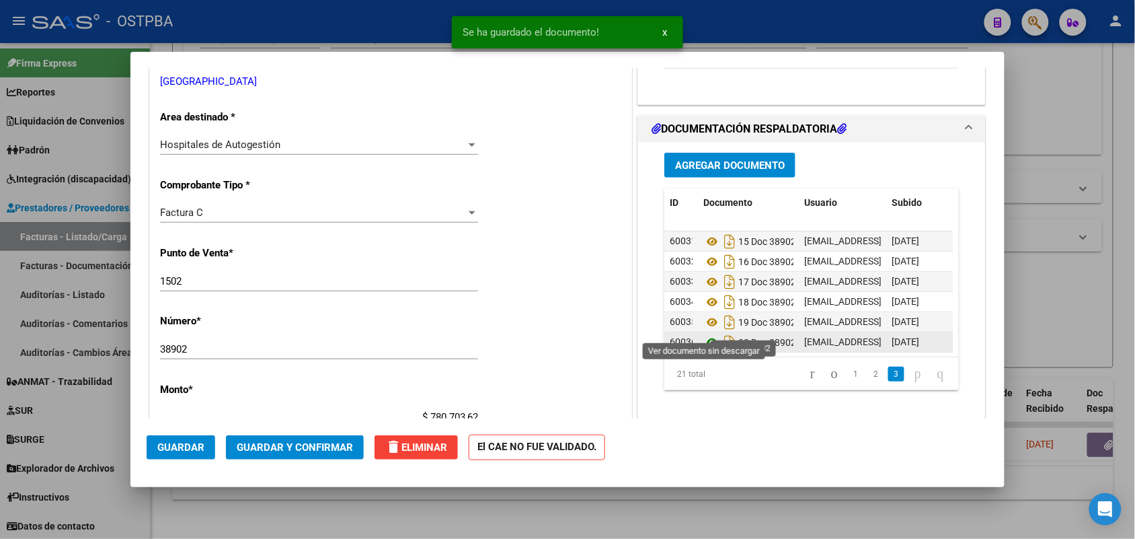
click at [703, 334] on icon at bounding box center [711, 342] width 17 height 16
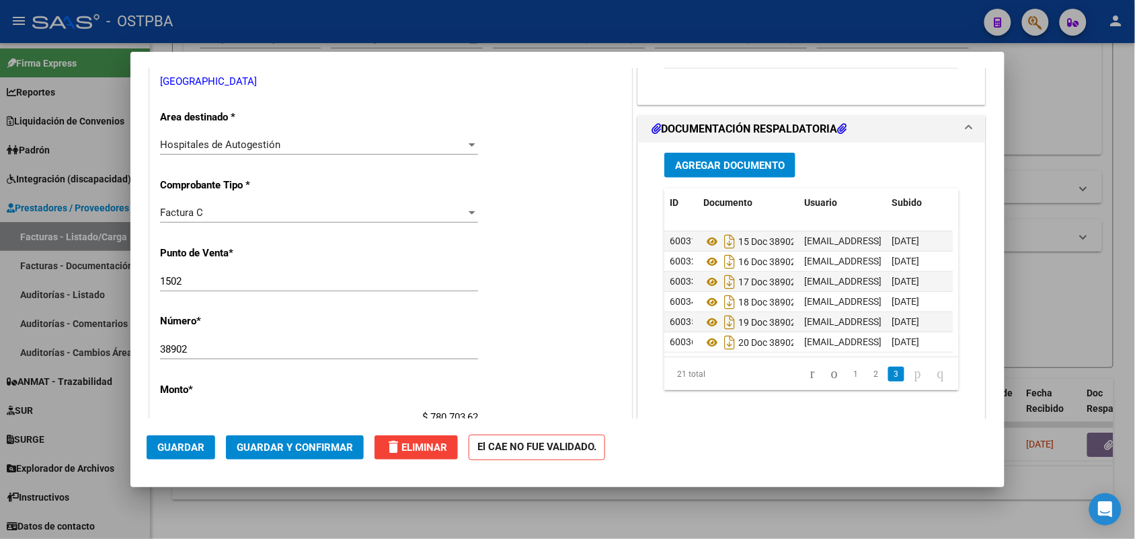
click at [293, 444] on span "Guardar y Confirmar" at bounding box center [295, 447] width 116 height 12
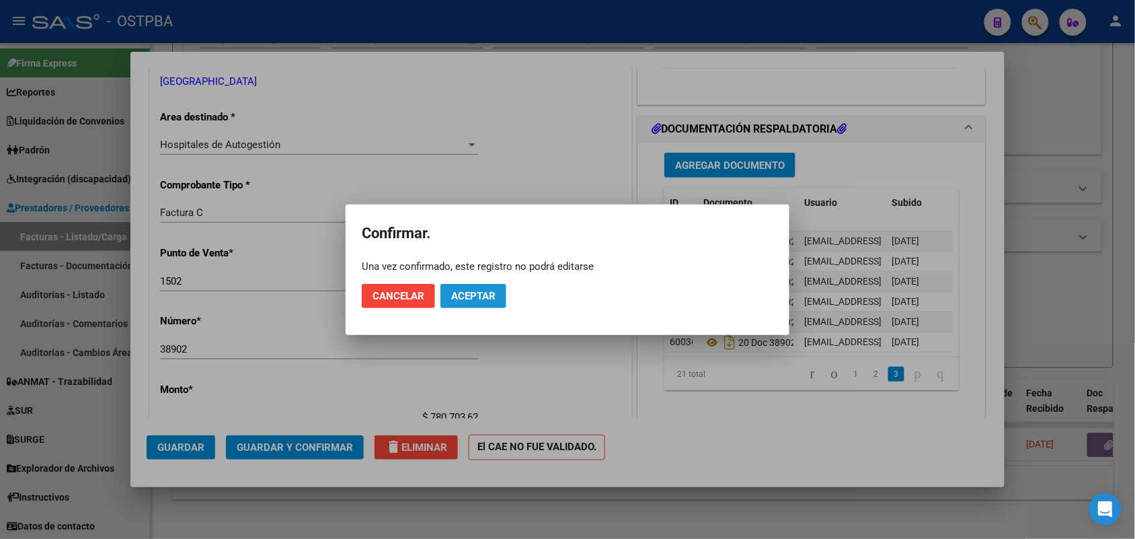
click at [472, 291] on span "Aceptar" at bounding box center [473, 296] width 44 height 12
click at [505, 291] on span "Guardar igualmente." at bounding box center [508, 296] width 114 height 12
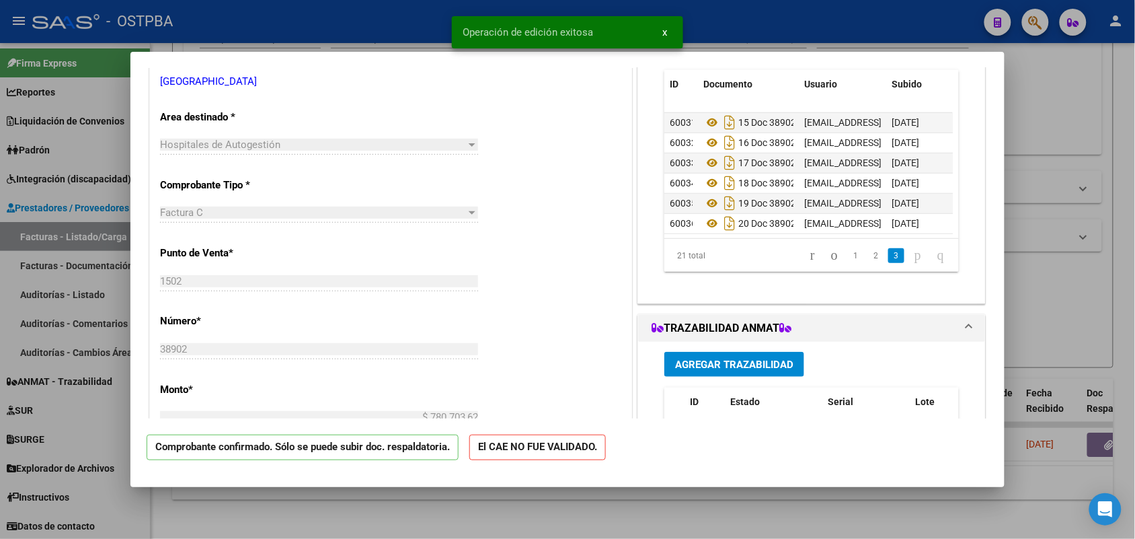
click at [88, 295] on div at bounding box center [567, 269] width 1135 height 539
type input "$ 0,00"
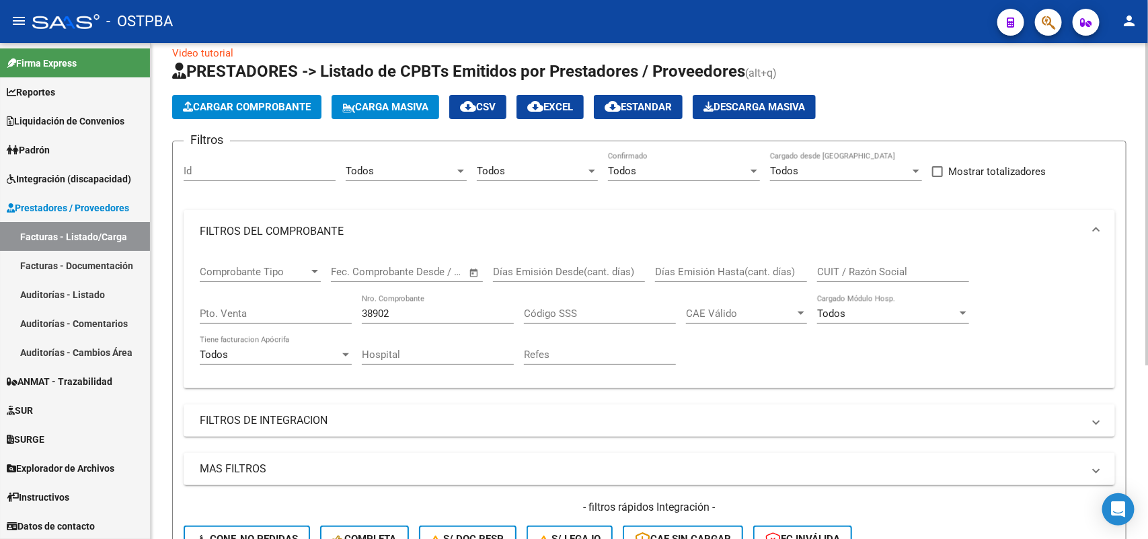
scroll to position [0, 0]
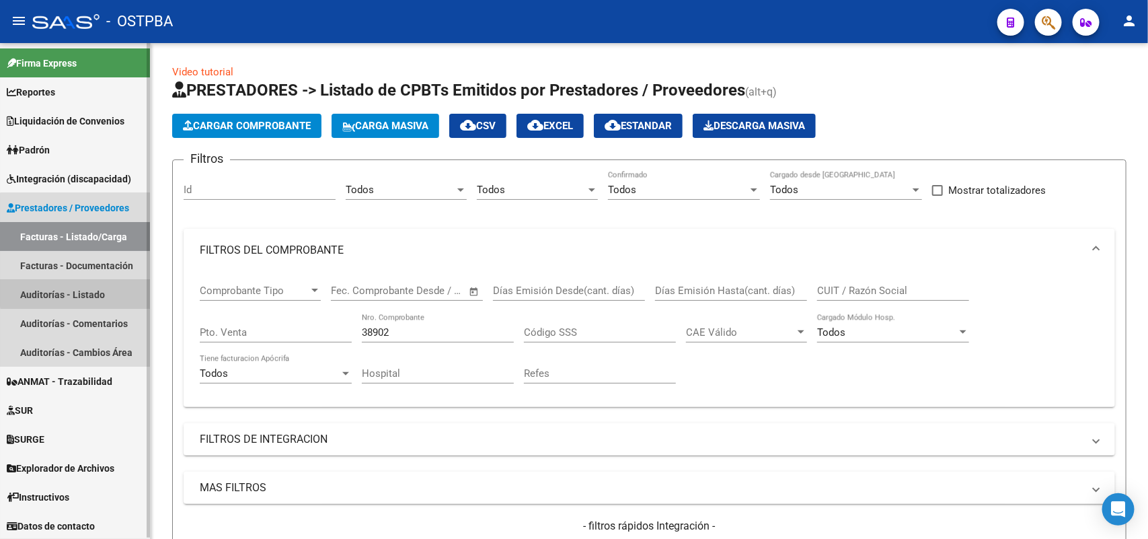
click at [102, 291] on link "Auditorías - Listado" at bounding box center [75, 294] width 150 height 29
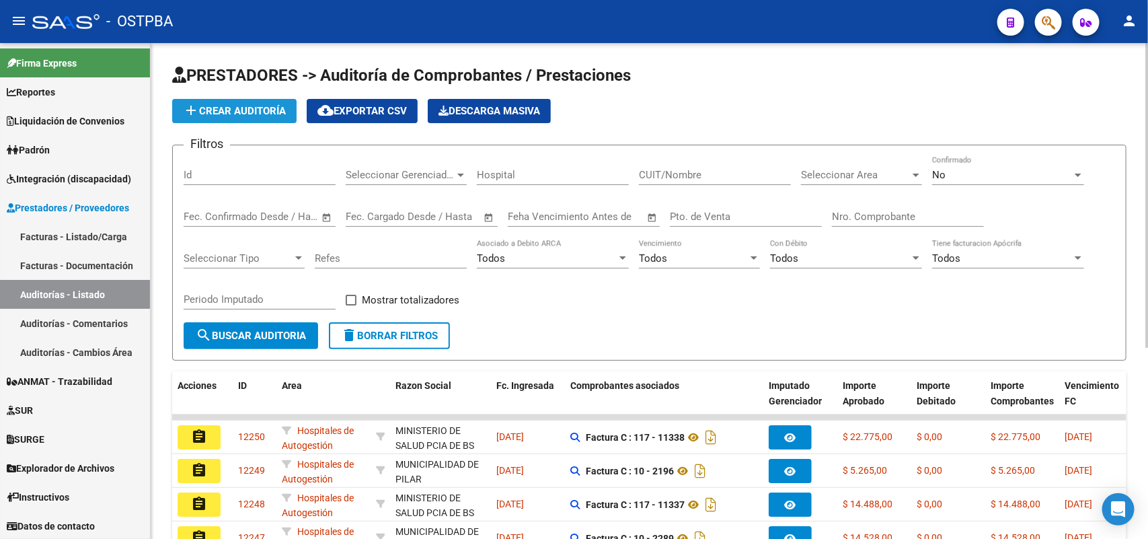
click at [271, 112] on span "add Crear Auditoría" at bounding box center [234, 111] width 103 height 12
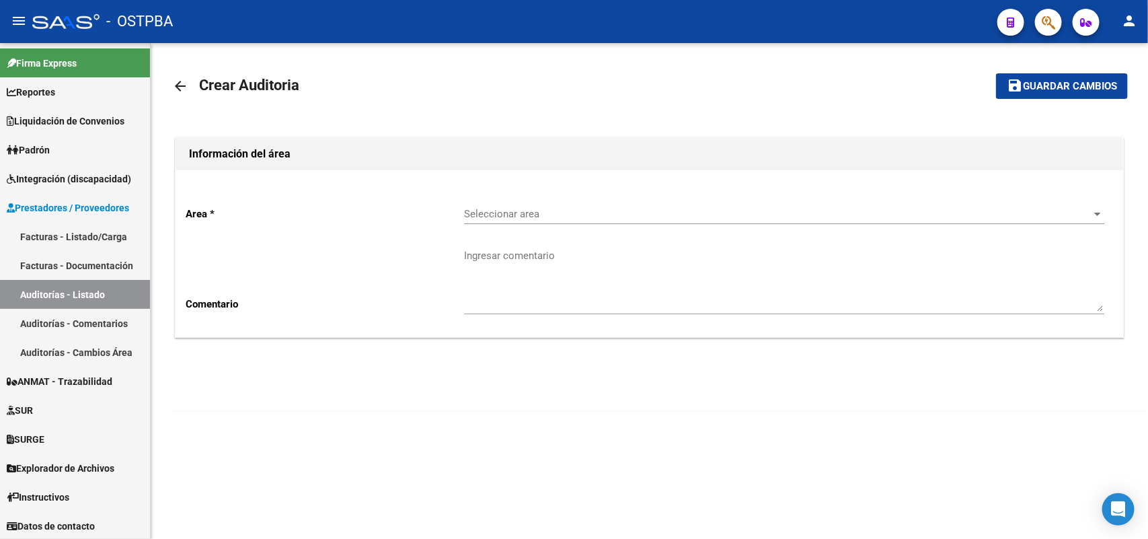
click at [563, 220] on div "Seleccionar area Seleccionar area" at bounding box center [784, 209] width 640 height 29
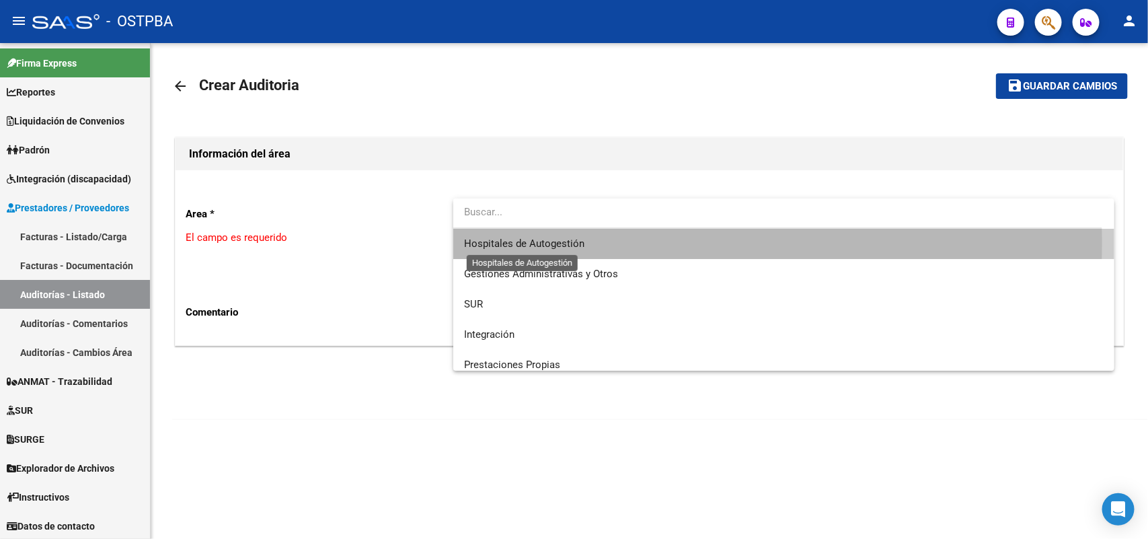
click at [551, 241] on span "Hospitales de Autogestión" at bounding box center [524, 243] width 120 height 12
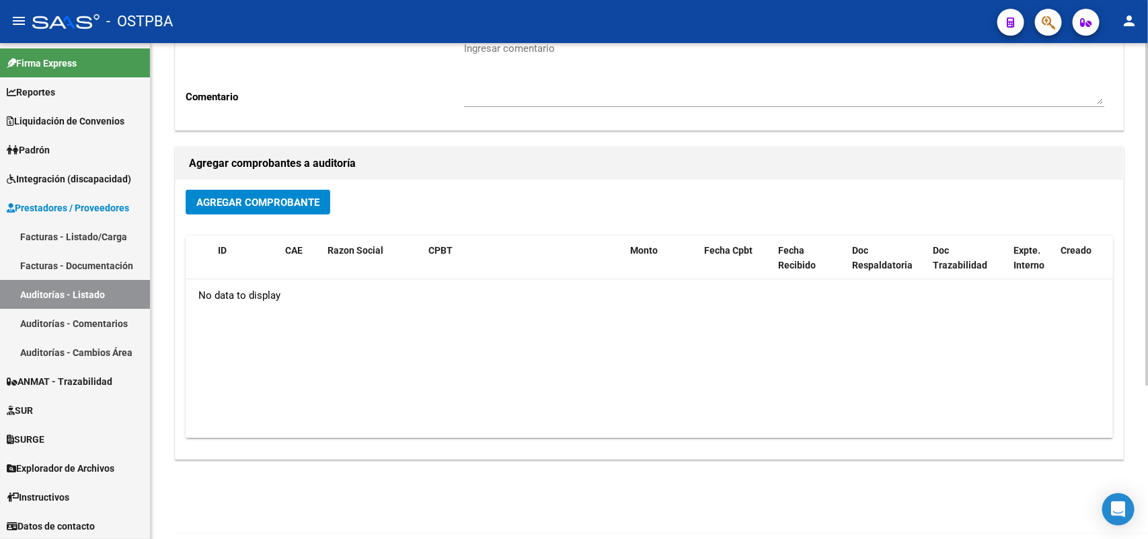
scroll to position [222, 0]
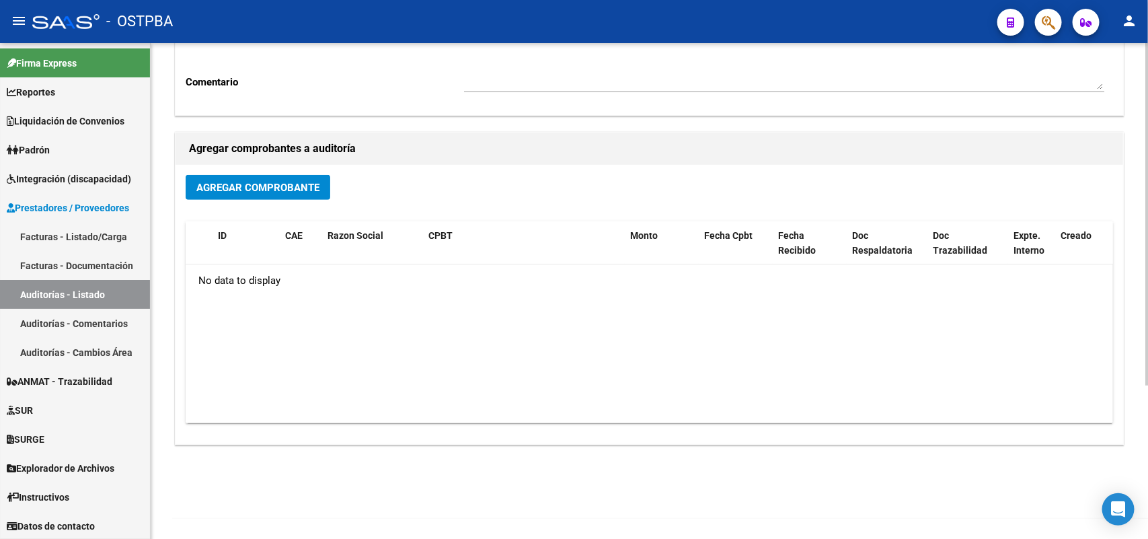
click at [266, 189] on span "Agregar Comprobante" at bounding box center [257, 188] width 123 height 12
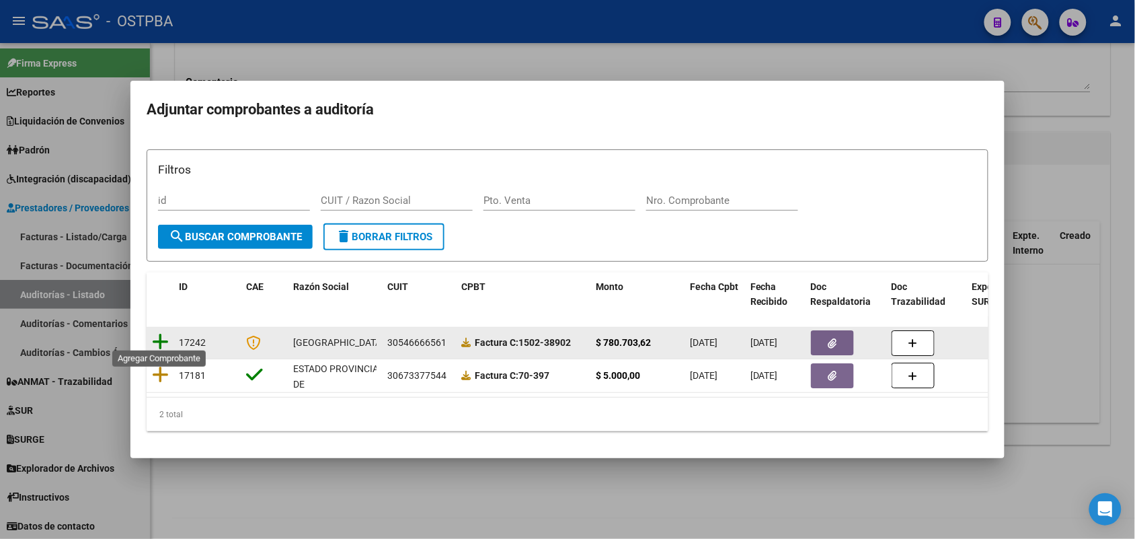
click at [161, 333] on icon at bounding box center [160, 341] width 17 height 19
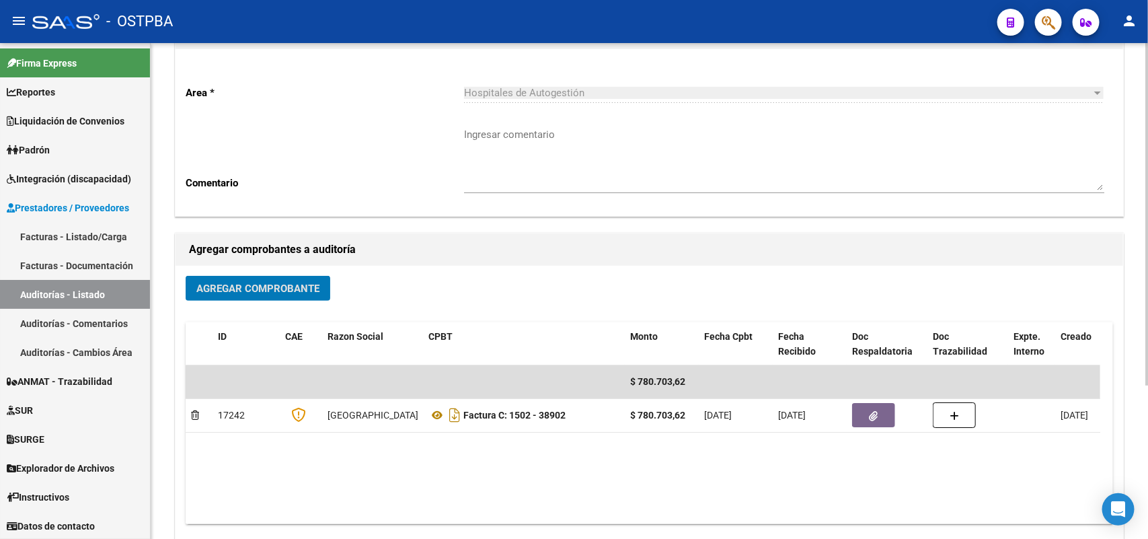
scroll to position [0, 0]
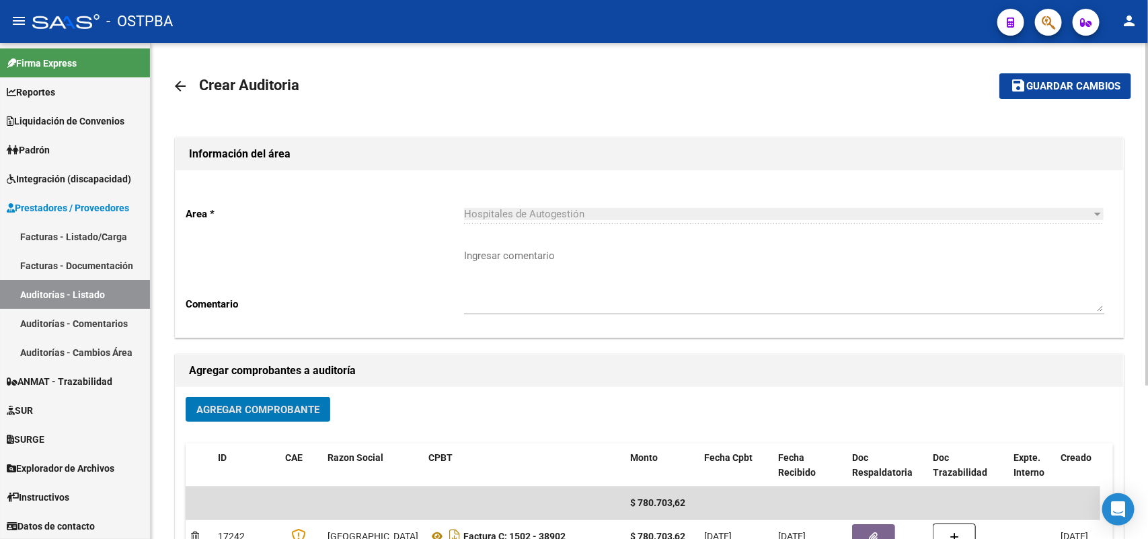
click at [1063, 85] on span "Guardar cambios" at bounding box center [1073, 87] width 94 height 12
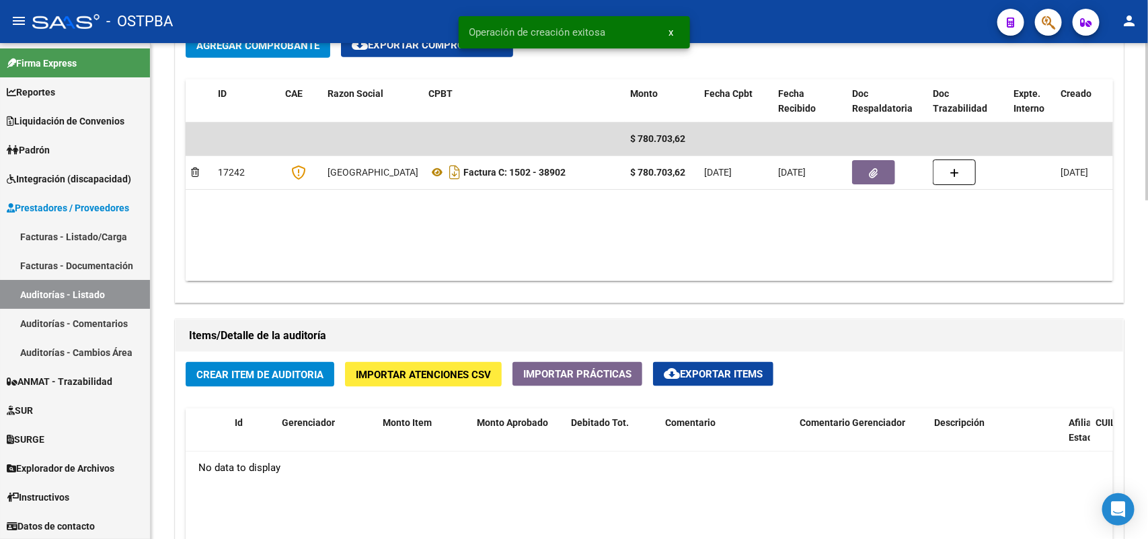
scroll to position [925, 0]
